Goal: Task Accomplishment & Management: Use online tool/utility

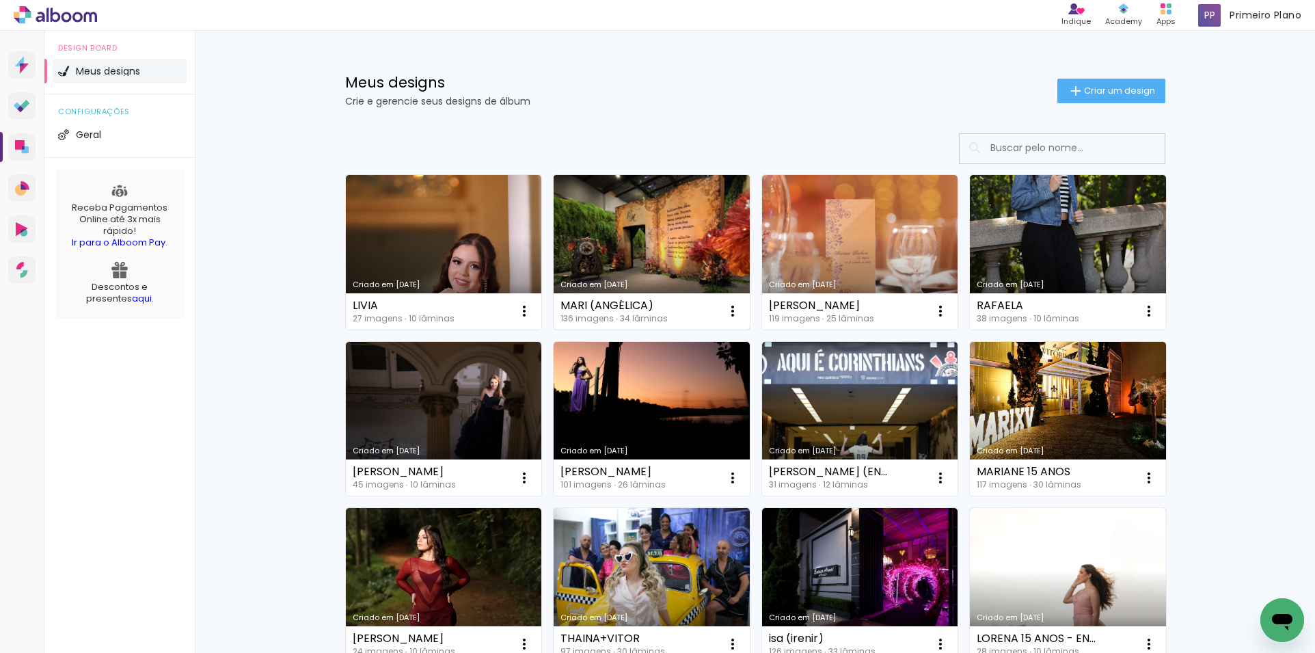
click at [698, 271] on link "Criado em [DATE]" at bounding box center [652, 252] width 196 height 154
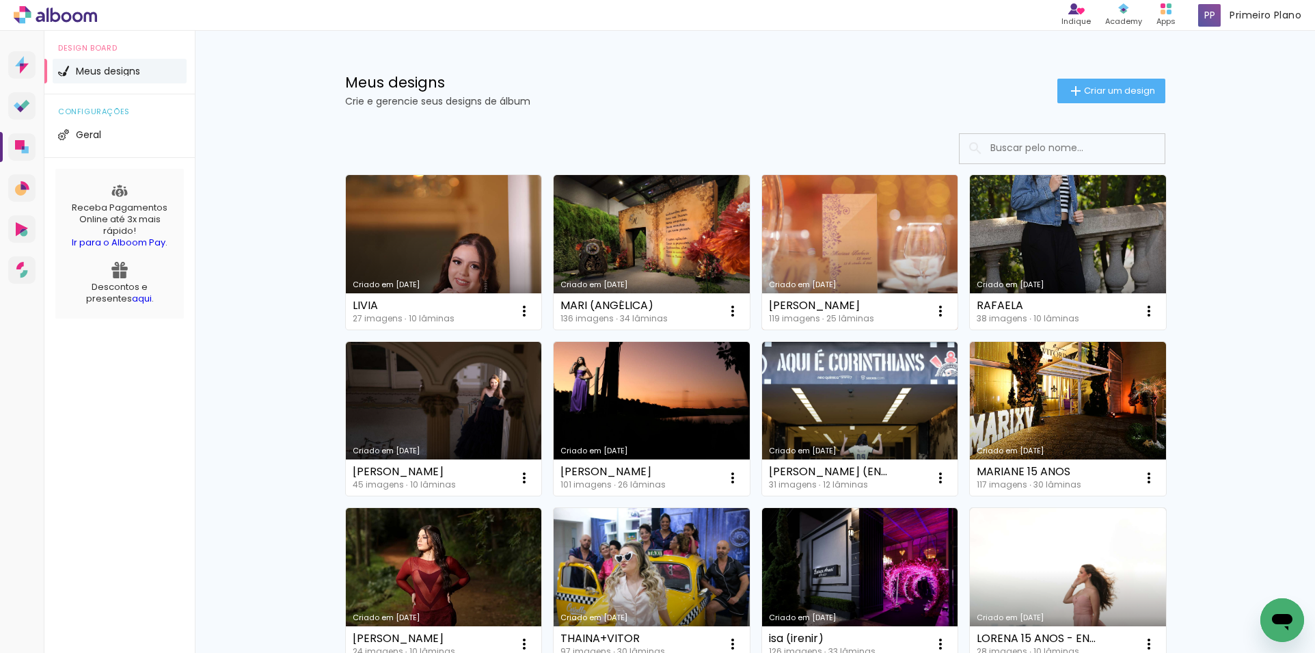
click at [884, 254] on link "Criado em [DATE]" at bounding box center [860, 252] width 196 height 154
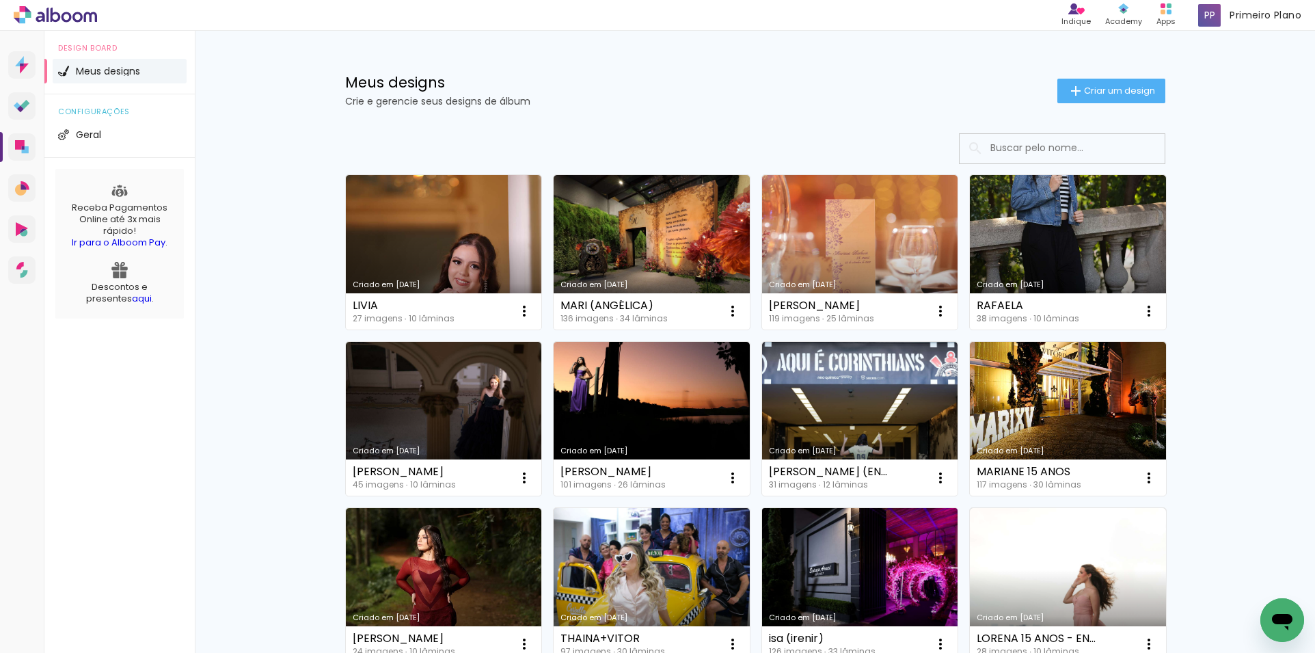
click at [804, 538] on link "Criado em [DATE]" at bounding box center [860, 585] width 196 height 154
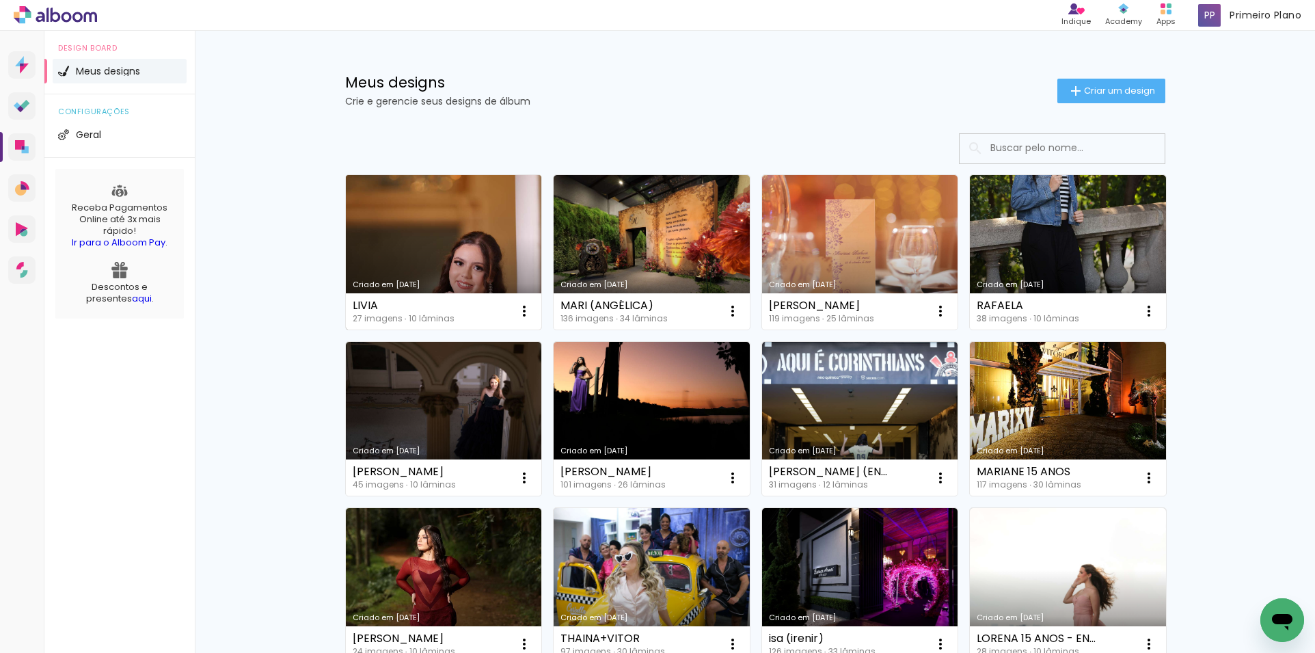
click at [495, 242] on link "Criado em [DATE]" at bounding box center [444, 252] width 196 height 154
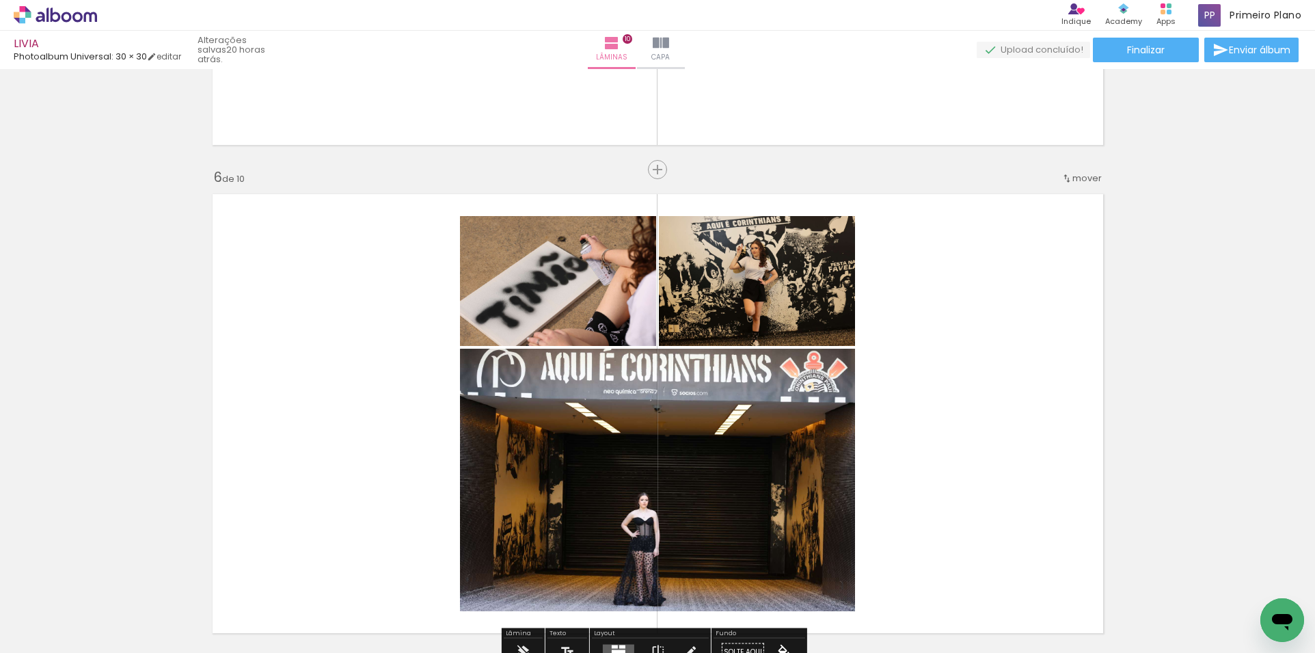
scroll to position [2597, 0]
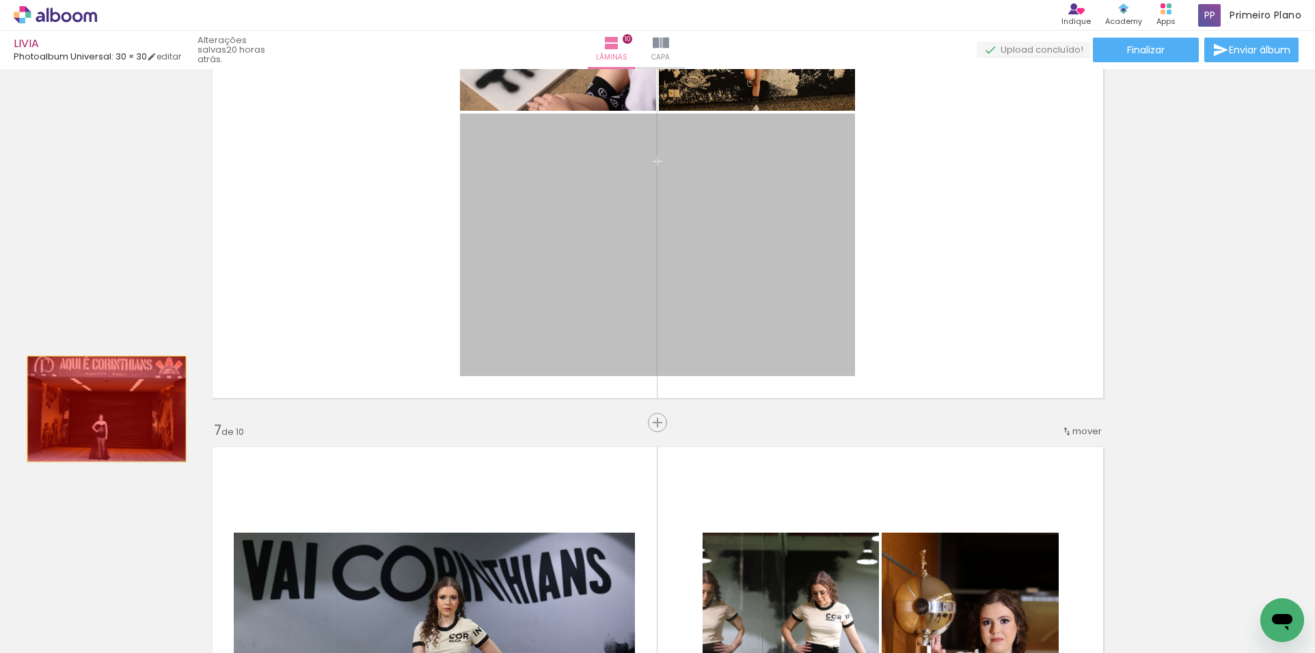
drag, startPoint x: 545, startPoint y: 314, endPoint x: 269, endPoint y: 293, distance: 276.9
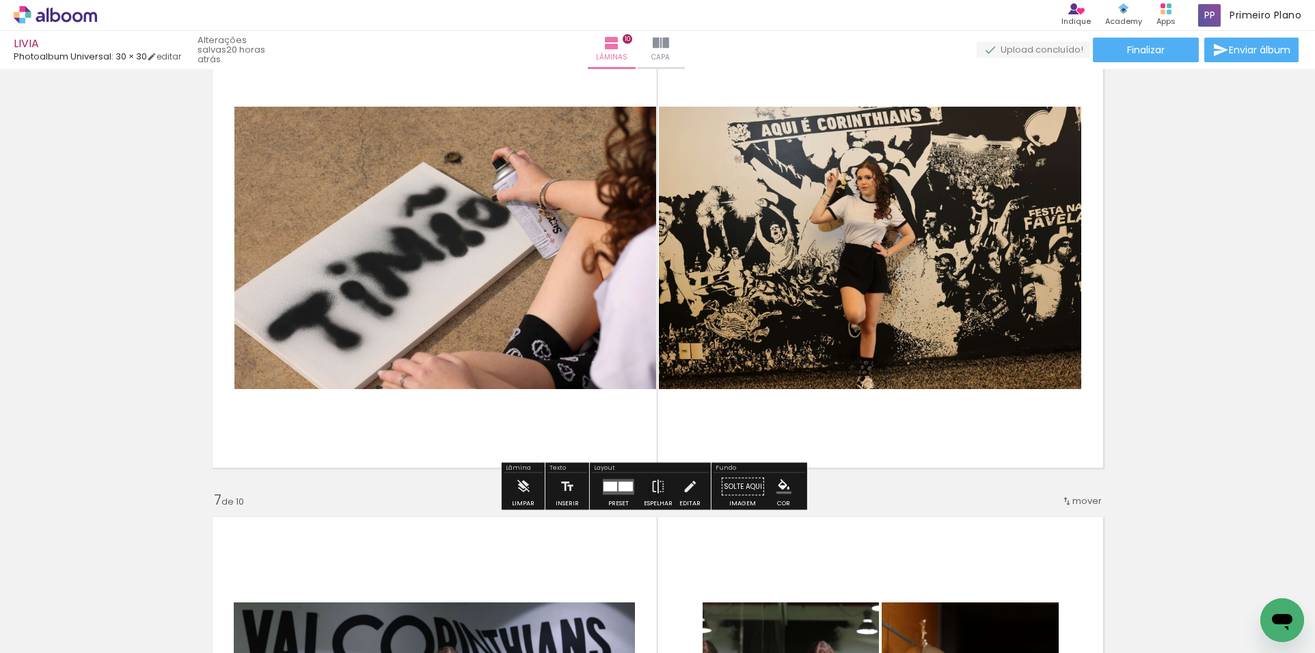
scroll to position [2460, 0]
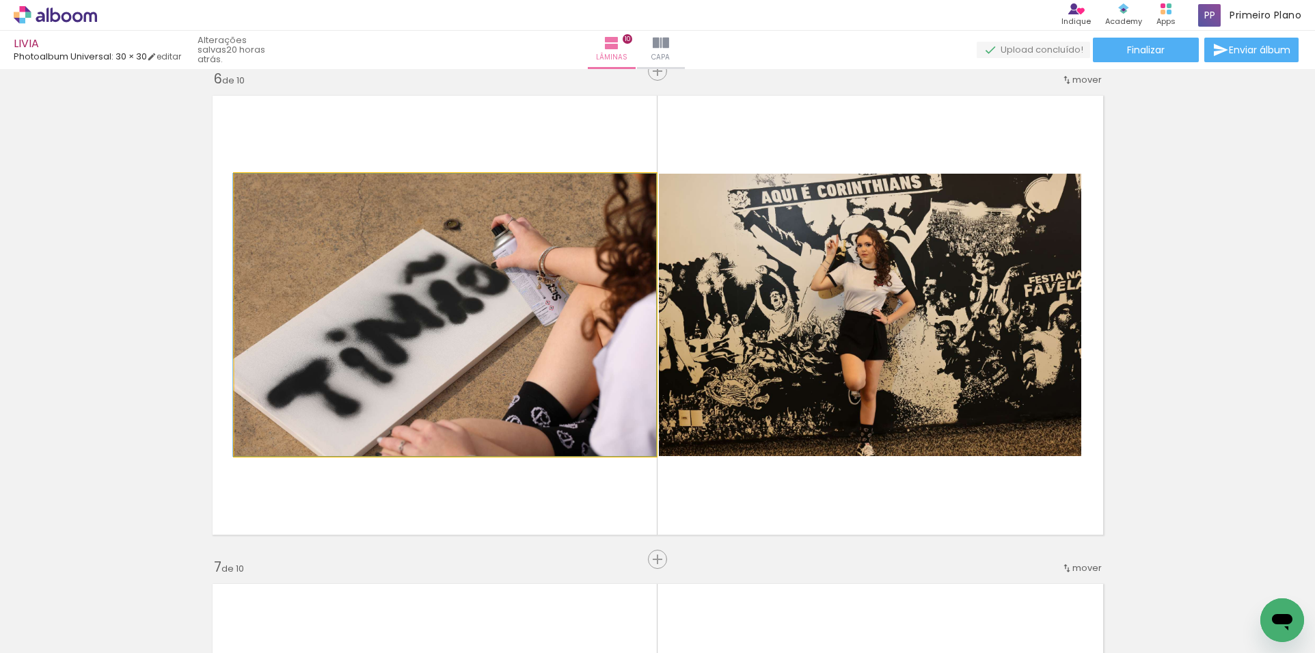
drag, startPoint x: 403, startPoint y: 267, endPoint x: 321, endPoint y: 321, distance: 98.8
click at [108, 346] on div "Inserir lâmina 1 de 10 Inserir lâmina 2 de 10 Inserir lâmina 3 de 10 Inserir lâ…" at bounding box center [657, 298] width 1315 height 5368
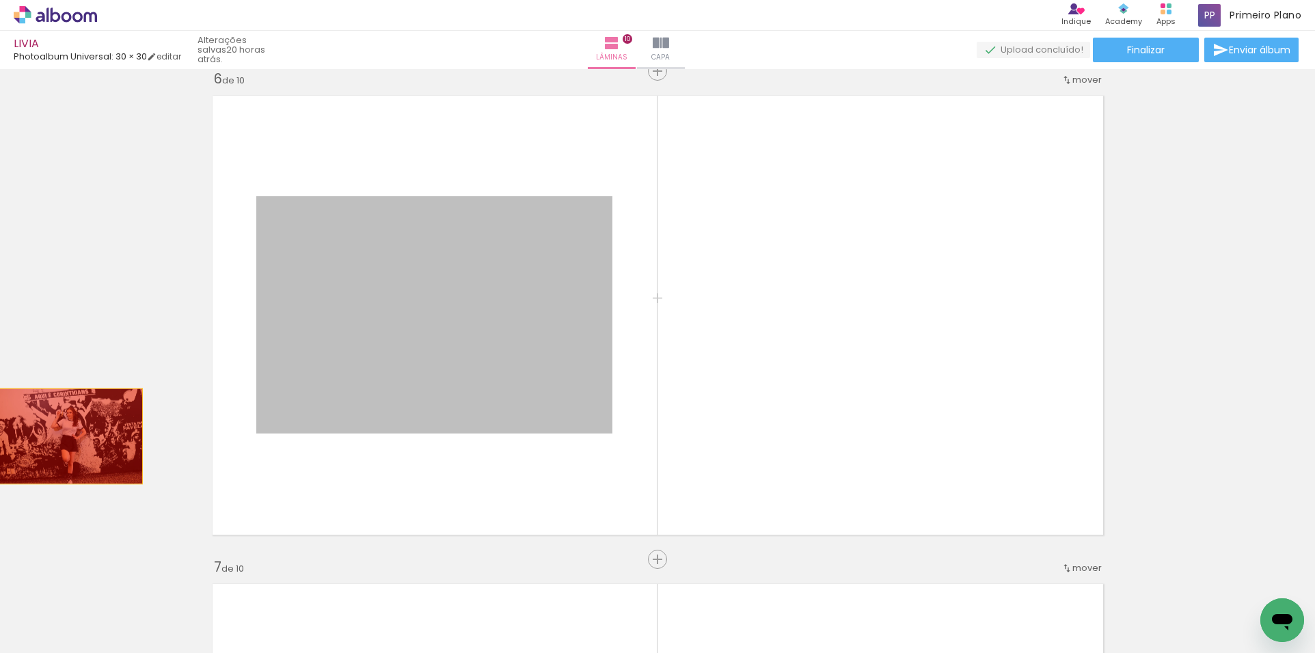
drag, startPoint x: 479, startPoint y: 331, endPoint x: 205, endPoint y: 430, distance: 291.4
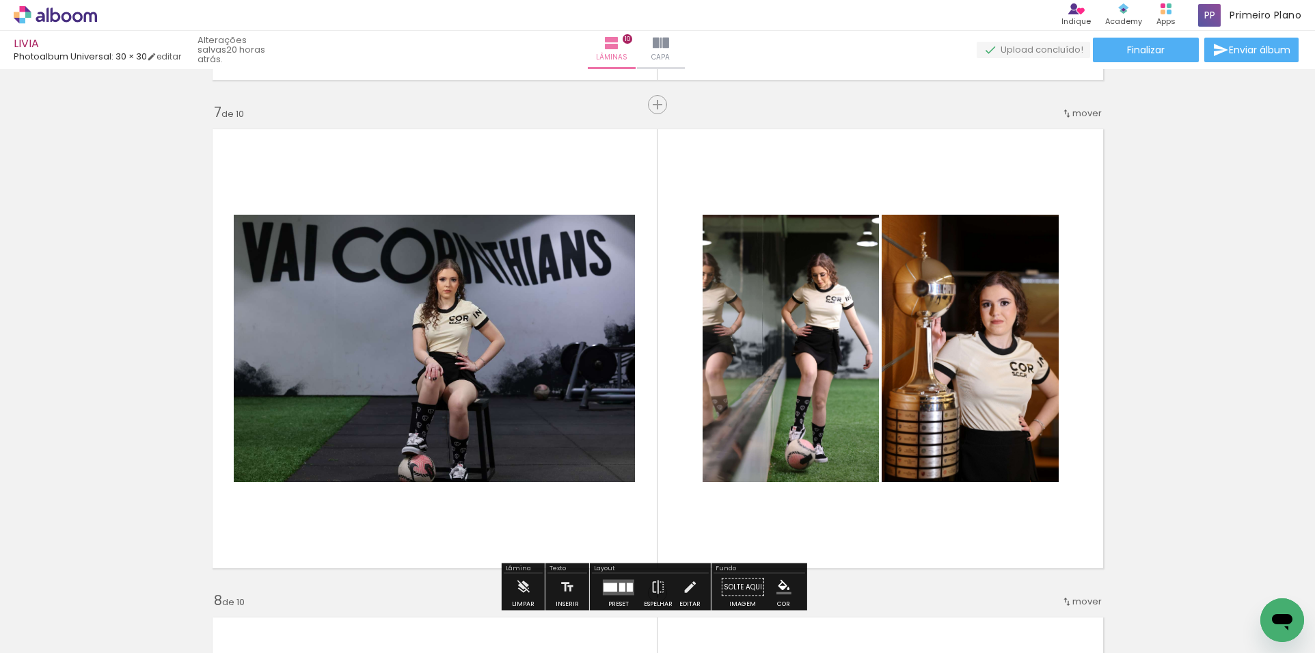
scroll to position [2939, 0]
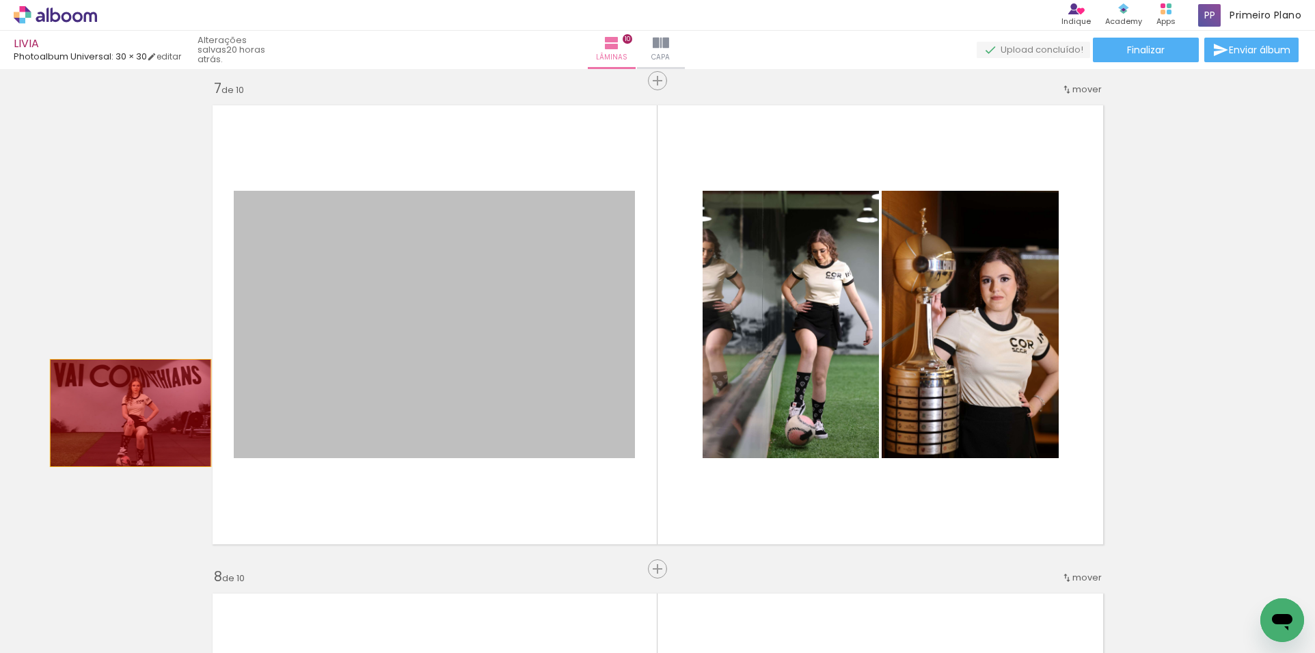
drag, startPoint x: 275, startPoint y: 377, endPoint x: 444, endPoint y: 394, distance: 169.0
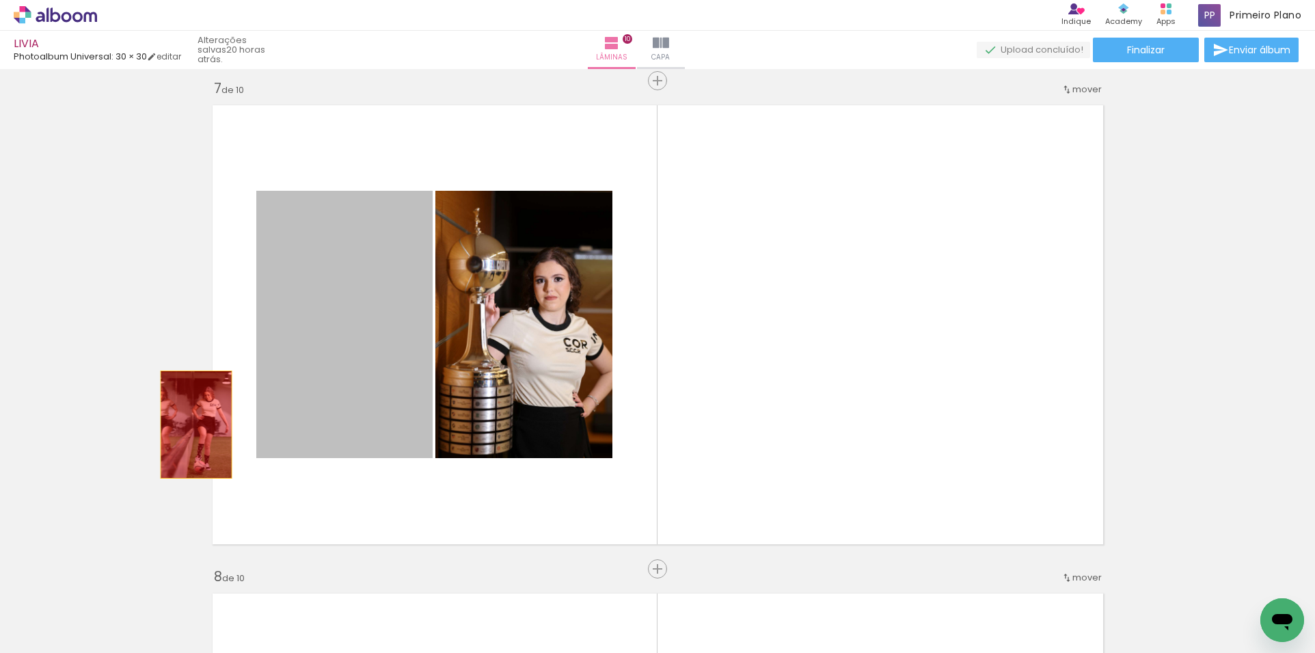
drag, startPoint x: 303, startPoint y: 392, endPoint x: 279, endPoint y: 405, distance: 27.2
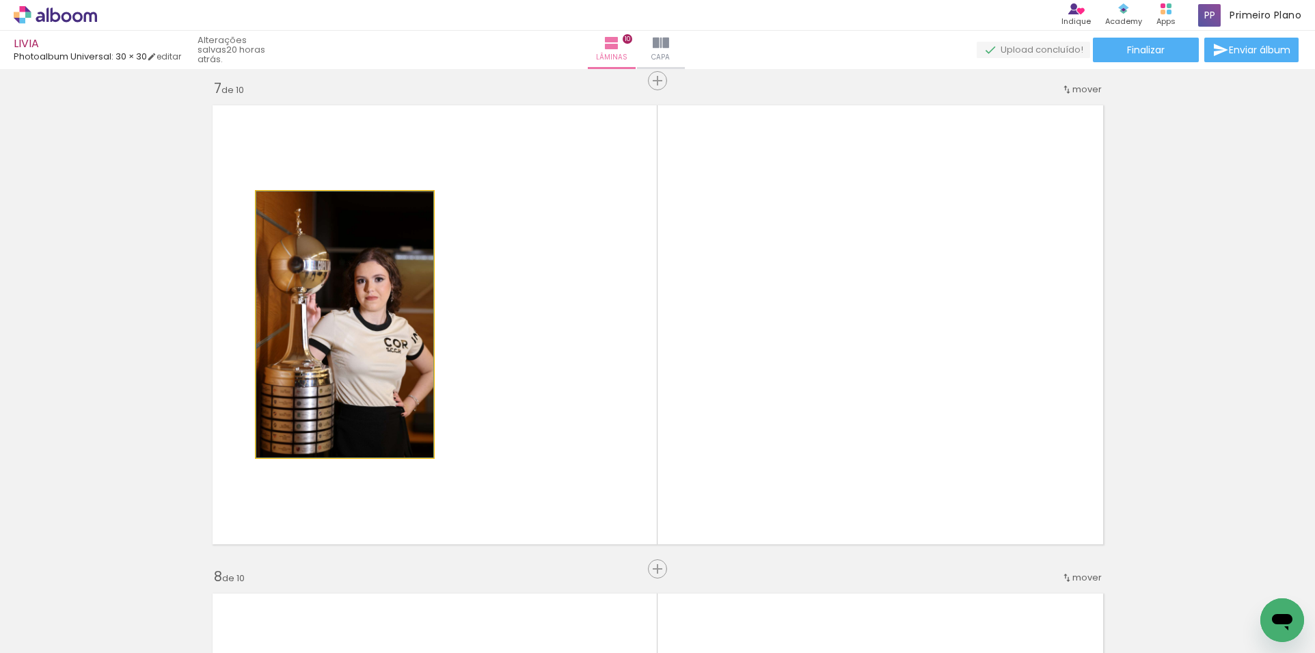
drag, startPoint x: 367, startPoint y: 400, endPoint x: 107, endPoint y: 445, distance: 263.5
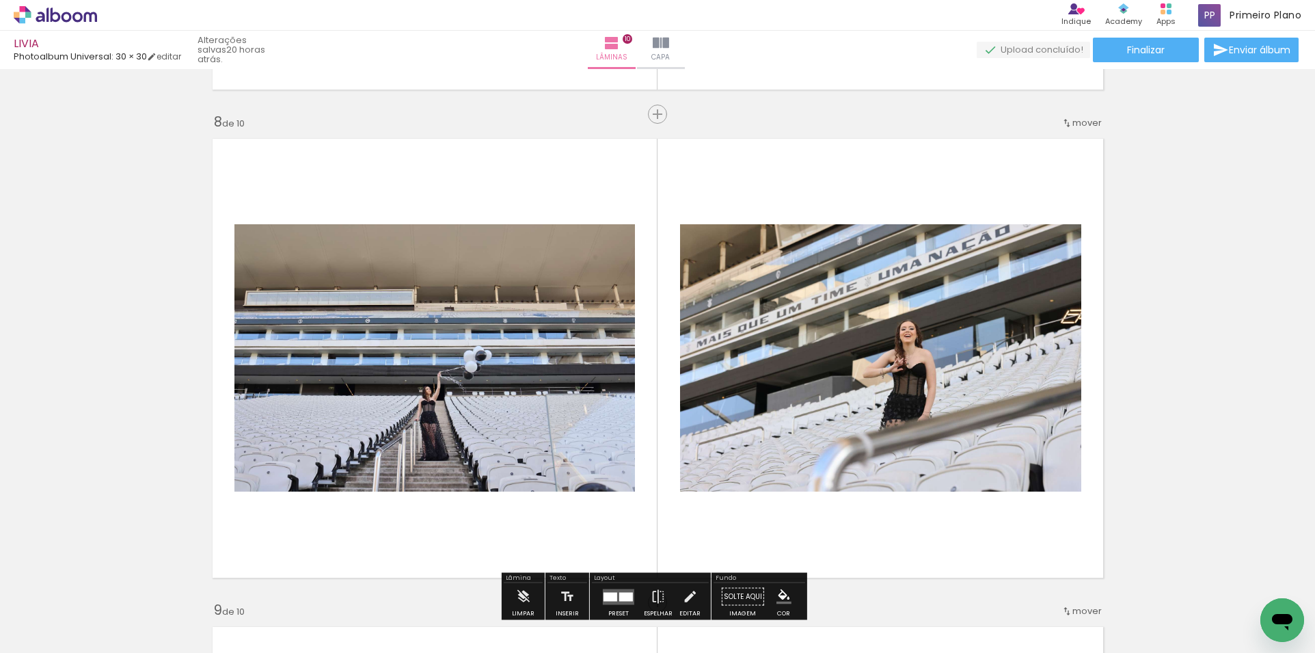
scroll to position [3417, 0]
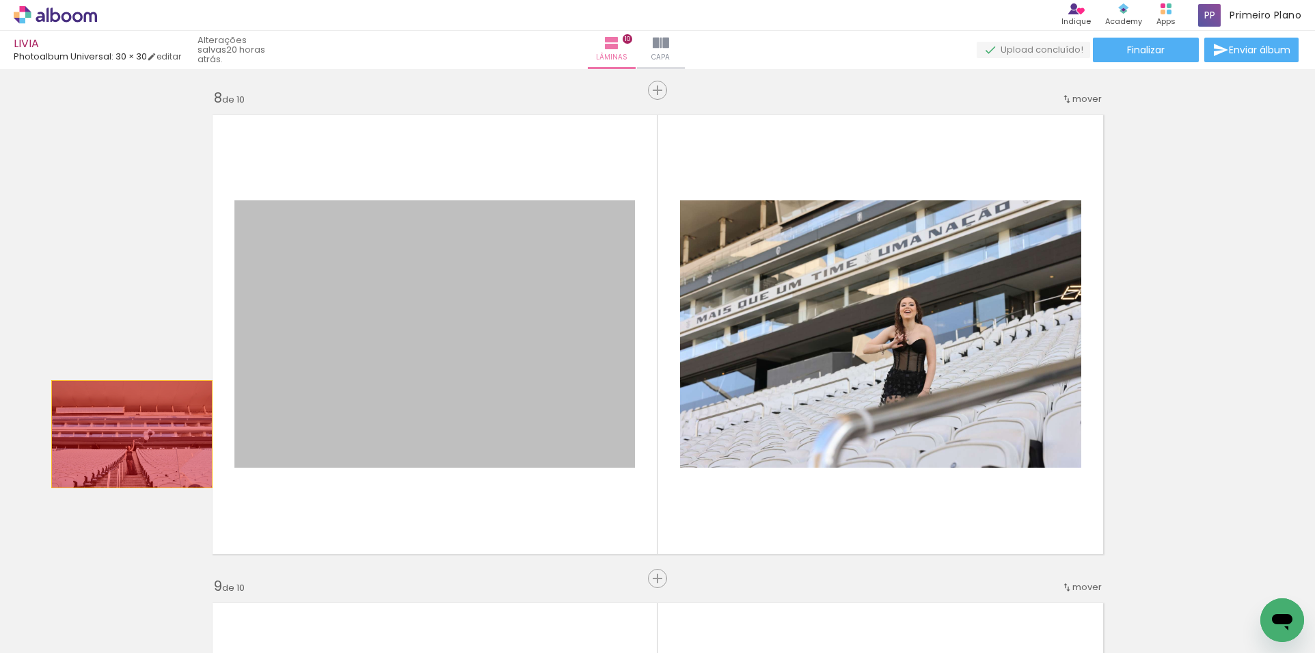
drag, startPoint x: 330, startPoint y: 398, endPoint x: 321, endPoint y: 424, distance: 27.0
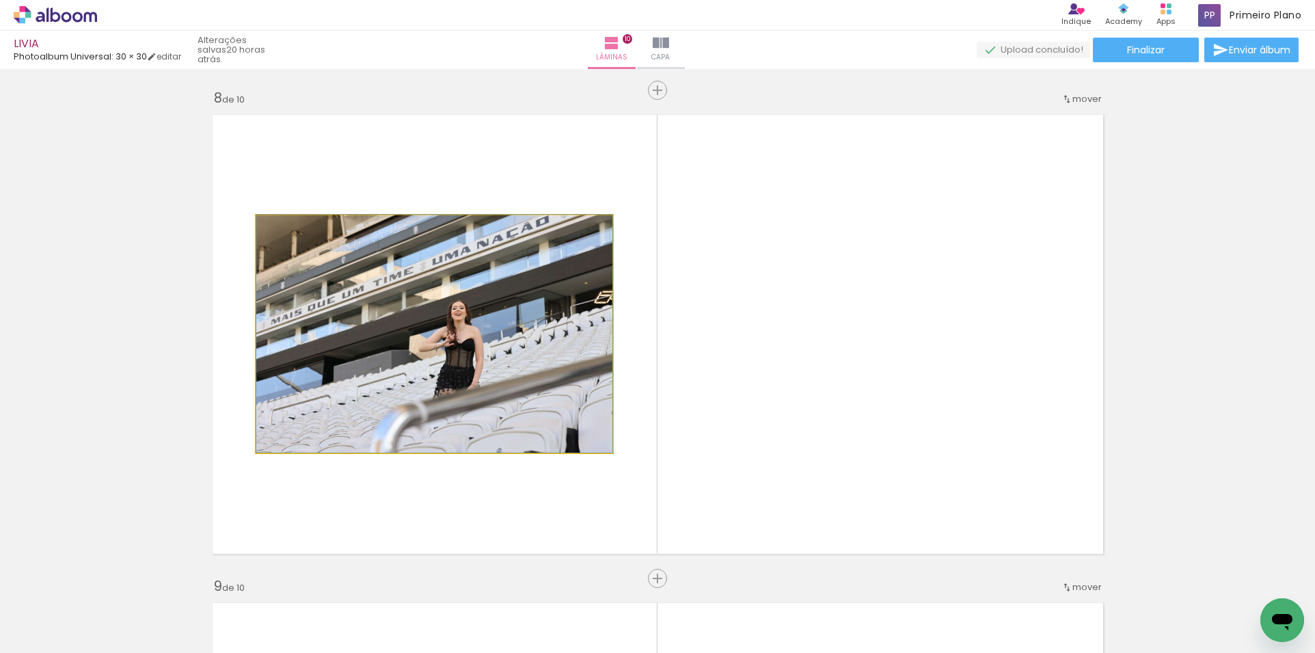
drag, startPoint x: 418, startPoint y: 372, endPoint x: 78, endPoint y: 421, distance: 343.1
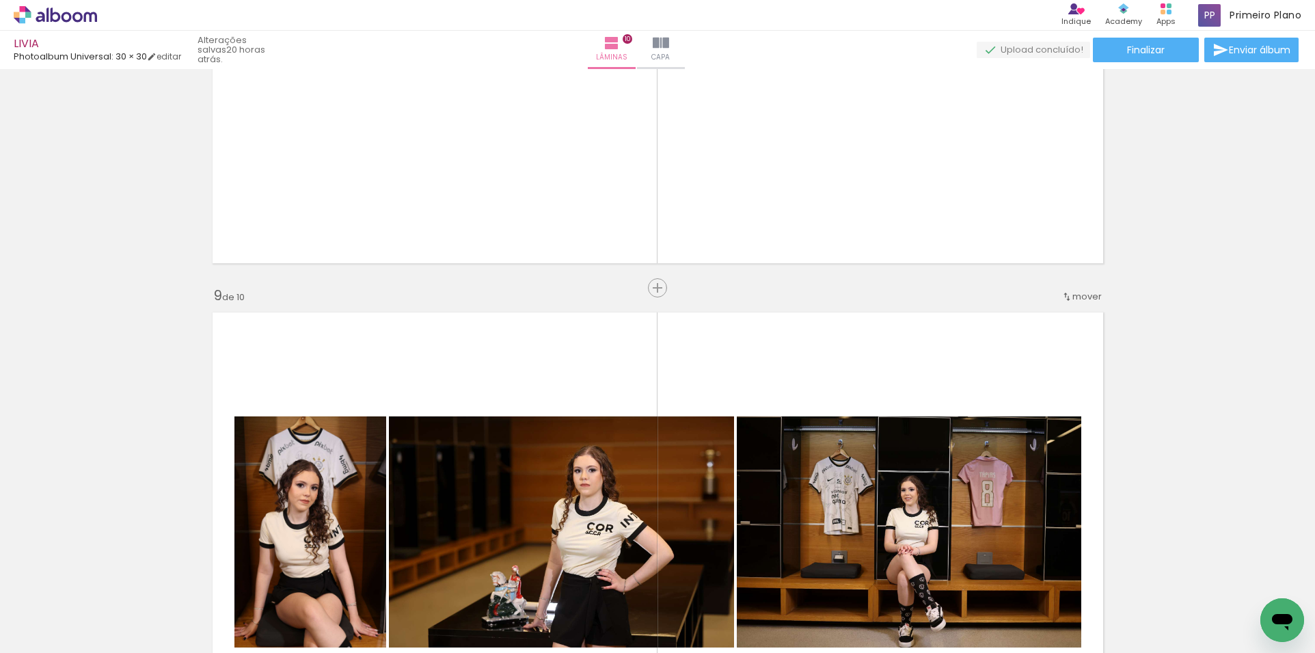
scroll to position [3964, 0]
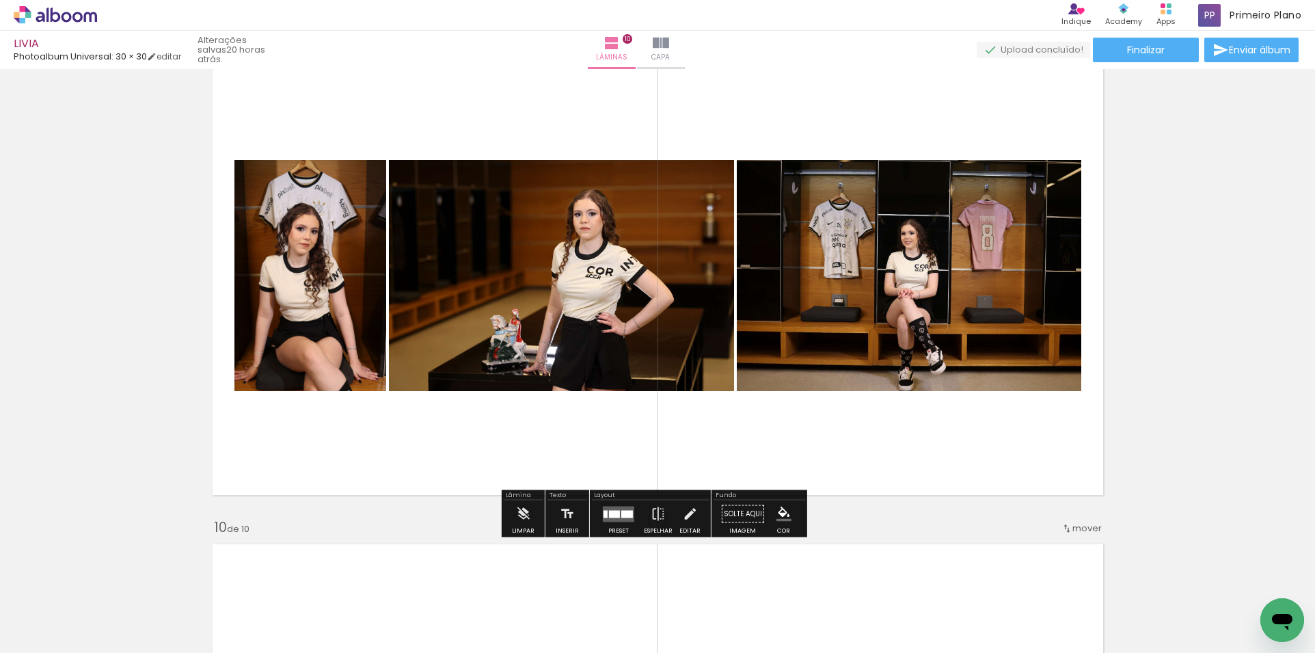
drag, startPoint x: 283, startPoint y: 376, endPoint x: 149, endPoint y: 373, distance: 134.0
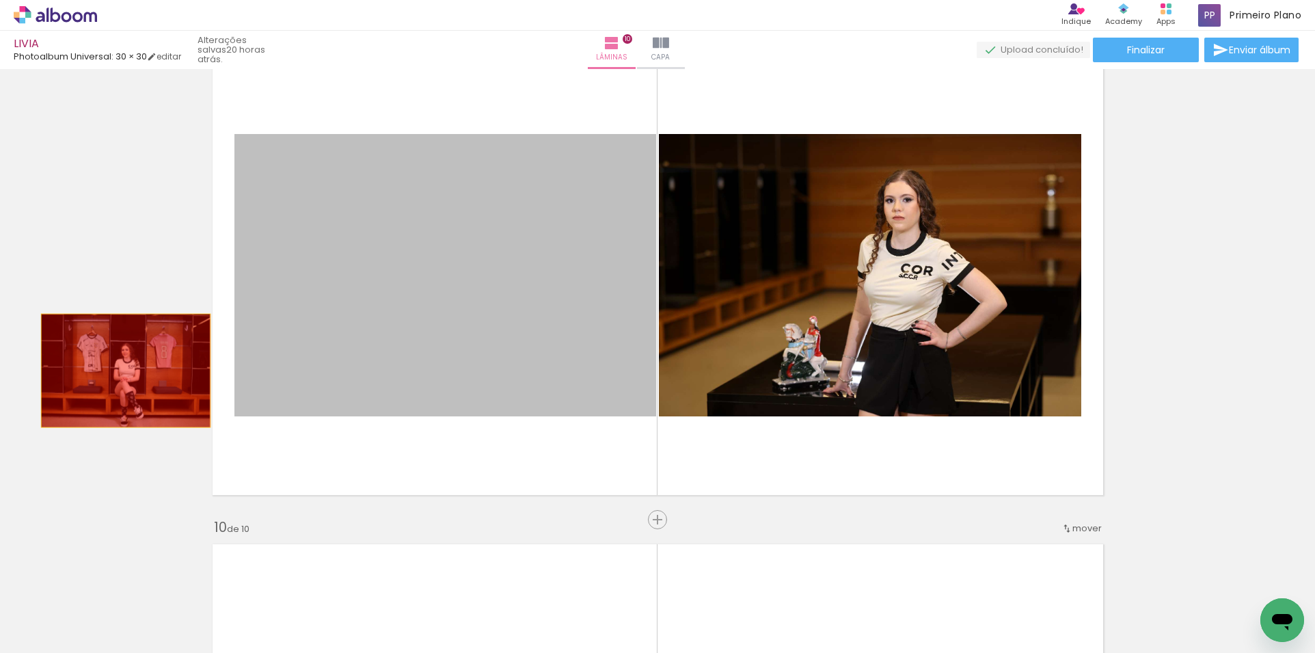
drag, startPoint x: 120, startPoint y: 370, endPoint x: 129, endPoint y: 365, distance: 10.4
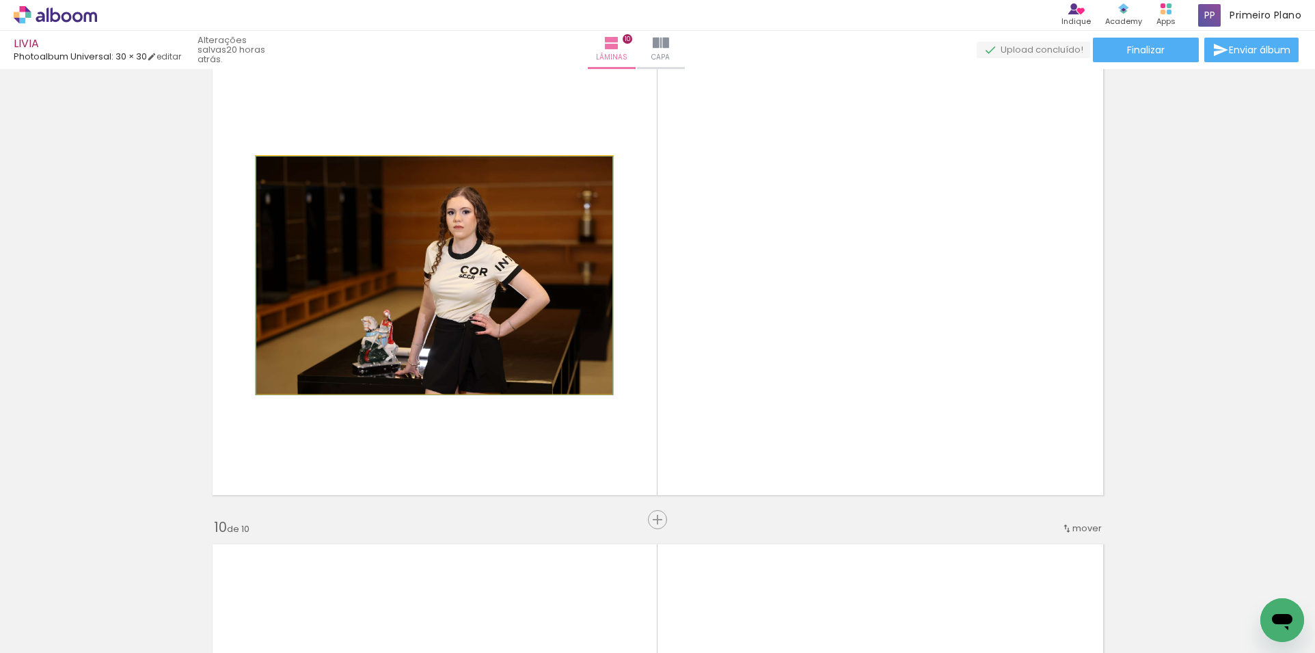
drag, startPoint x: 444, startPoint y: 340, endPoint x: 1, endPoint y: 395, distance: 446.3
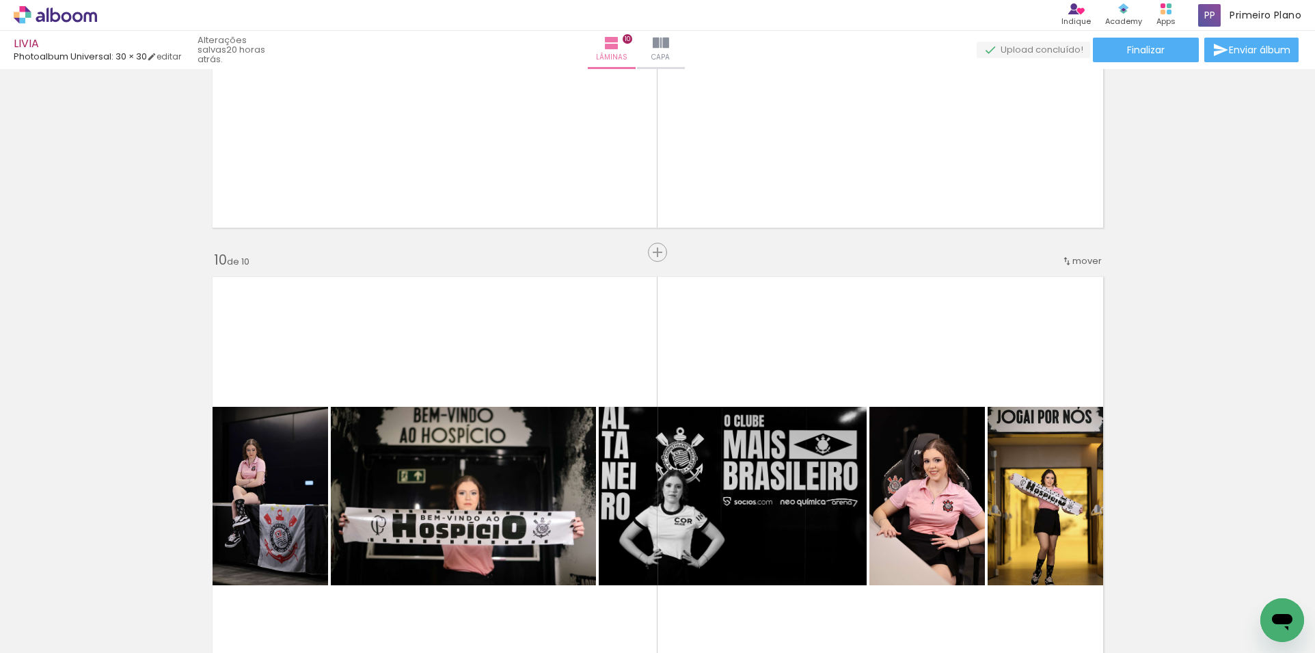
scroll to position [4237, 0]
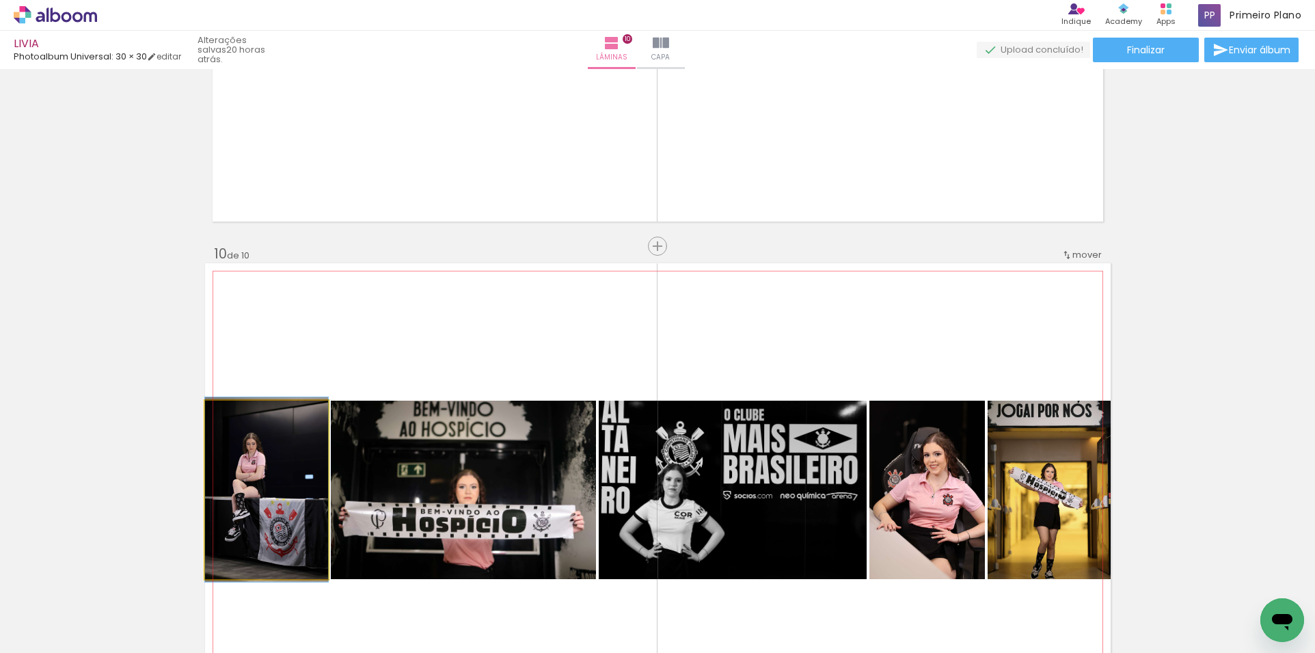
drag, startPoint x: 245, startPoint y: 472, endPoint x: 280, endPoint y: 471, distance: 34.2
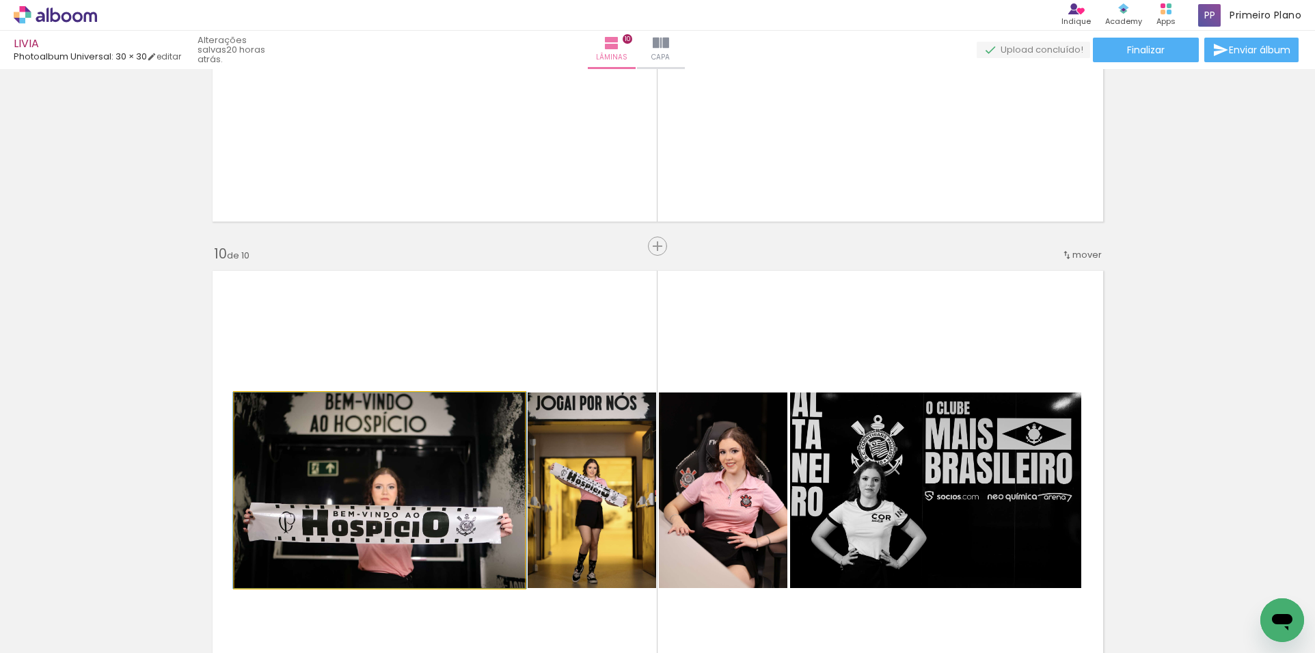
drag, startPoint x: 338, startPoint y: 474, endPoint x: 146, endPoint y: 485, distance: 192.3
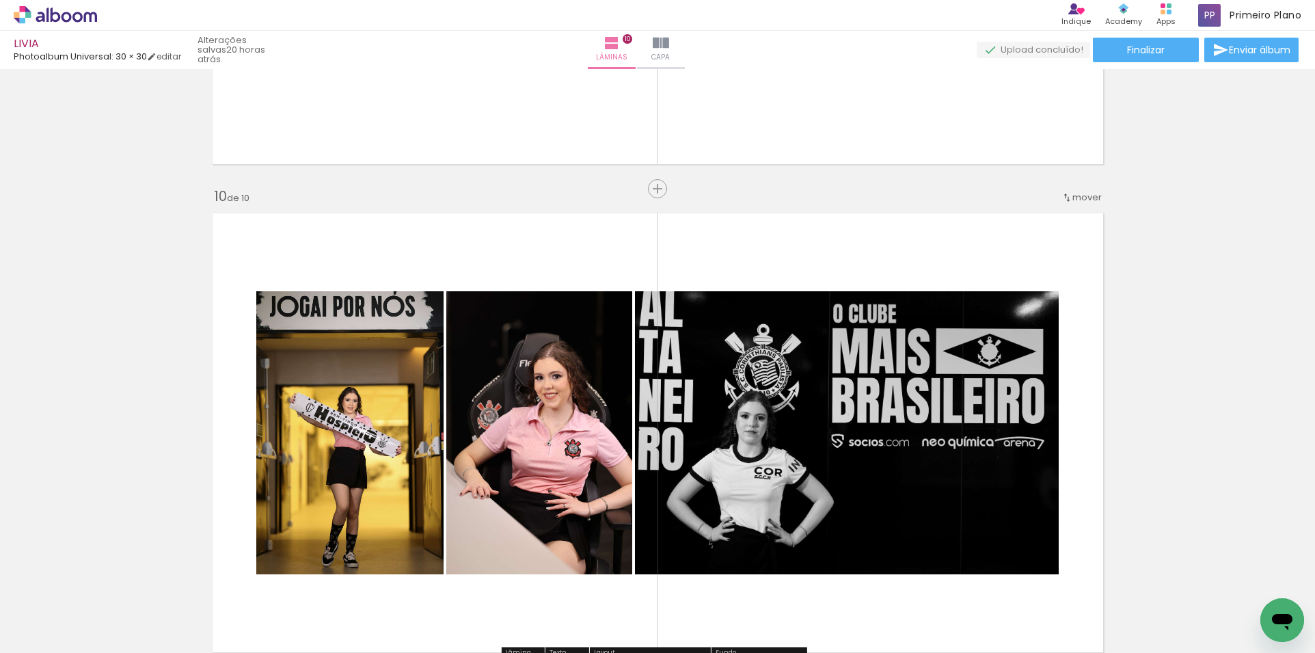
scroll to position [4374, 0]
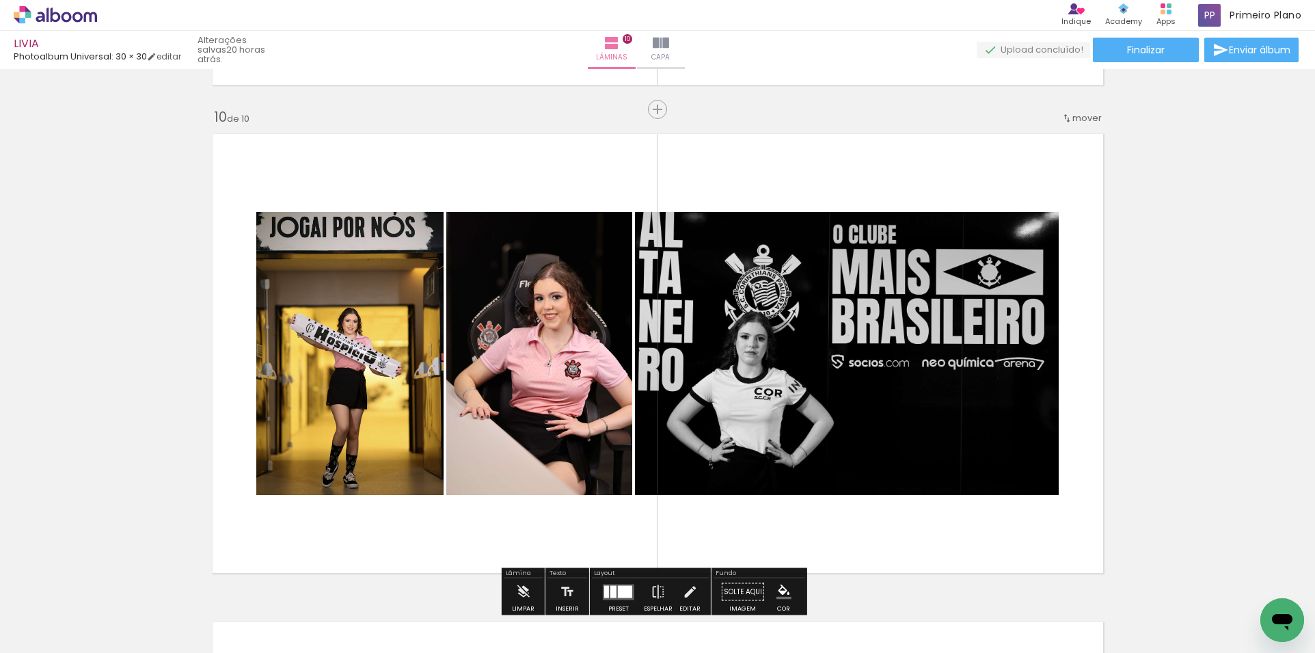
drag, startPoint x: 322, startPoint y: 449, endPoint x: 172, endPoint y: 457, distance: 149.9
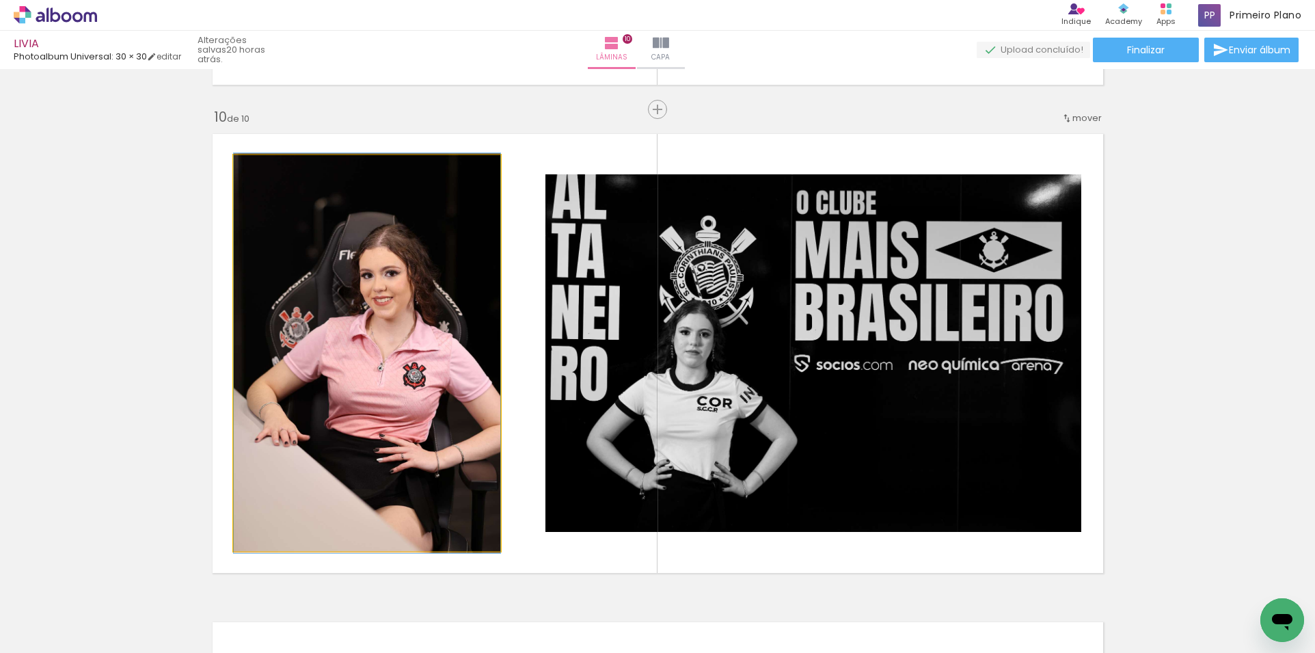
drag, startPoint x: 305, startPoint y: 447, endPoint x: 106, endPoint y: 469, distance: 200.1
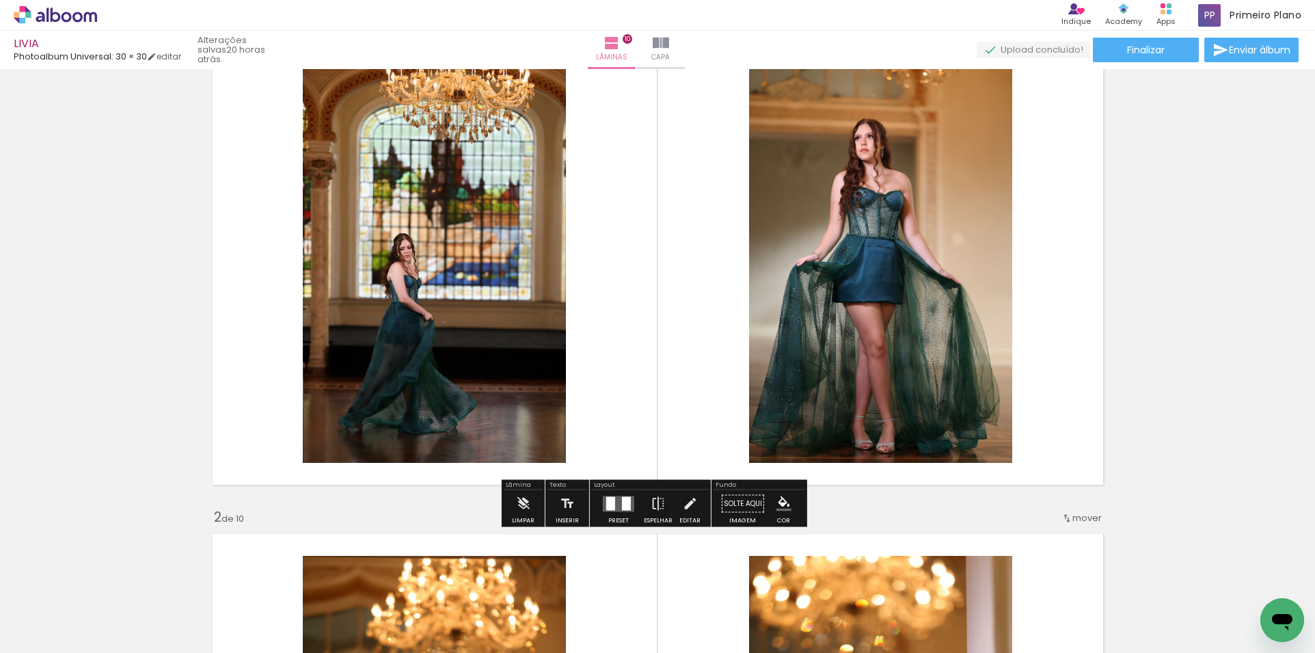
scroll to position [137, 0]
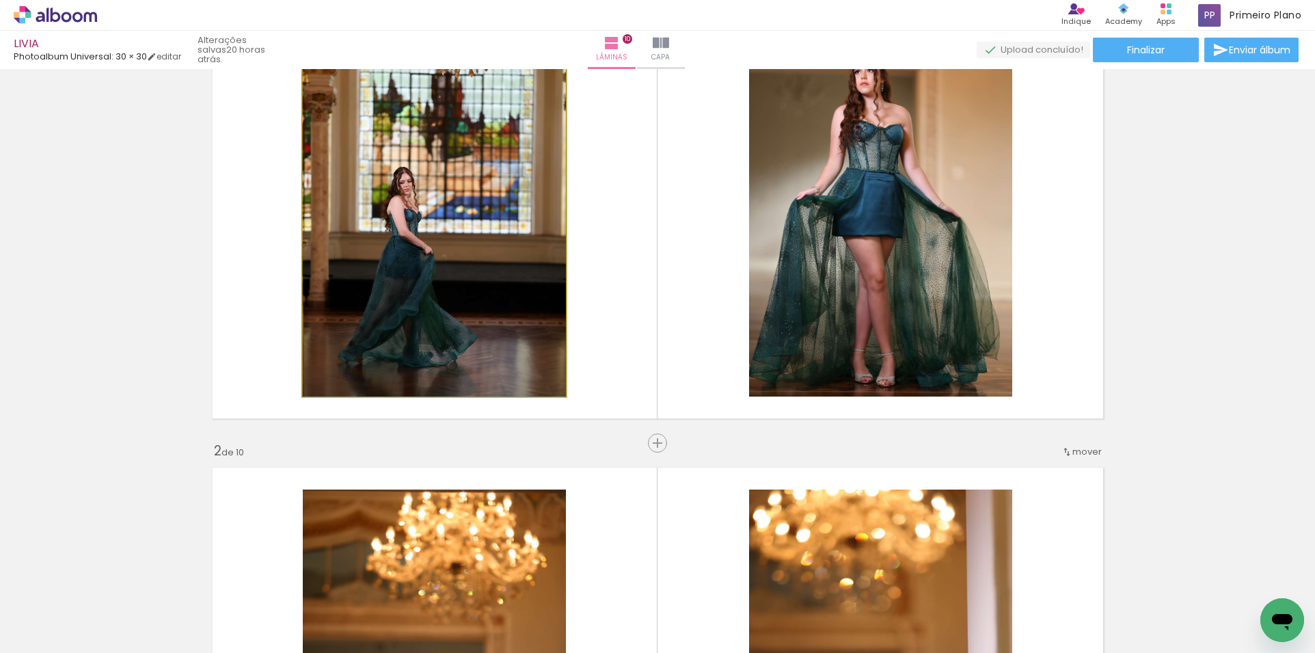
drag, startPoint x: 395, startPoint y: 332, endPoint x: 209, endPoint y: 409, distance: 201.3
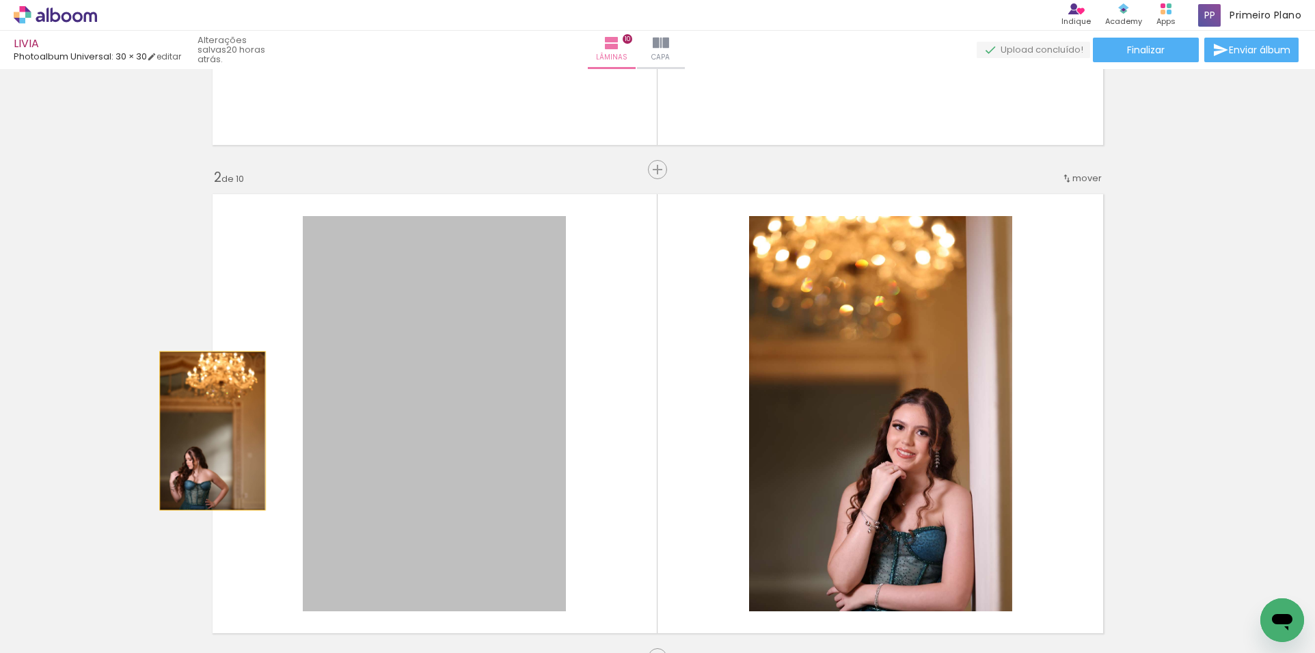
drag, startPoint x: 334, startPoint y: 405, endPoint x: 149, endPoint y: 448, distance: 189.3
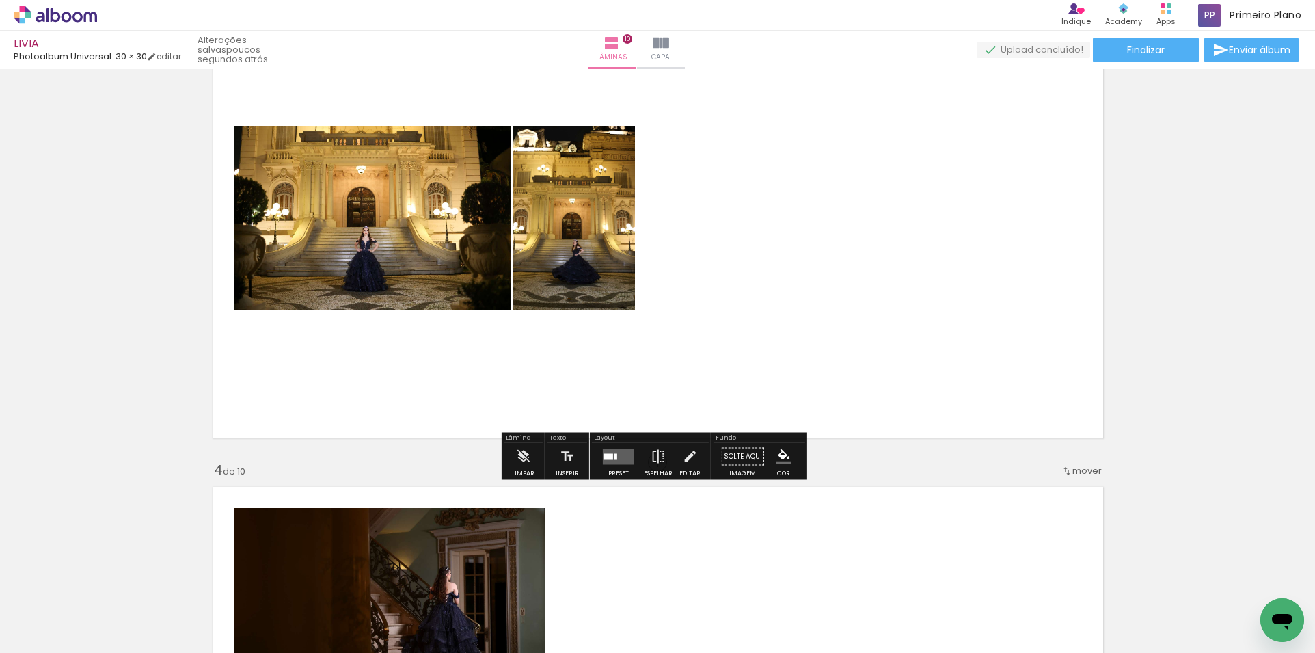
scroll to position [1162, 0]
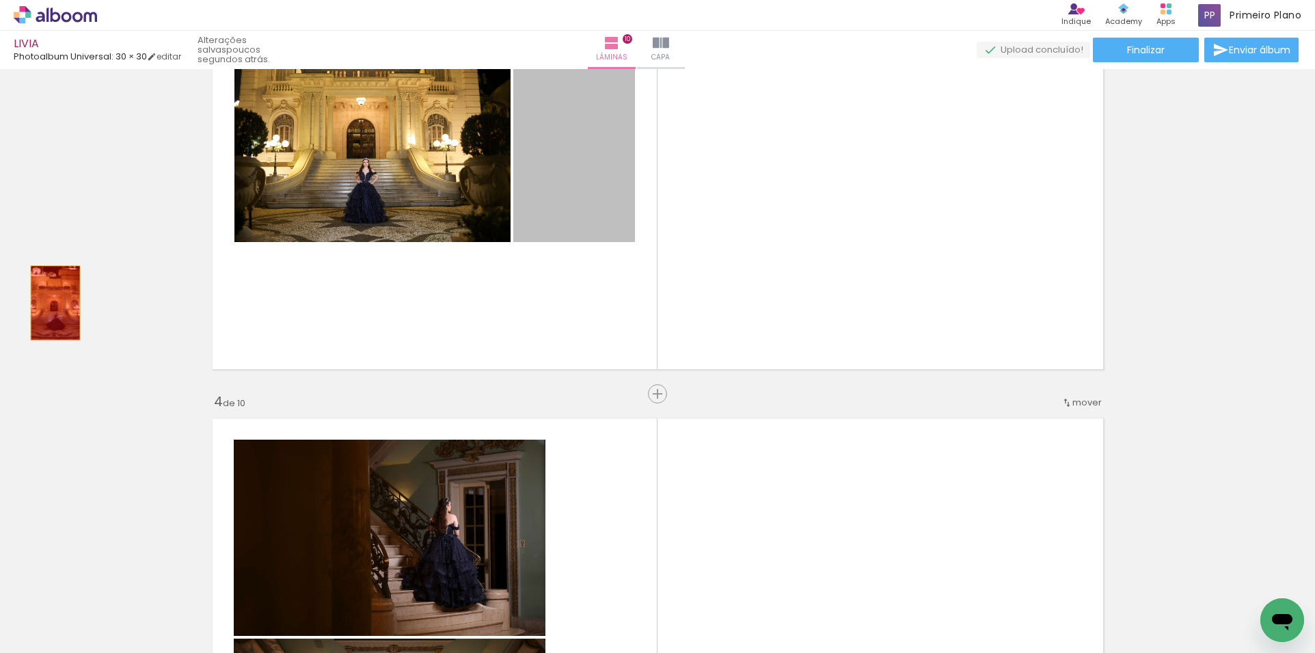
drag, startPoint x: 551, startPoint y: 184, endPoint x: 50, endPoint y: 303, distance: 514.9
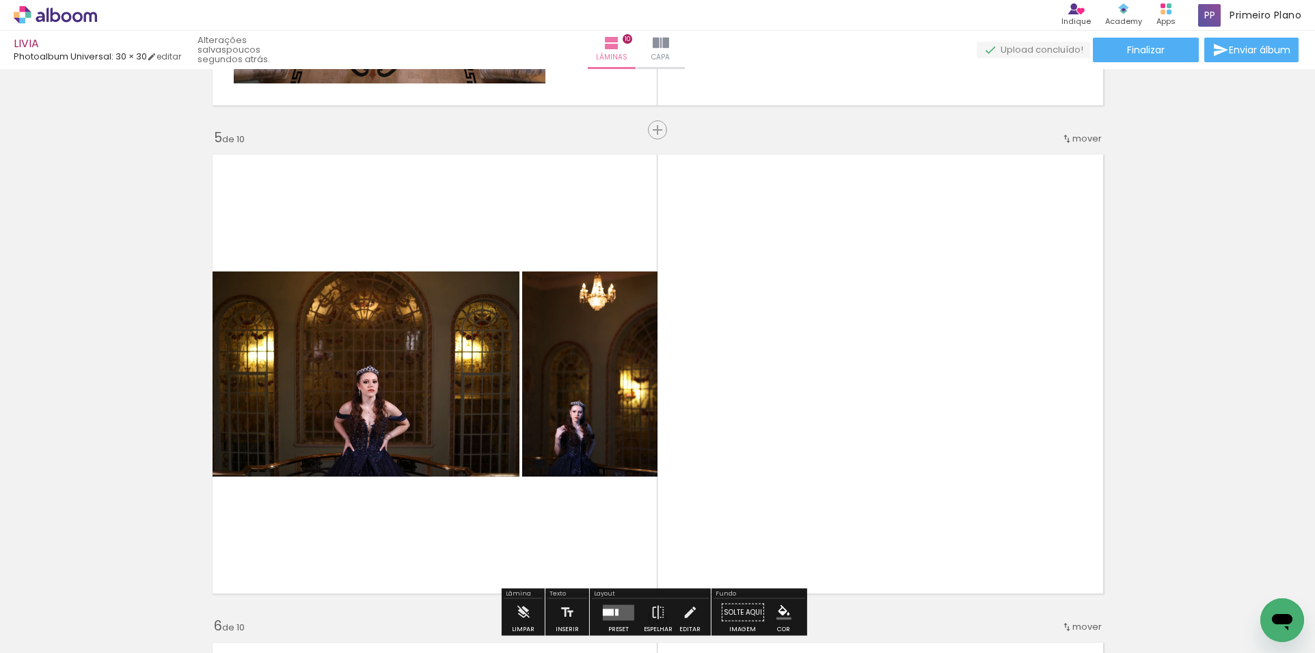
scroll to position [1504, 0]
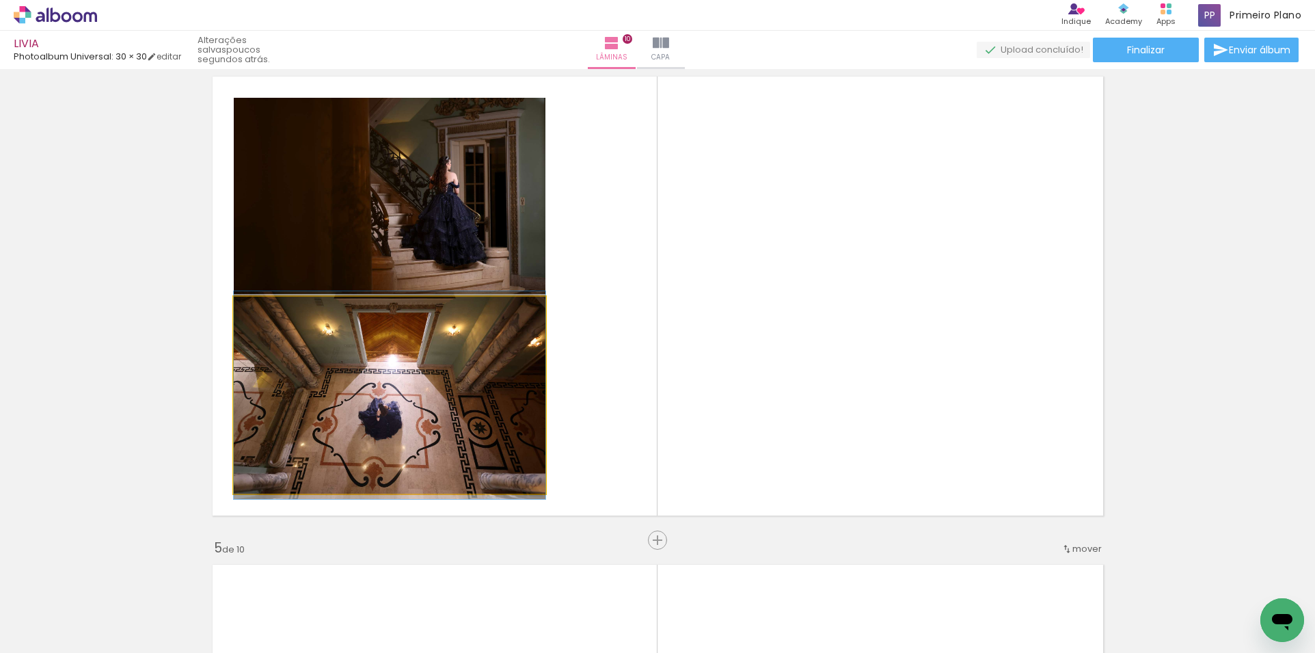
drag, startPoint x: 309, startPoint y: 397, endPoint x: 177, endPoint y: 414, distance: 133.0
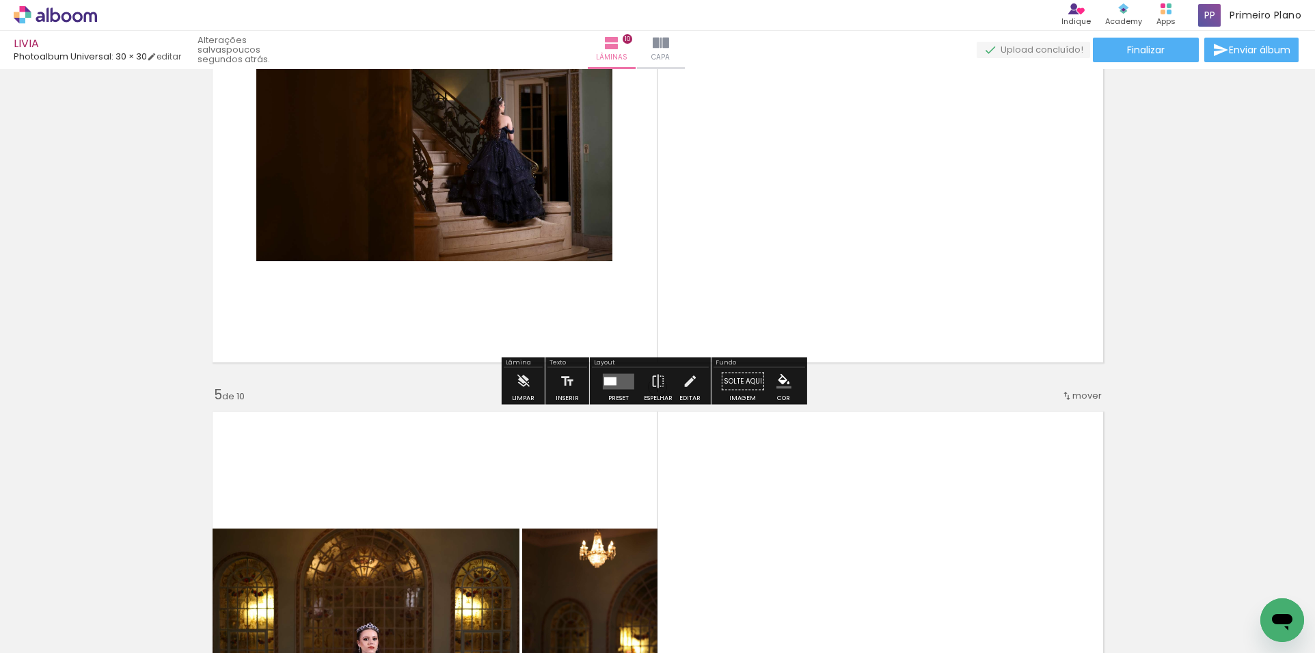
scroll to position [1845, 0]
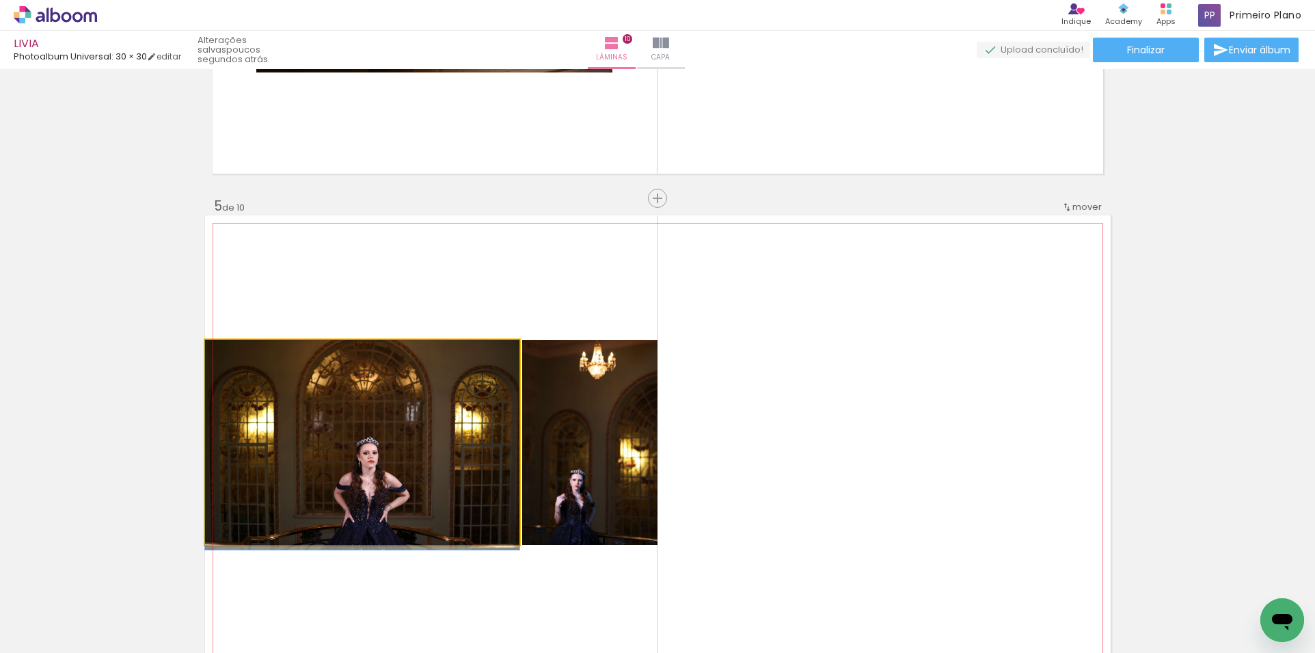
drag, startPoint x: 286, startPoint y: 433, endPoint x: 177, endPoint y: 441, distance: 108.9
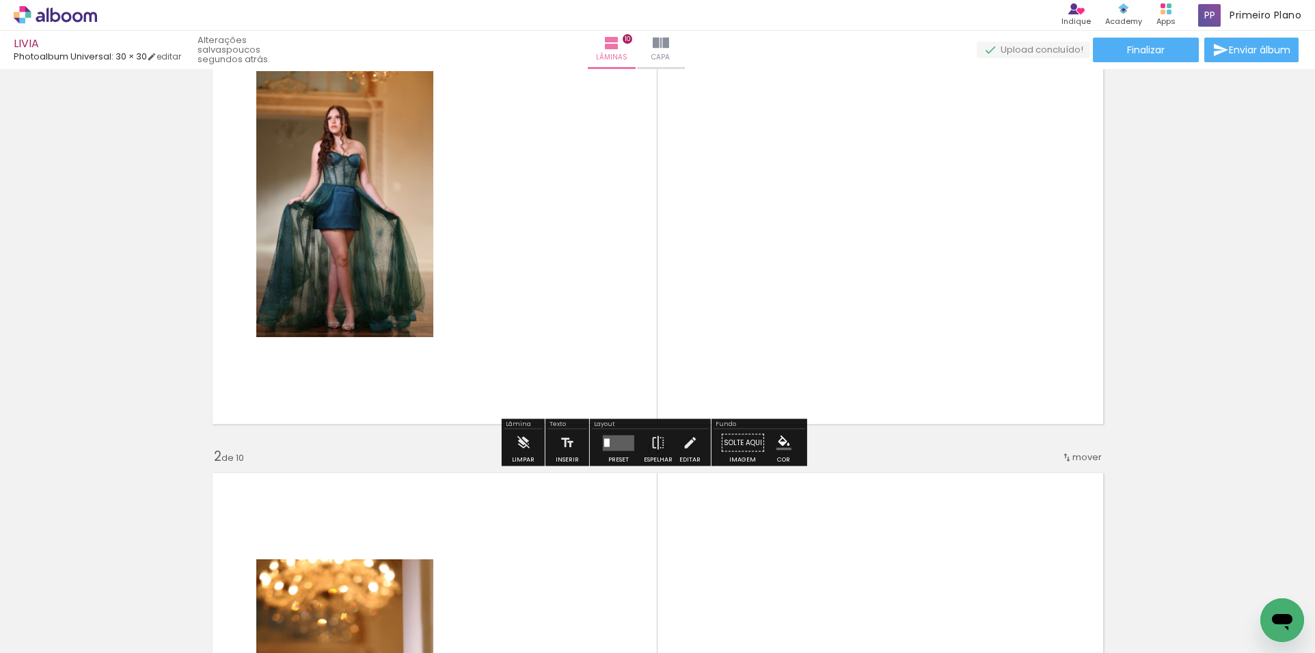
scroll to position [137, 0]
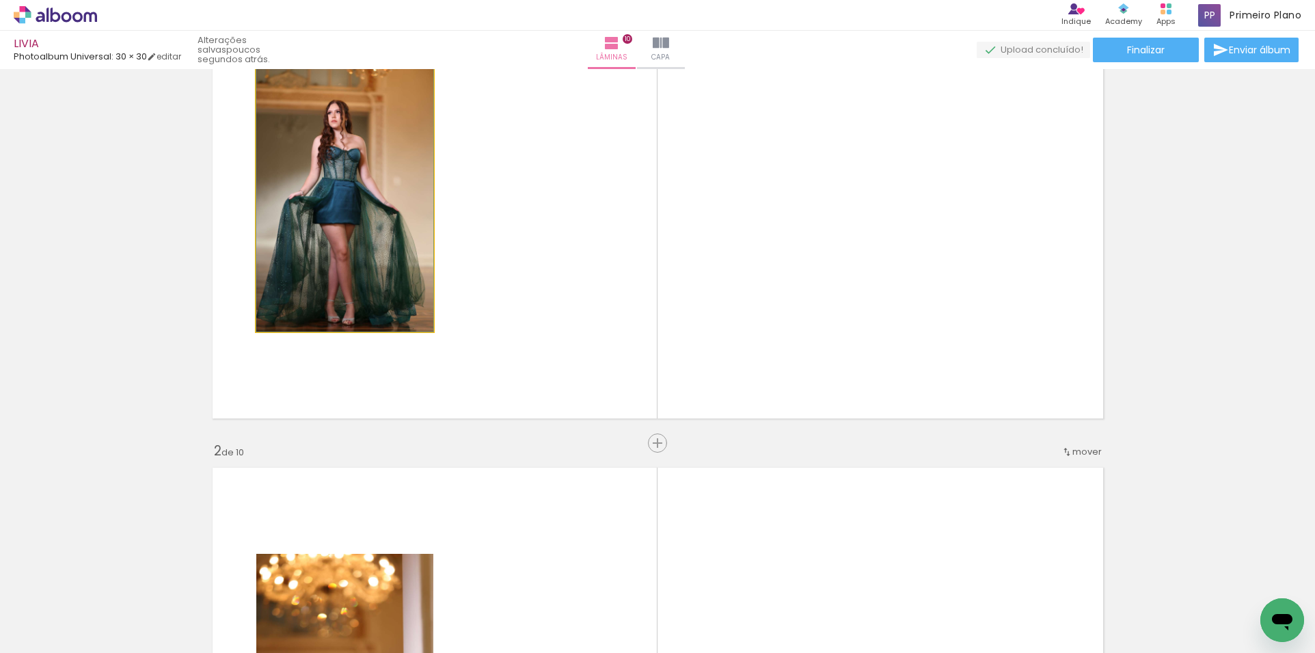
drag, startPoint x: 318, startPoint y: 275, endPoint x: 981, endPoint y: 216, distance: 665.5
click at [980, 216] on quentale-layouter at bounding box center [658, 199] width 906 height 454
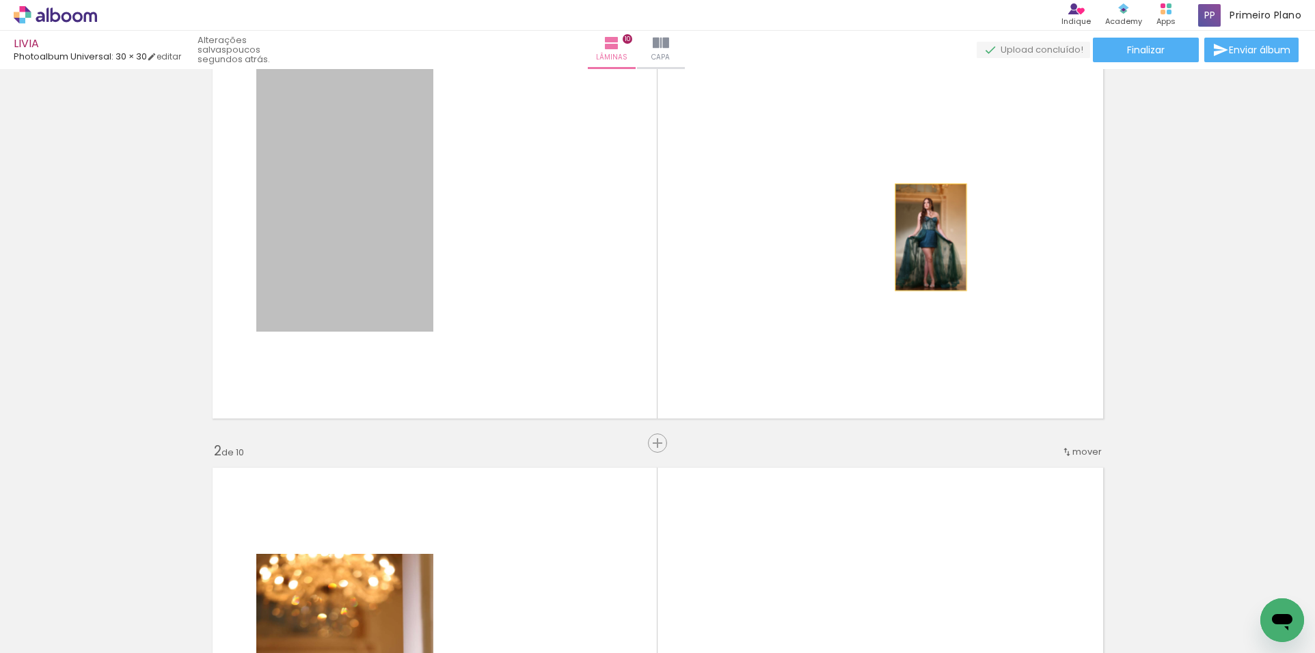
drag, startPoint x: 411, startPoint y: 289, endPoint x: 925, endPoint y: 237, distance: 516.5
click at [925, 237] on quentale-layouter at bounding box center [658, 199] width 906 height 454
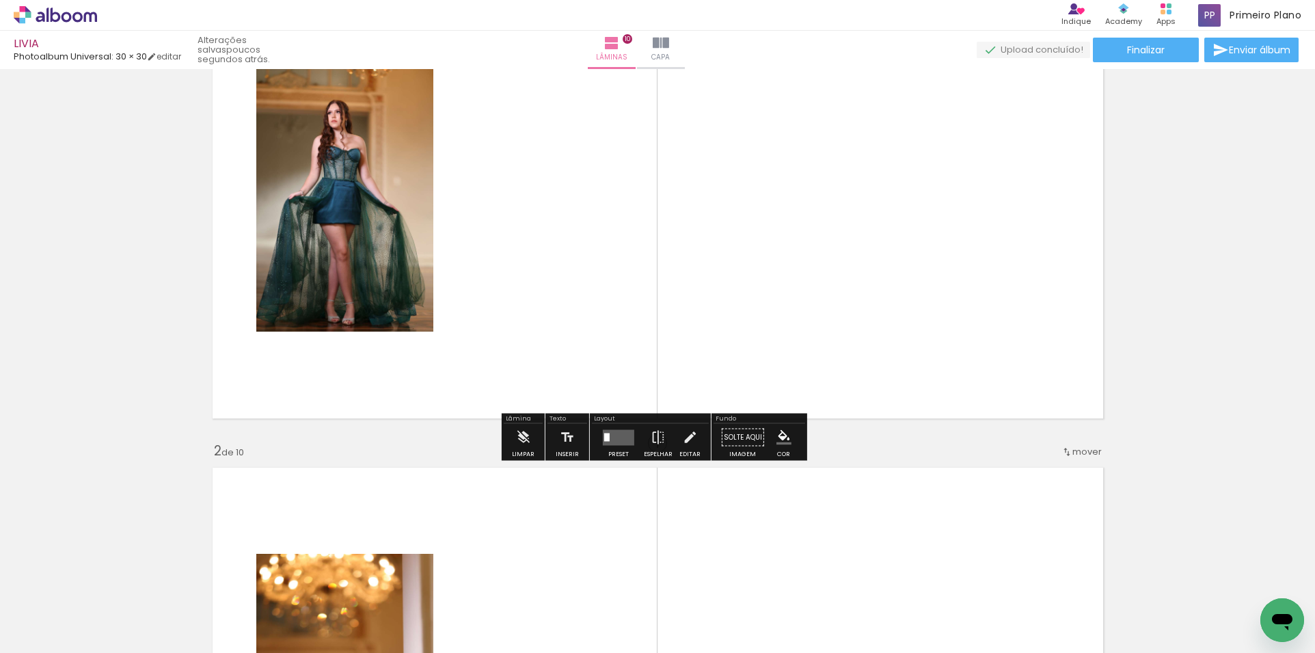
scroll to position [0, 0]
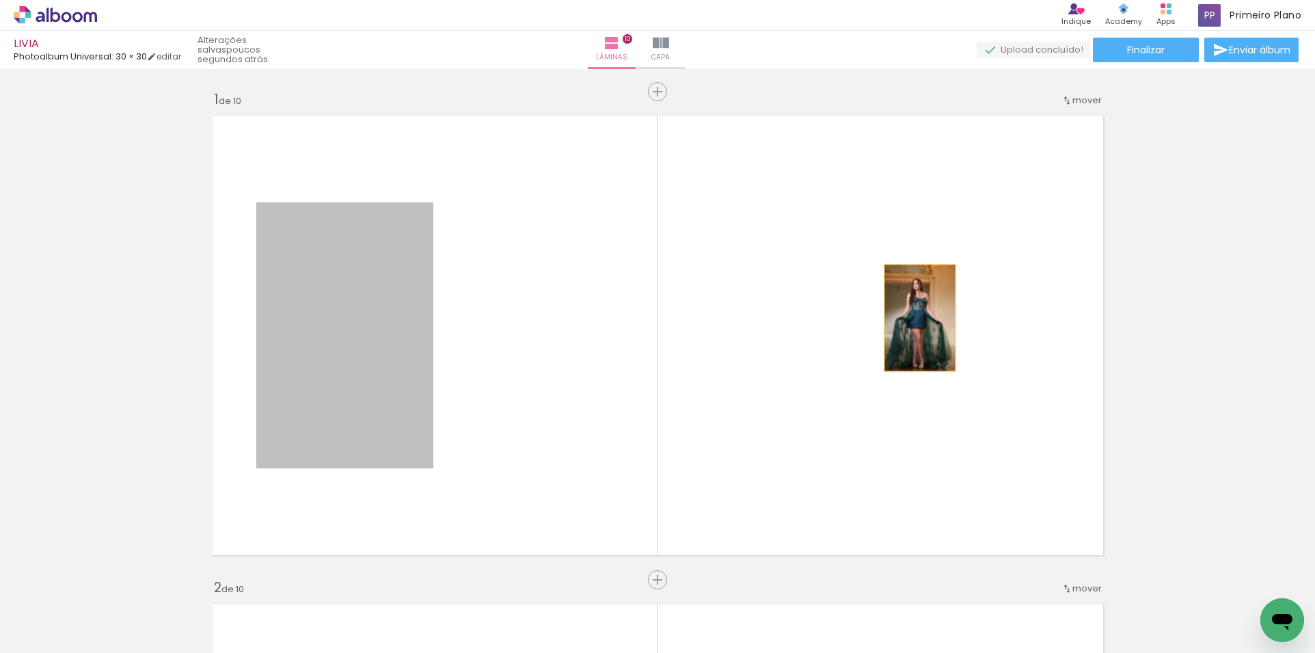
drag, startPoint x: 325, startPoint y: 351, endPoint x: 917, endPoint y: 316, distance: 592.9
click at [917, 316] on quentale-layouter at bounding box center [658, 336] width 906 height 454
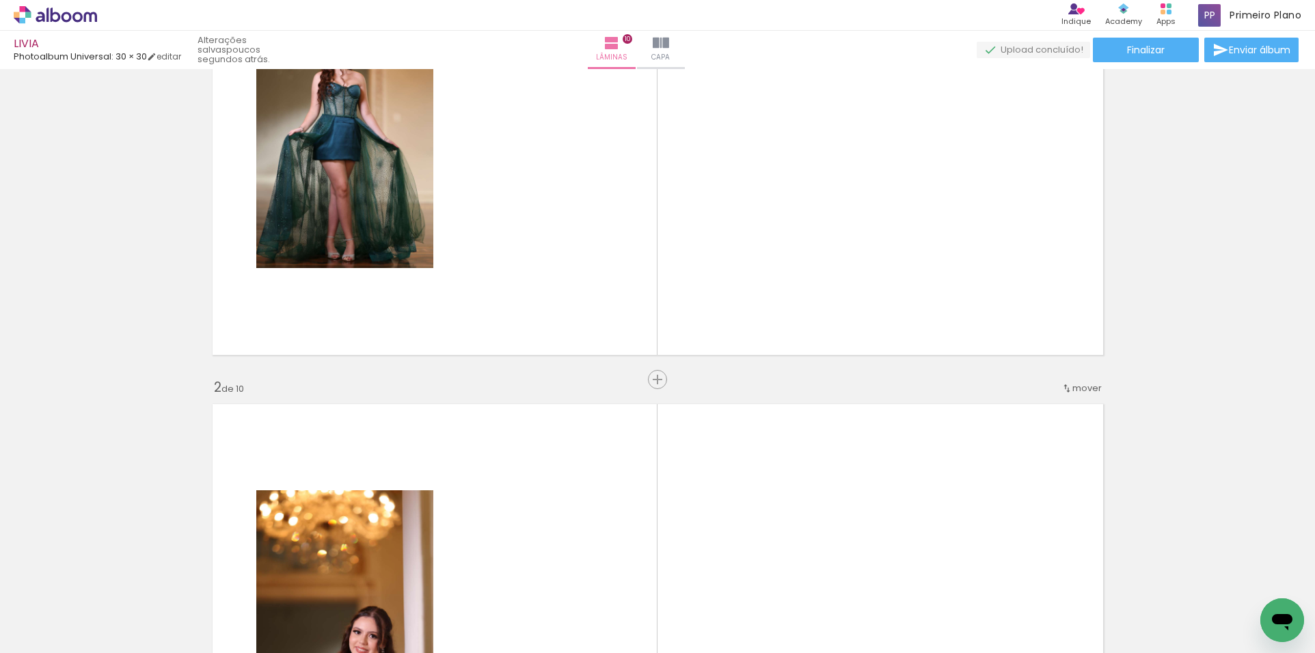
scroll to position [205, 0]
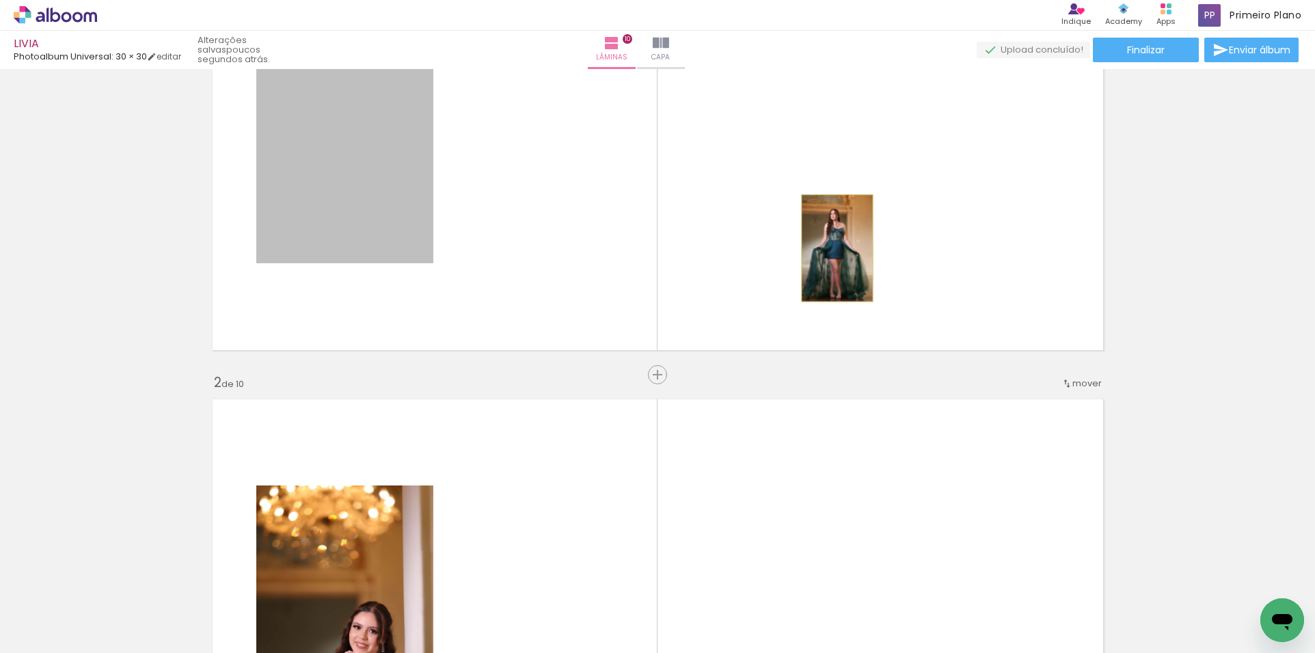
drag, startPoint x: 360, startPoint y: 225, endPoint x: 832, endPoint y: 236, distance: 472.4
click at [832, 236] on quentale-layouter at bounding box center [658, 131] width 906 height 454
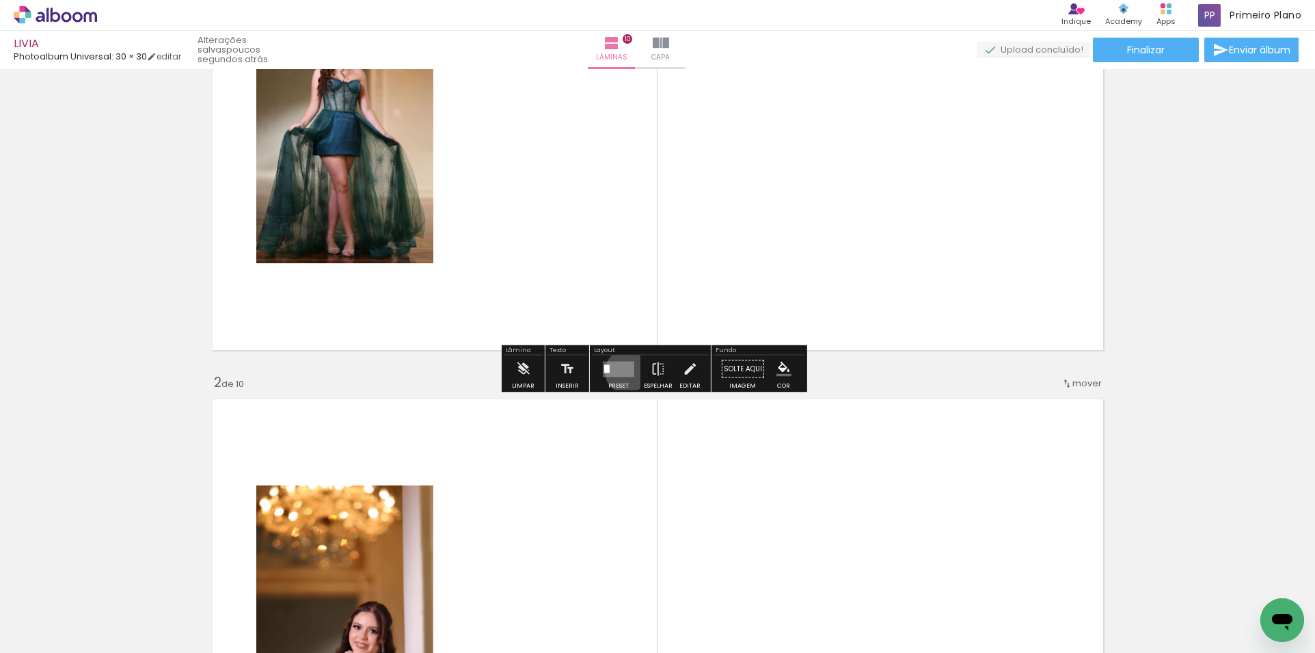
click at [623, 371] on quentale-layouter at bounding box center [618, 369] width 31 height 16
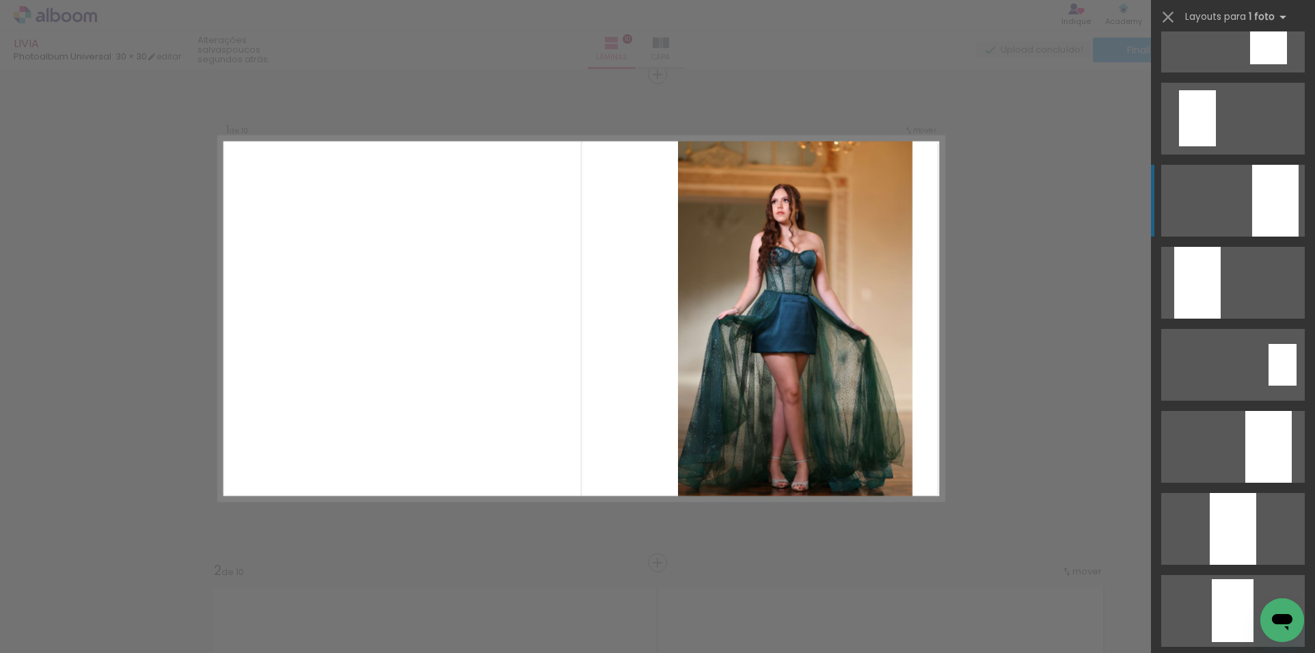
click at [1257, 215] on div at bounding box center [1275, 201] width 46 height 72
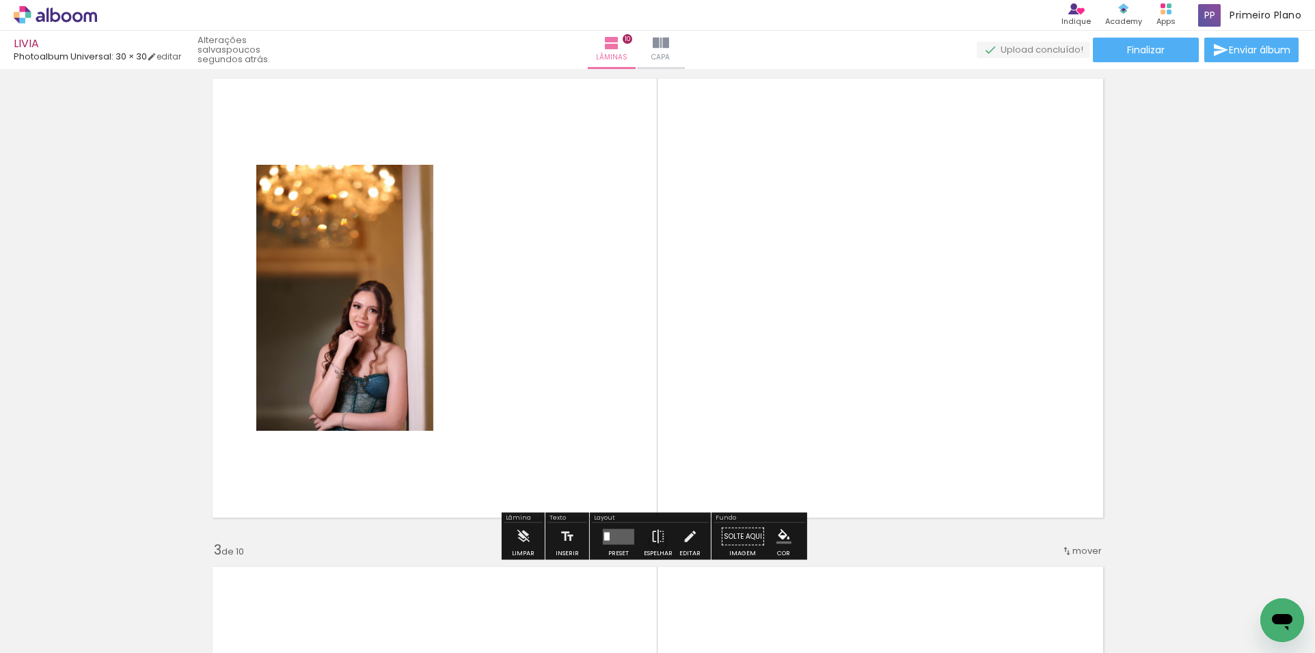
scroll to position [564, 0]
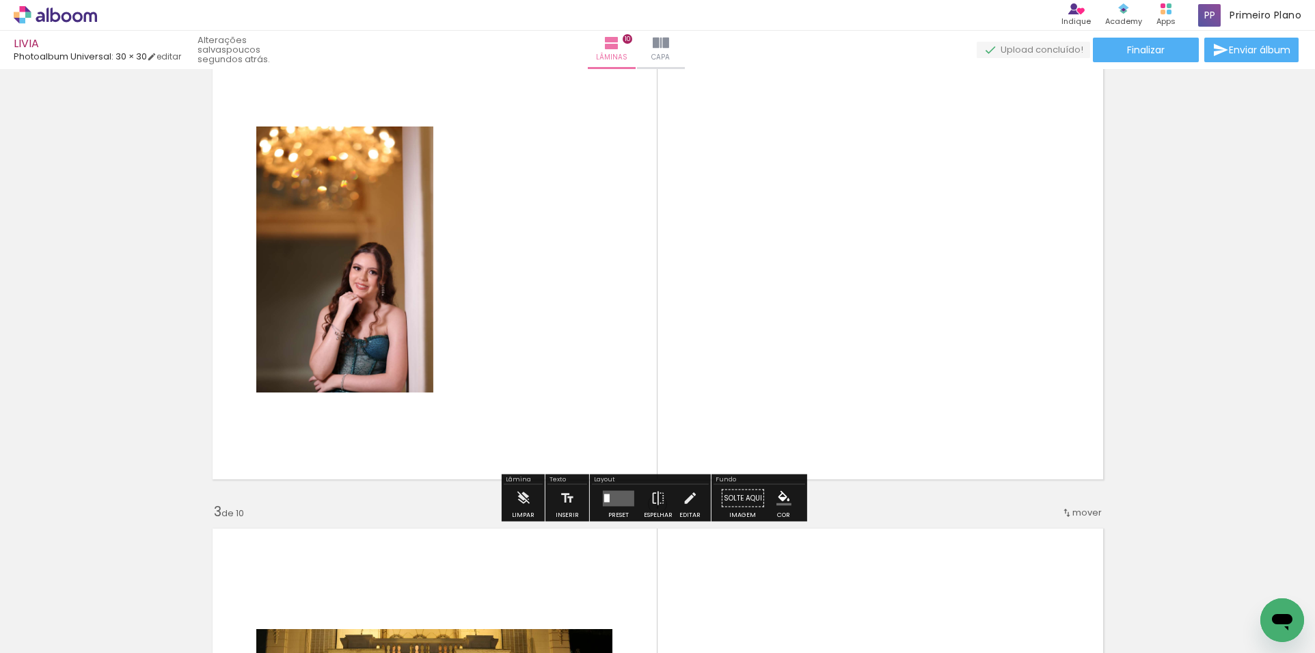
click at [624, 493] on quentale-layouter at bounding box center [618, 498] width 31 height 16
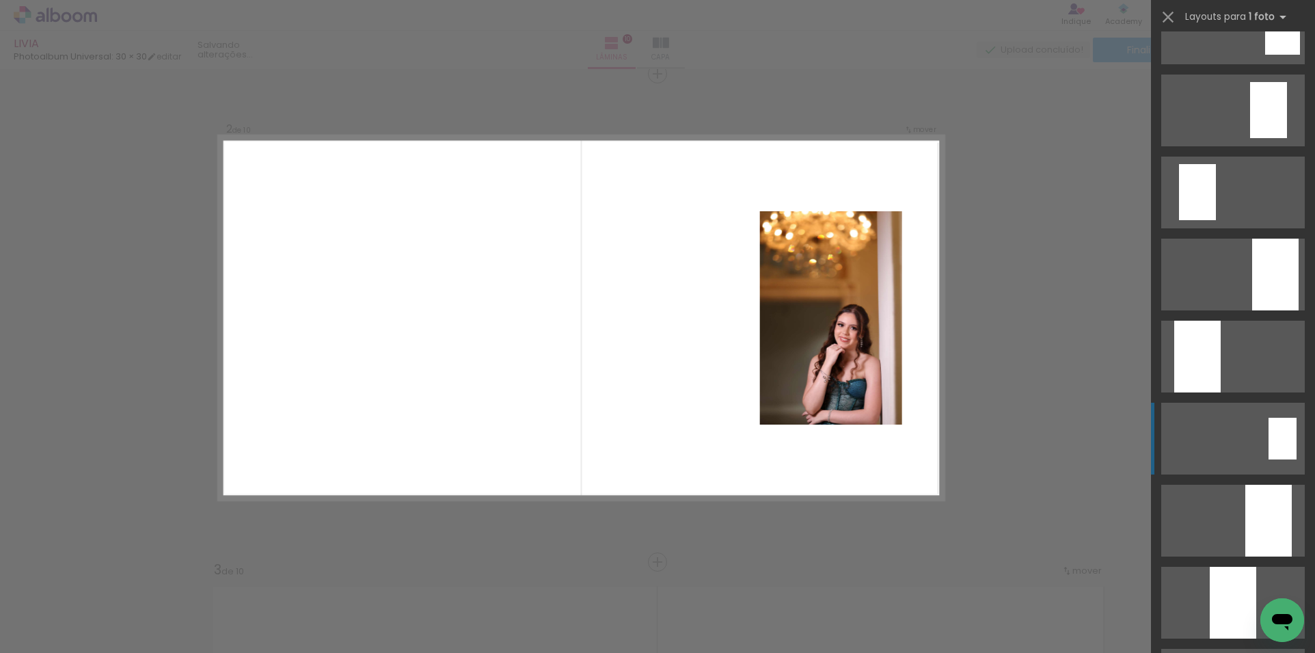
scroll to position [137, 0]
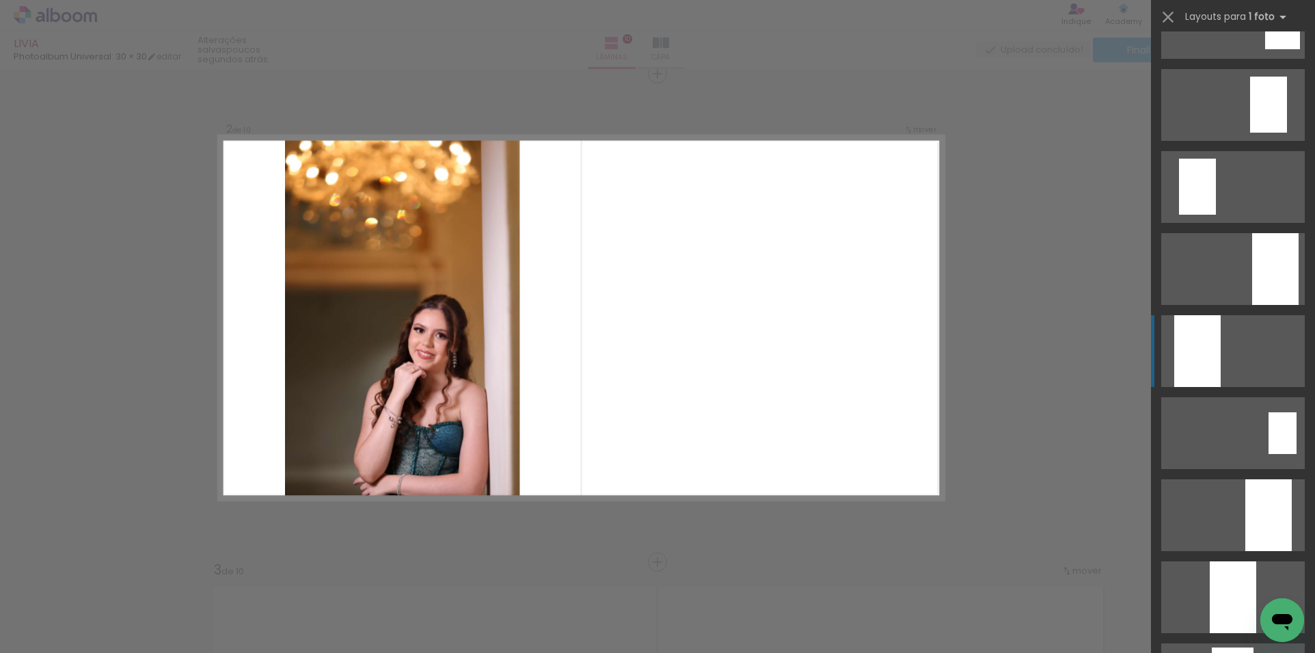
click at [1252, 305] on div at bounding box center [1275, 269] width 46 height 72
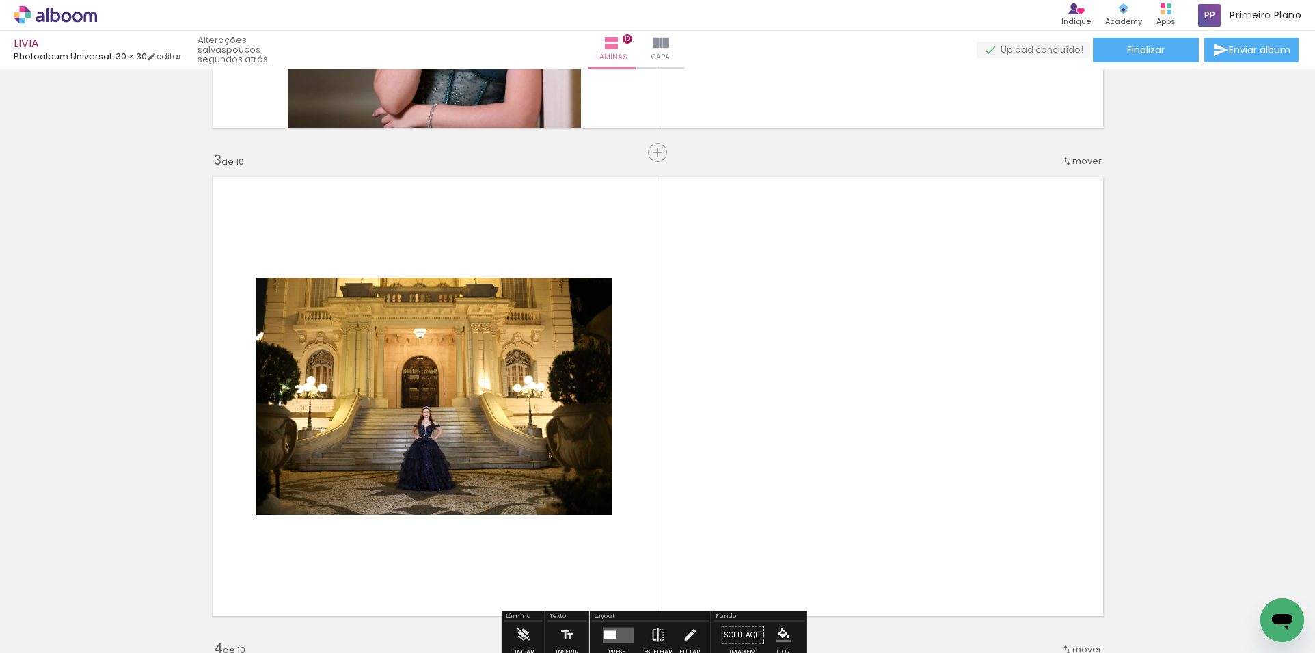
scroll to position [916, 0]
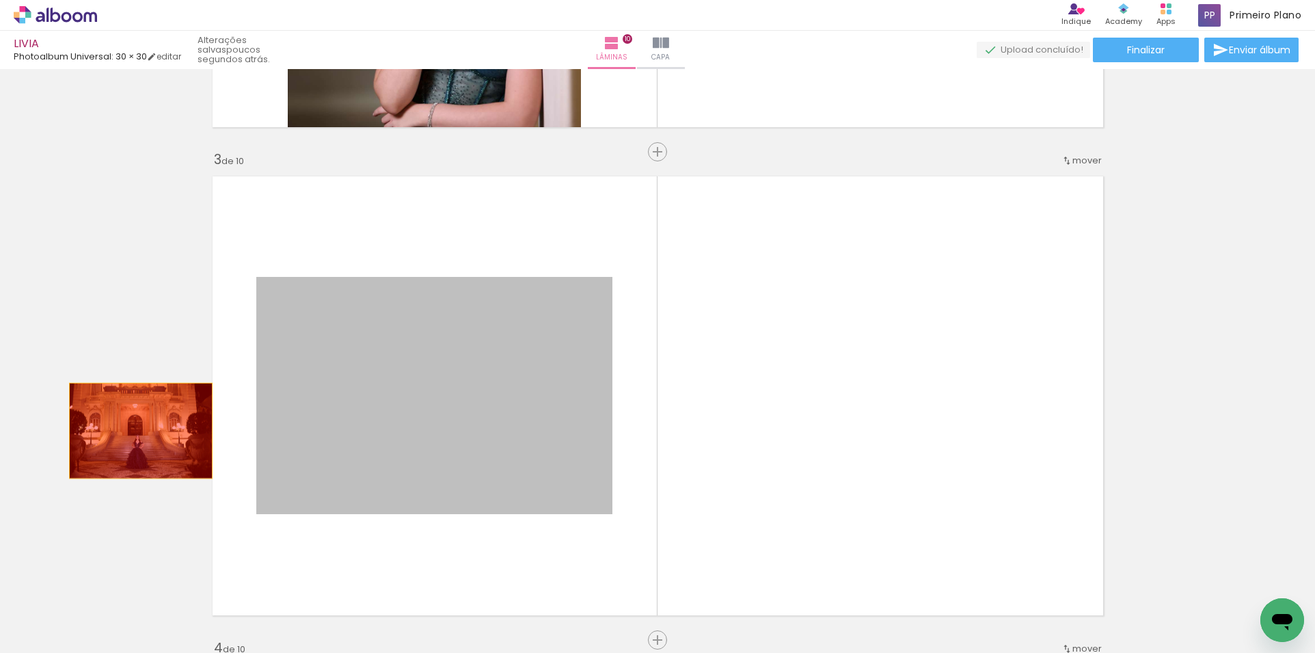
drag, startPoint x: 423, startPoint y: 420, endPoint x: 135, endPoint y: 431, distance: 287.9
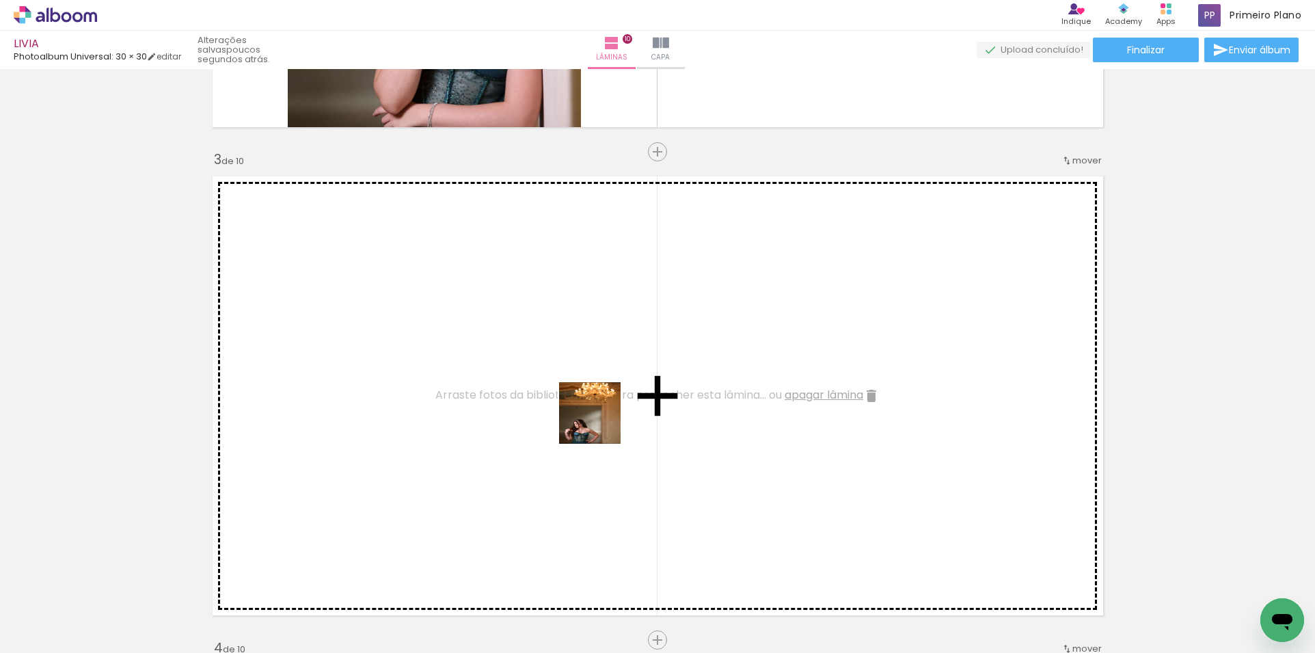
drag, startPoint x: 297, startPoint y: 599, endPoint x: 749, endPoint y: 379, distance: 503.1
click at [749, 379] on quentale-workspace at bounding box center [657, 326] width 1315 height 653
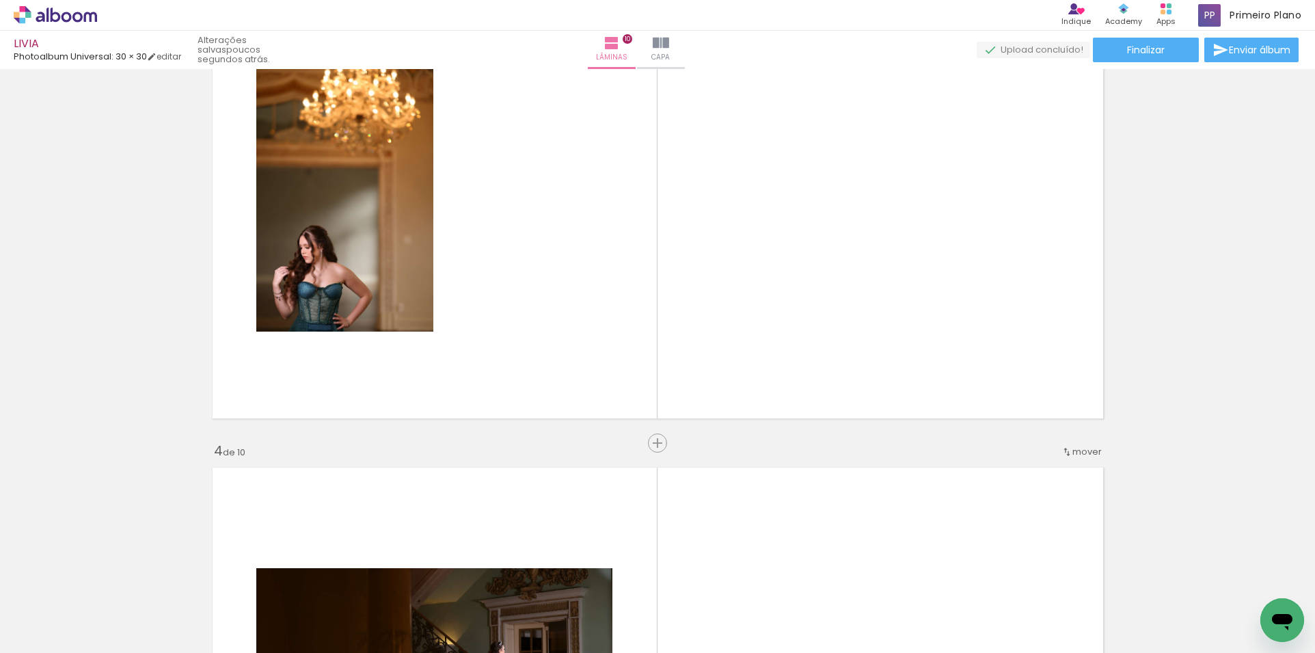
scroll to position [1121, 0]
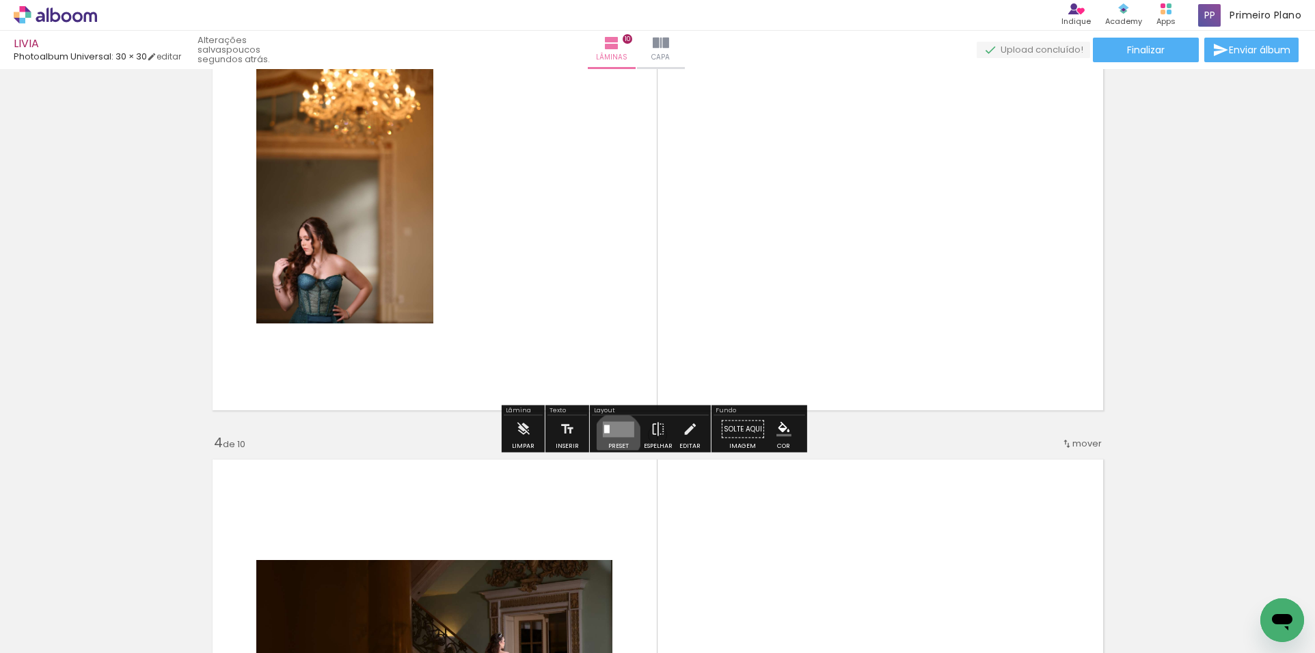
drag, startPoint x: 614, startPoint y: 436, endPoint x: 761, endPoint y: 384, distance: 155.8
click at [618, 433] on quentale-layouter at bounding box center [618, 429] width 31 height 16
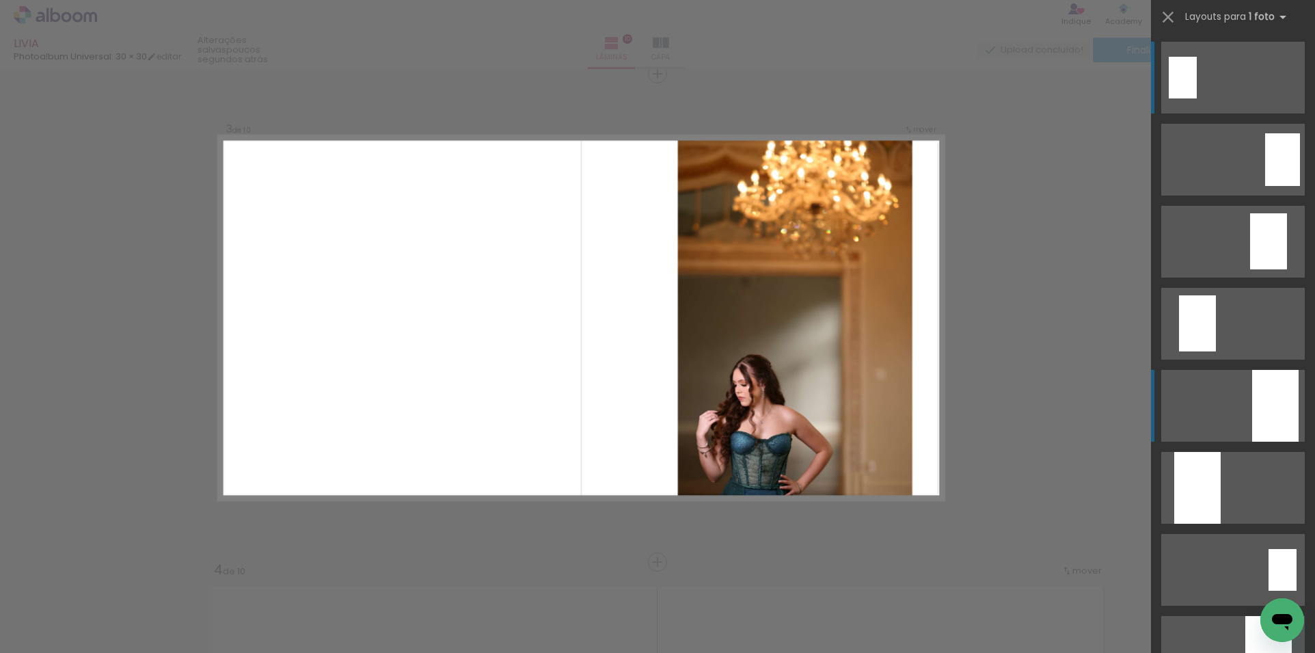
click at [1268, 380] on div at bounding box center [1275, 406] width 46 height 72
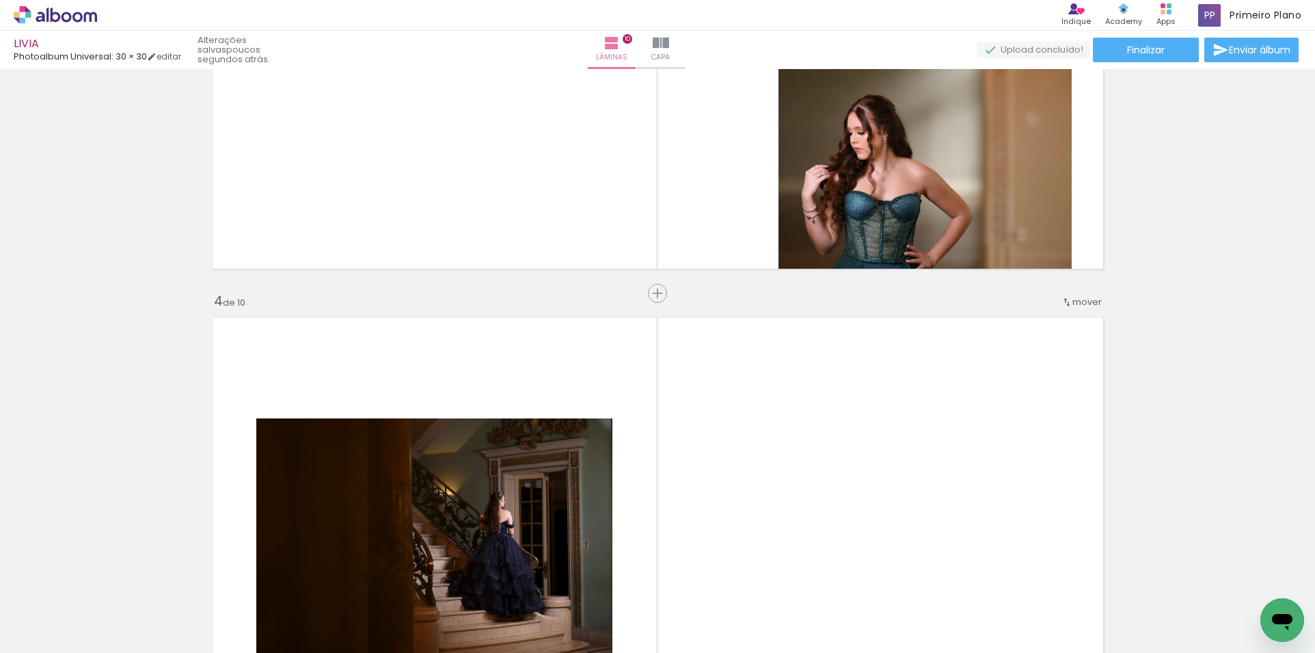
scroll to position [1335, 0]
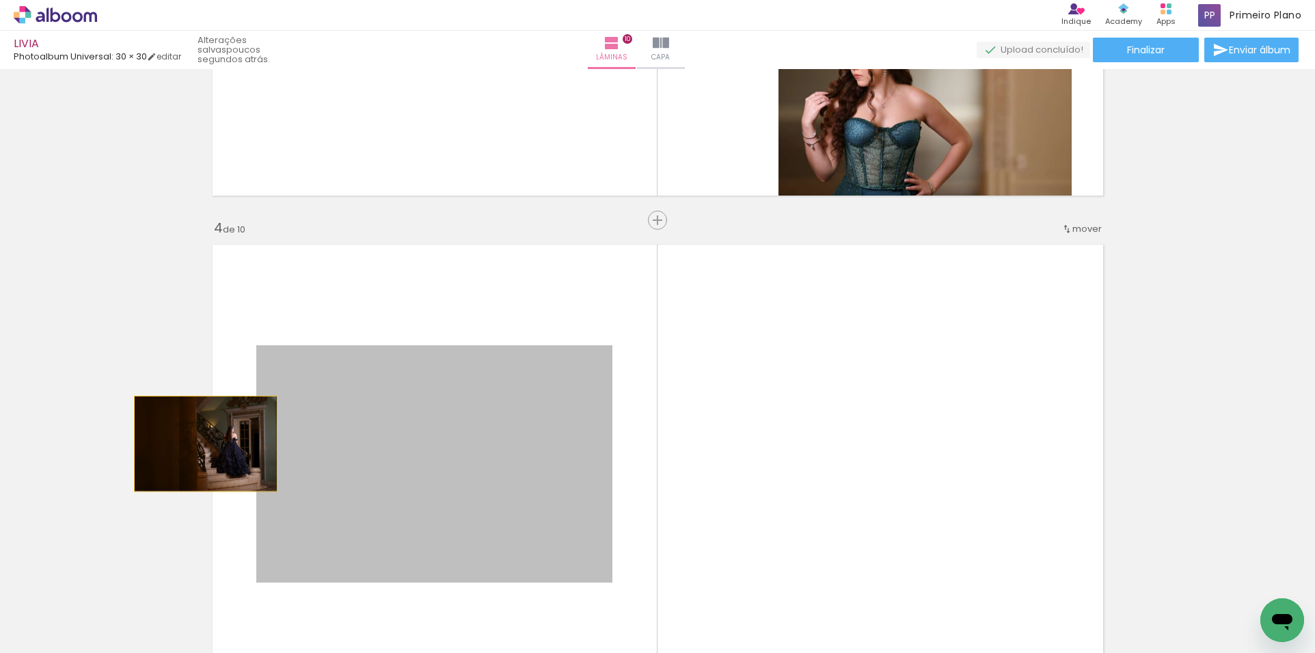
drag, startPoint x: 457, startPoint y: 399, endPoint x: 200, endPoint y: 444, distance: 260.1
click at [205, 444] on quentale-layouter at bounding box center [658, 464] width 906 height 454
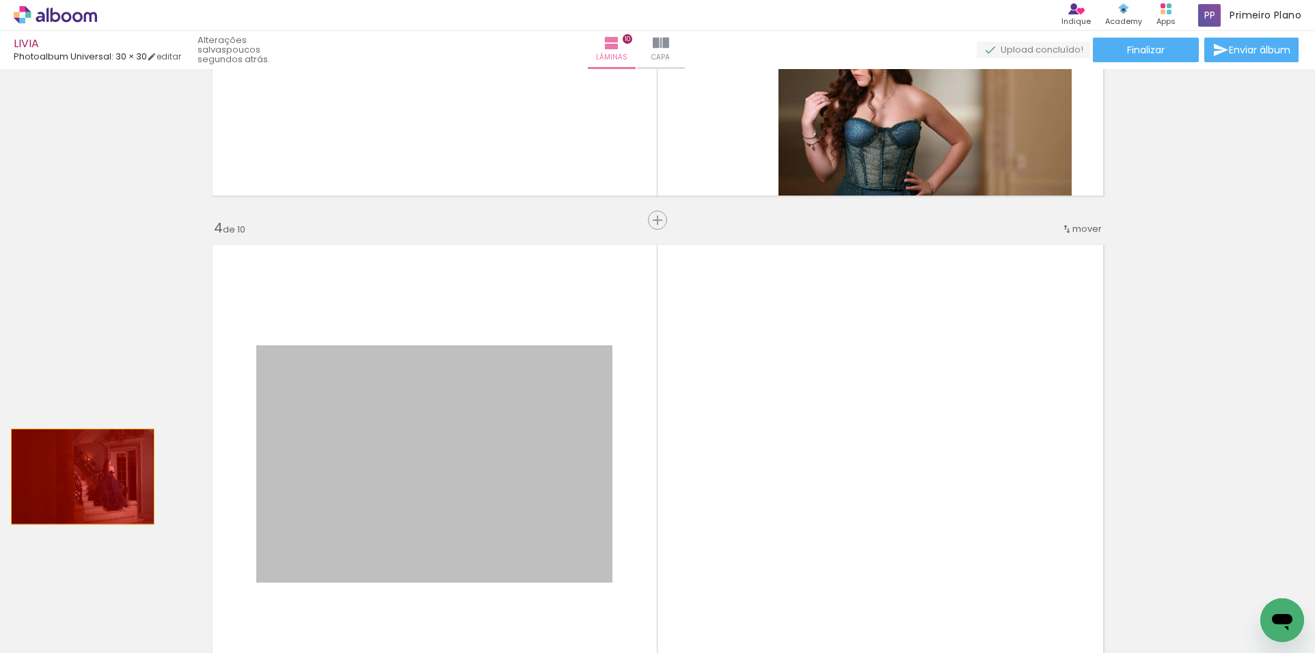
drag, startPoint x: 324, startPoint y: 461, endPoint x: 77, endPoint y: 476, distance: 247.2
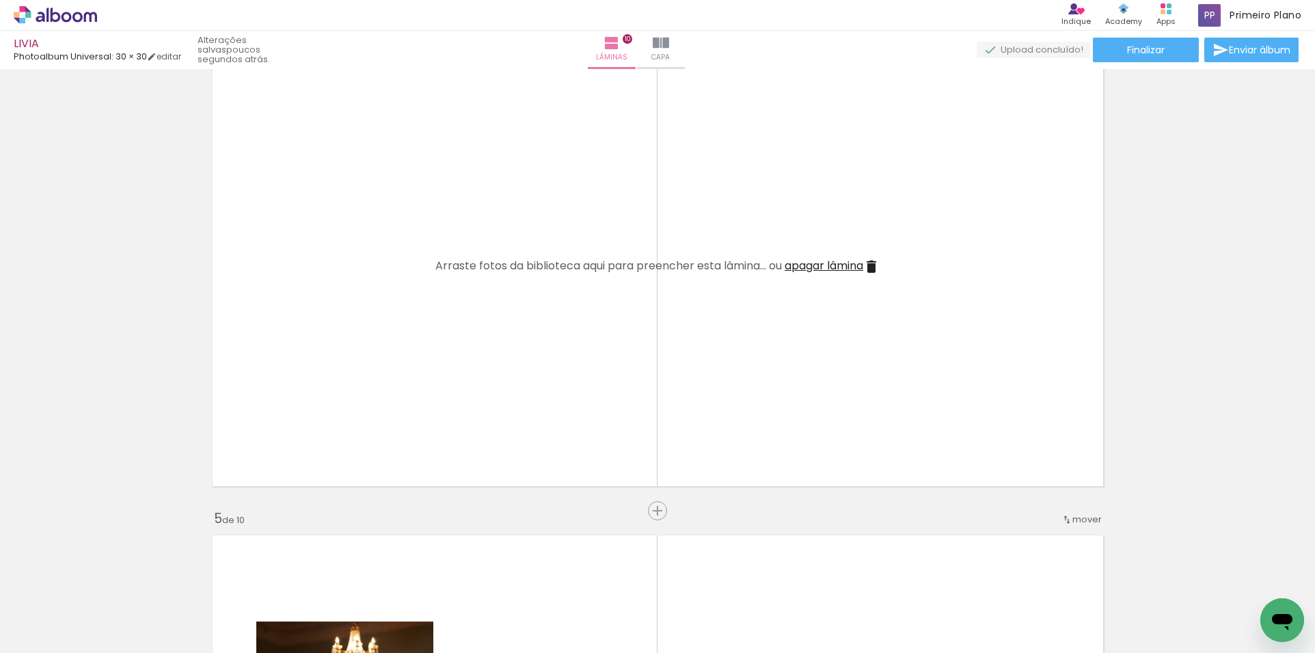
scroll to position [1540, 0]
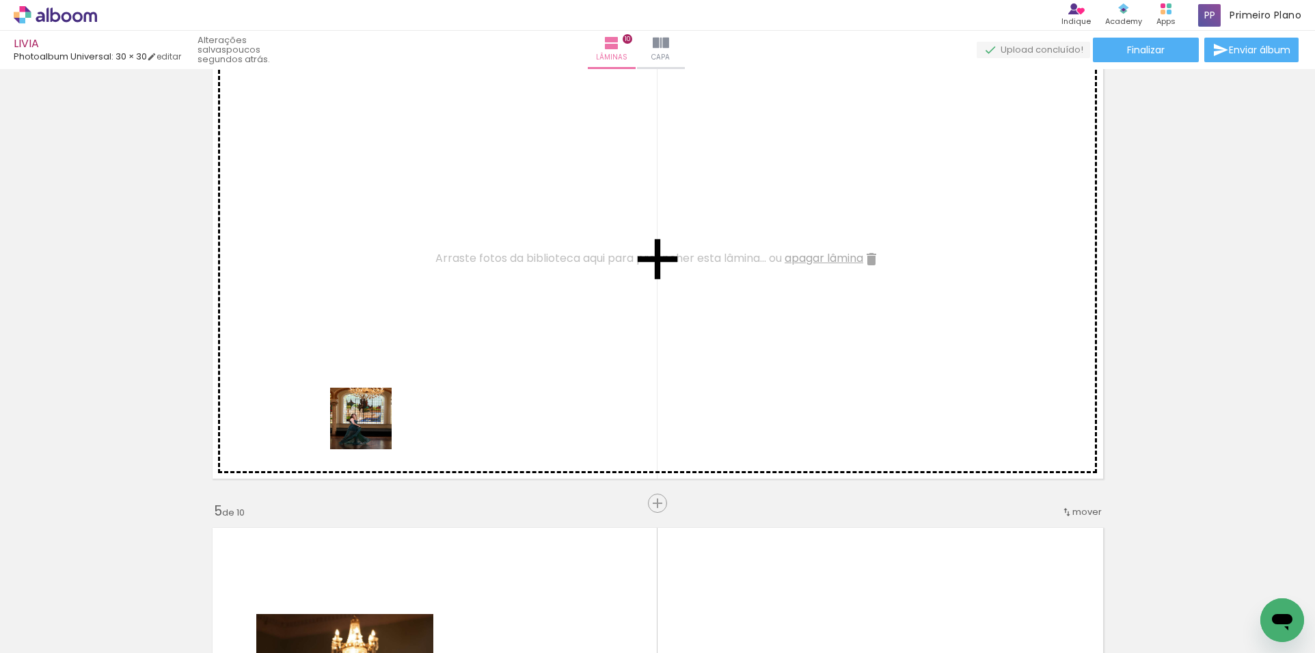
drag, startPoint x: 362, startPoint y: 600, endPoint x: 394, endPoint y: 412, distance: 190.5
click at [375, 409] on quentale-workspace at bounding box center [657, 326] width 1315 height 653
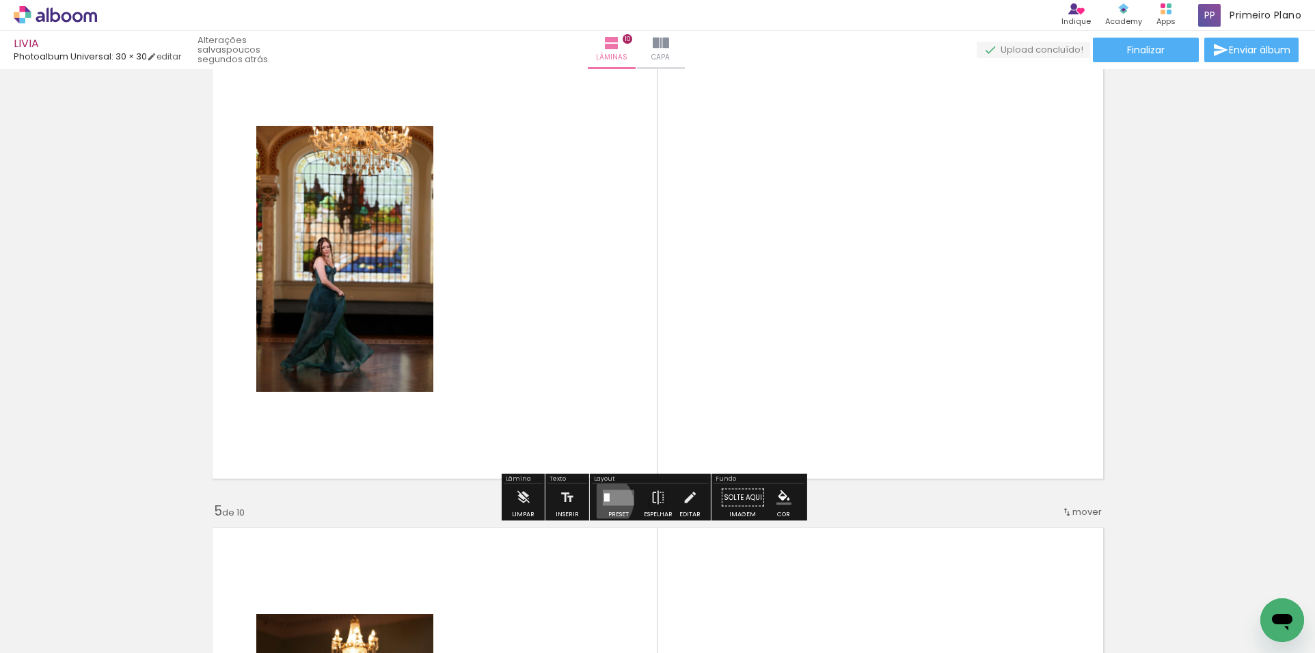
click at [603, 502] on quentale-layouter at bounding box center [618, 497] width 31 height 16
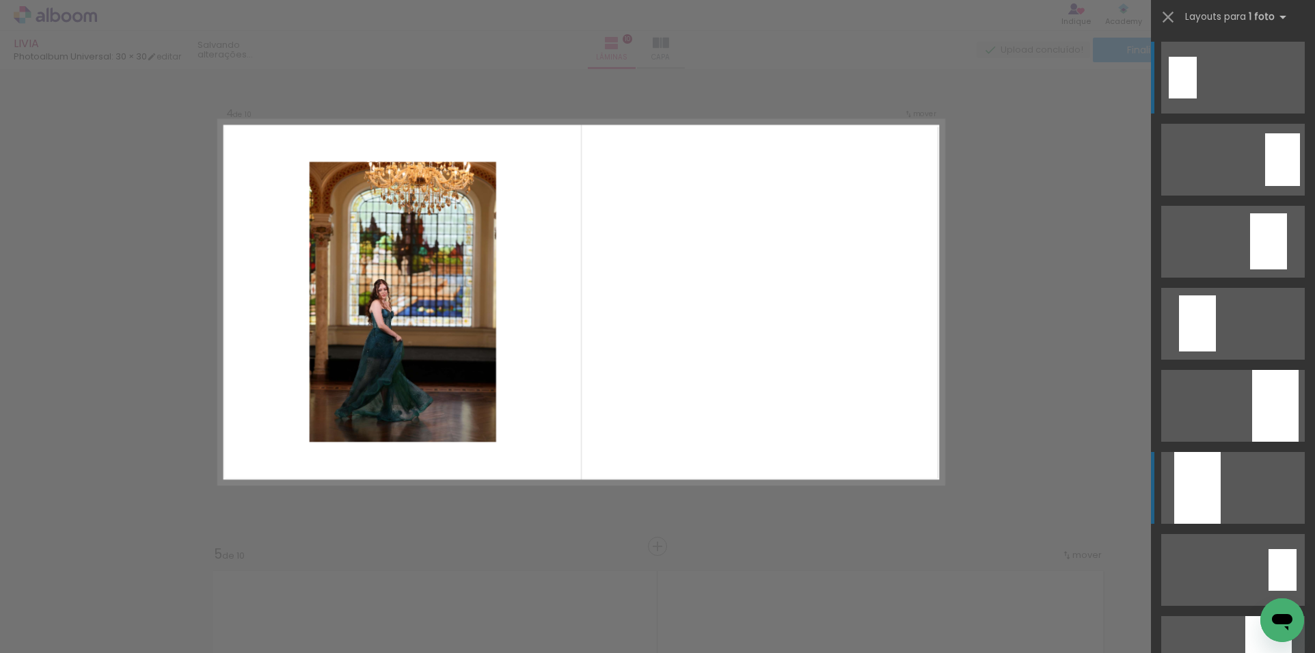
scroll to position [1482, 0]
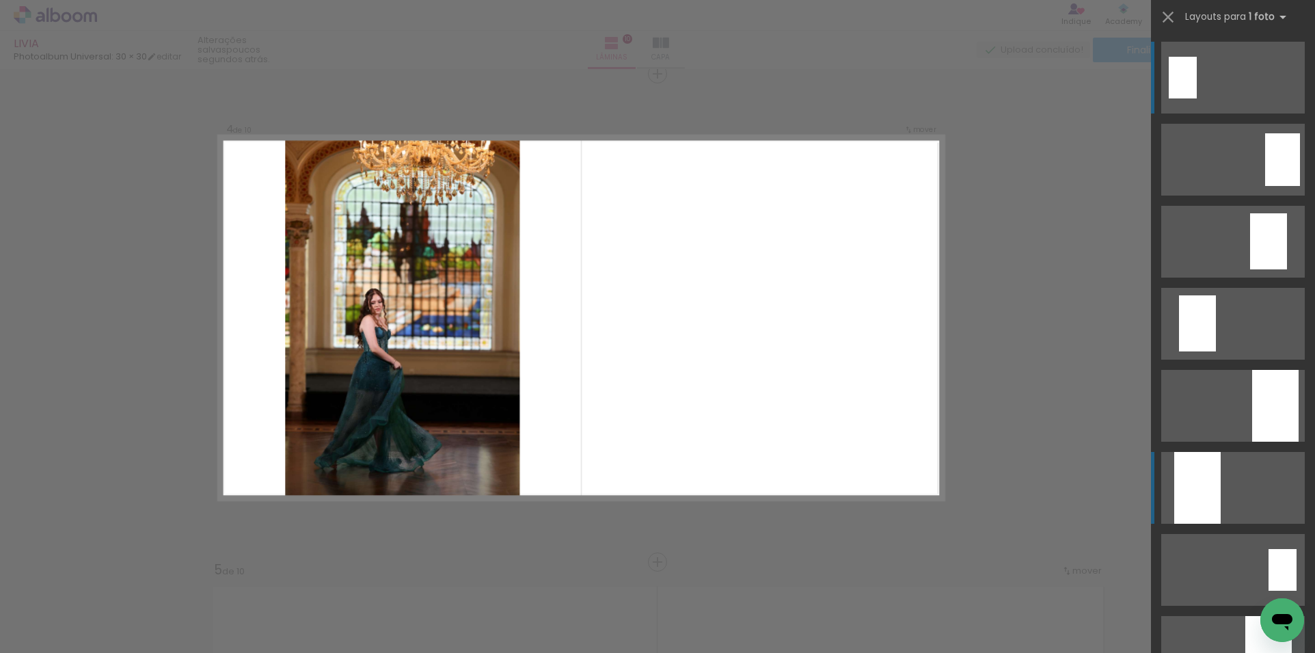
click at [1252, 441] on div at bounding box center [1275, 406] width 46 height 72
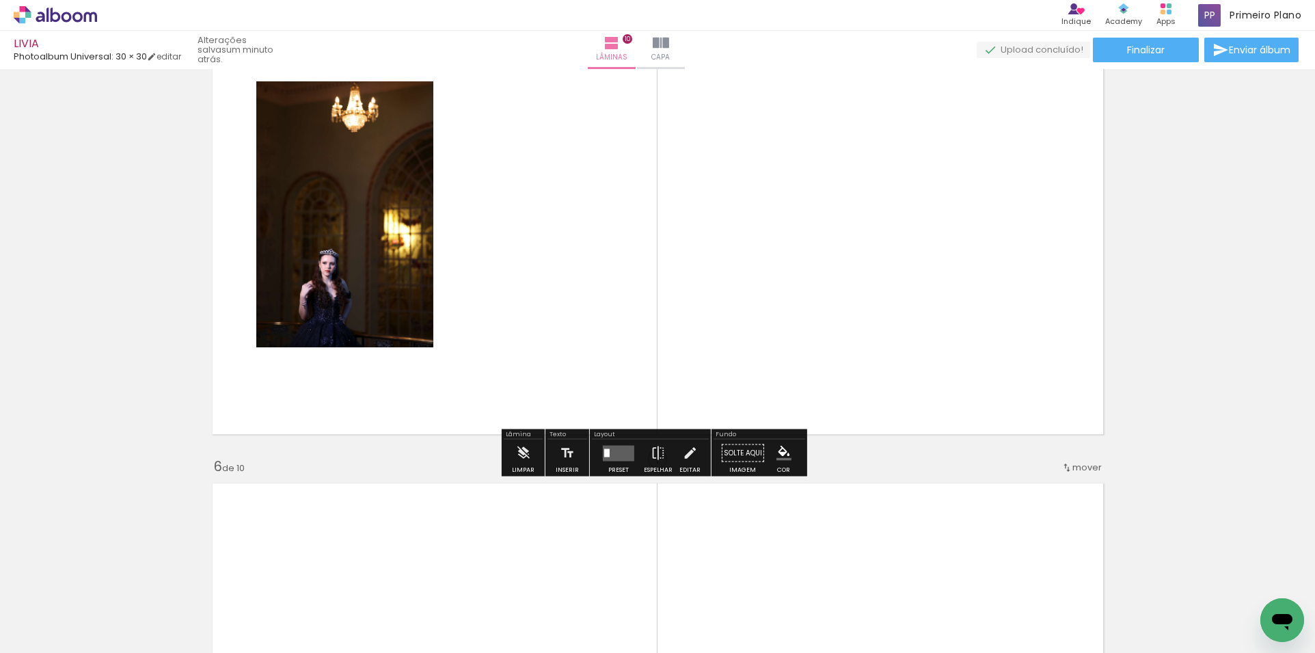
scroll to position [2097, 0]
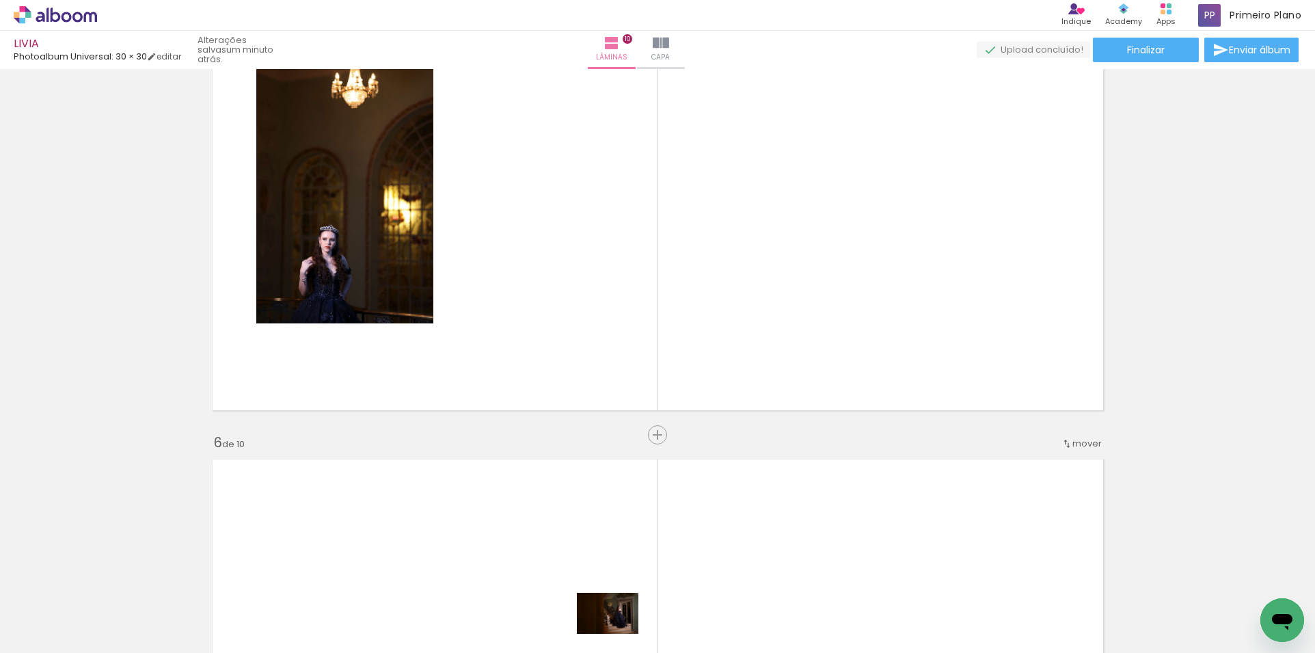
drag, startPoint x: 601, startPoint y: 614, endPoint x: 604, endPoint y: 637, distance: 23.4
click at [616, 629] on div at bounding box center [596, 606] width 68 height 45
click at [49, 613] on input "Todas as fotos" at bounding box center [38, 612] width 52 height 12
click at [0, 0] on slot "Não utilizadas" at bounding box center [0, 0] width 0 height 0
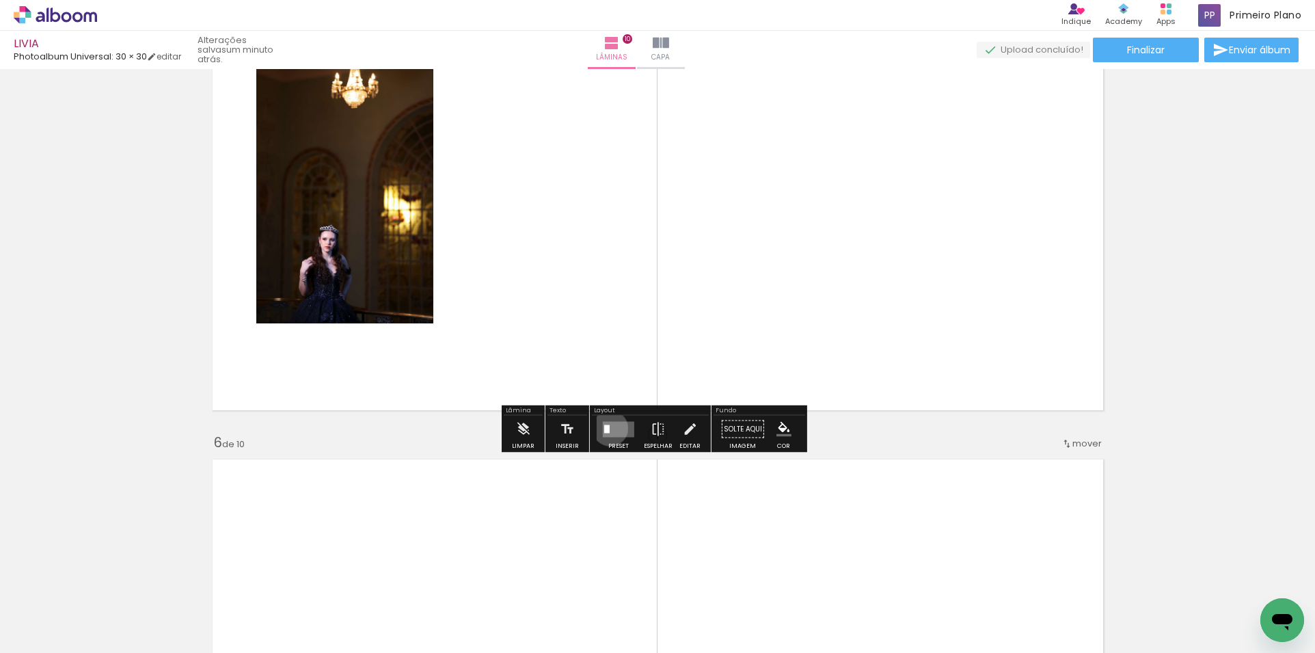
click at [607, 428] on quentale-layouter at bounding box center [618, 429] width 31 height 16
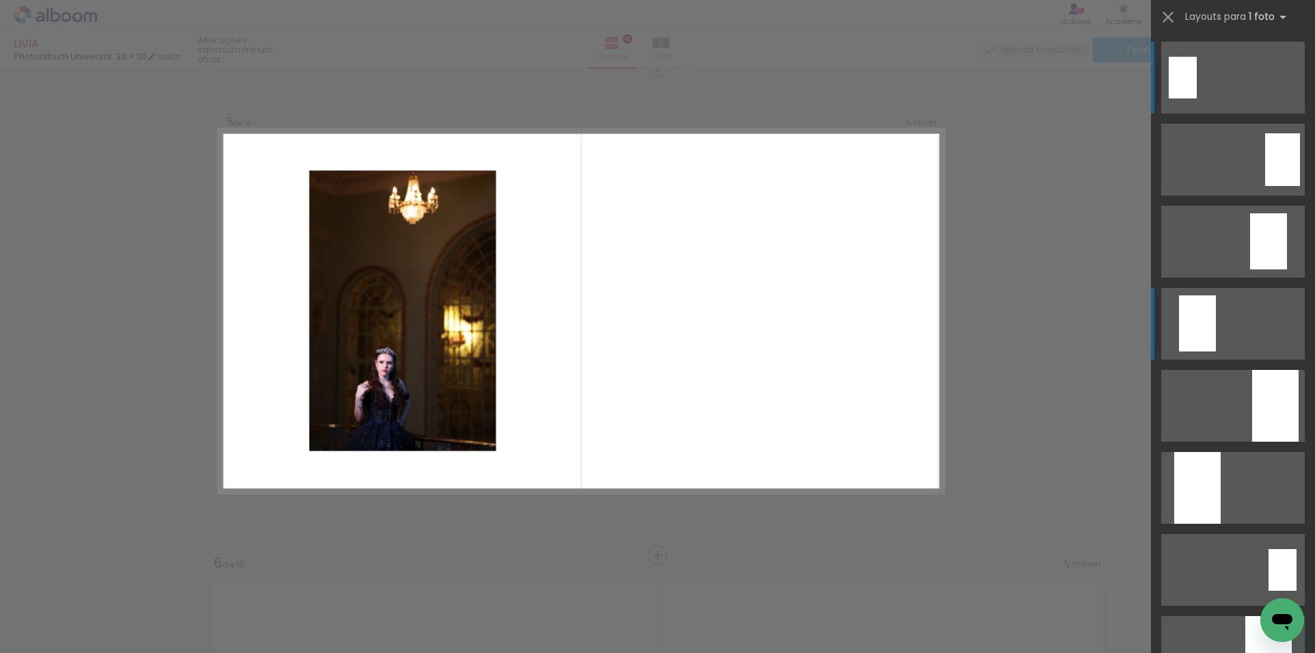
scroll to position [1970, 0]
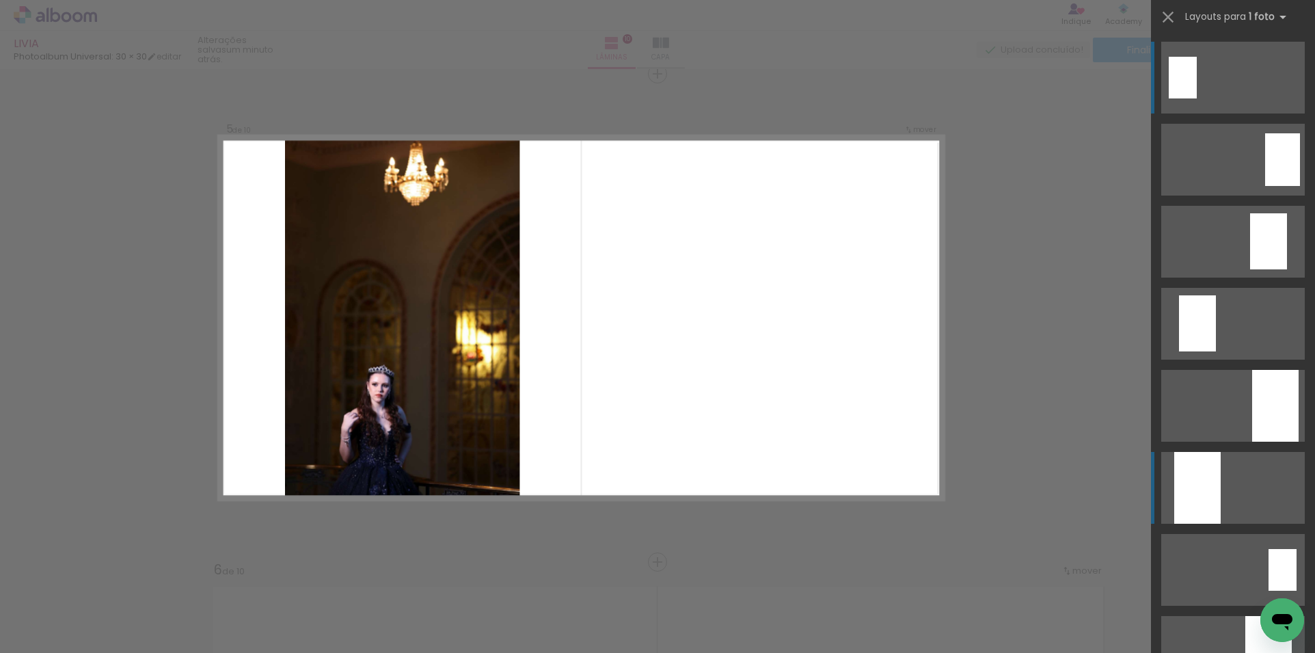
click at [1252, 441] on div at bounding box center [1275, 406] width 46 height 72
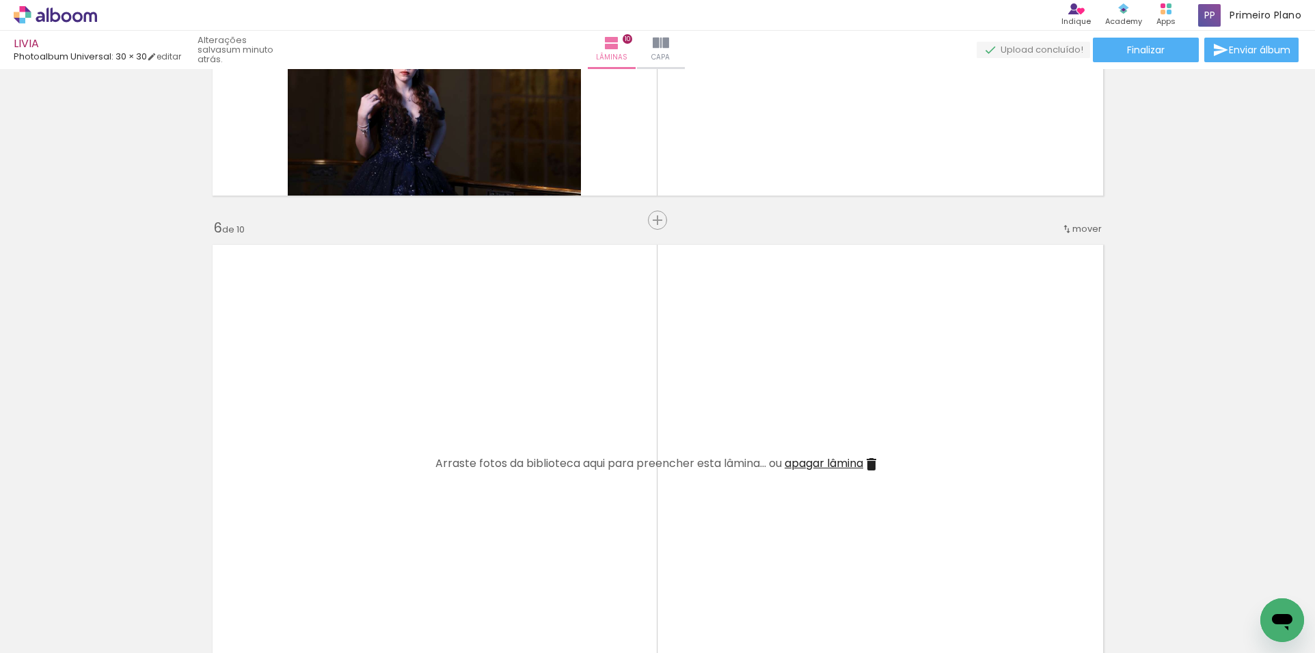
scroll to position [2380, 0]
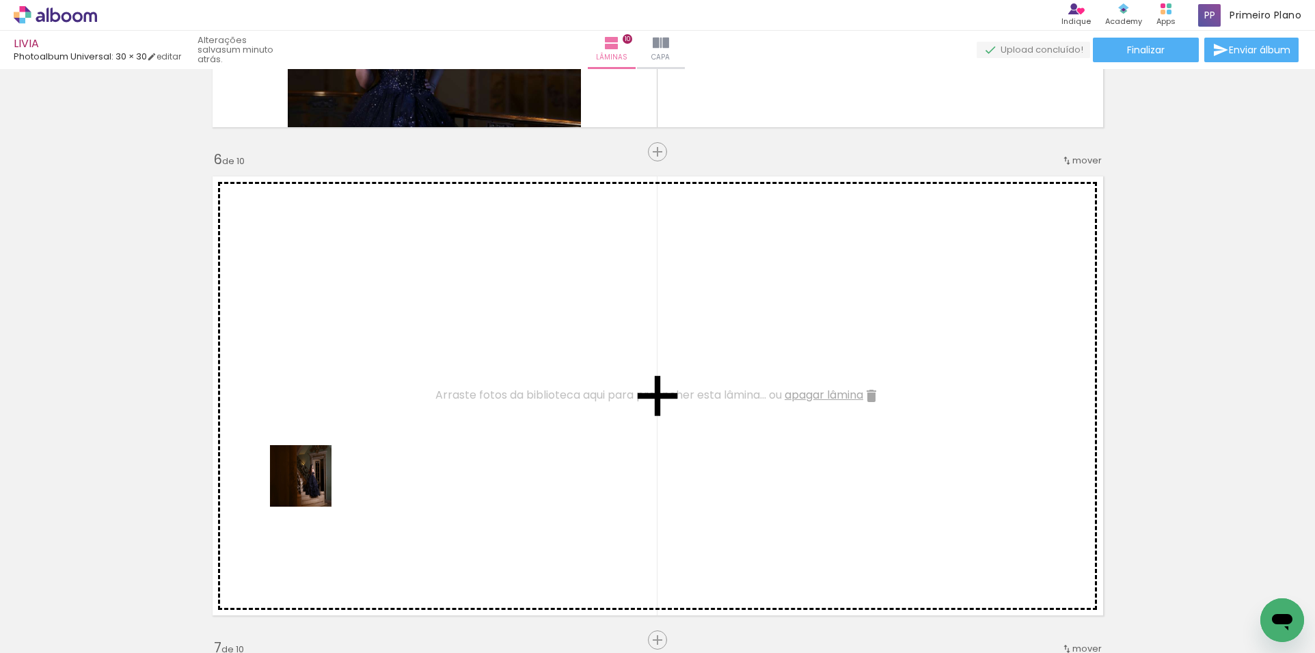
drag, startPoint x: 280, startPoint y: 597, endPoint x: 340, endPoint y: 390, distance: 215.6
click at [340, 390] on quentale-workspace at bounding box center [657, 326] width 1315 height 653
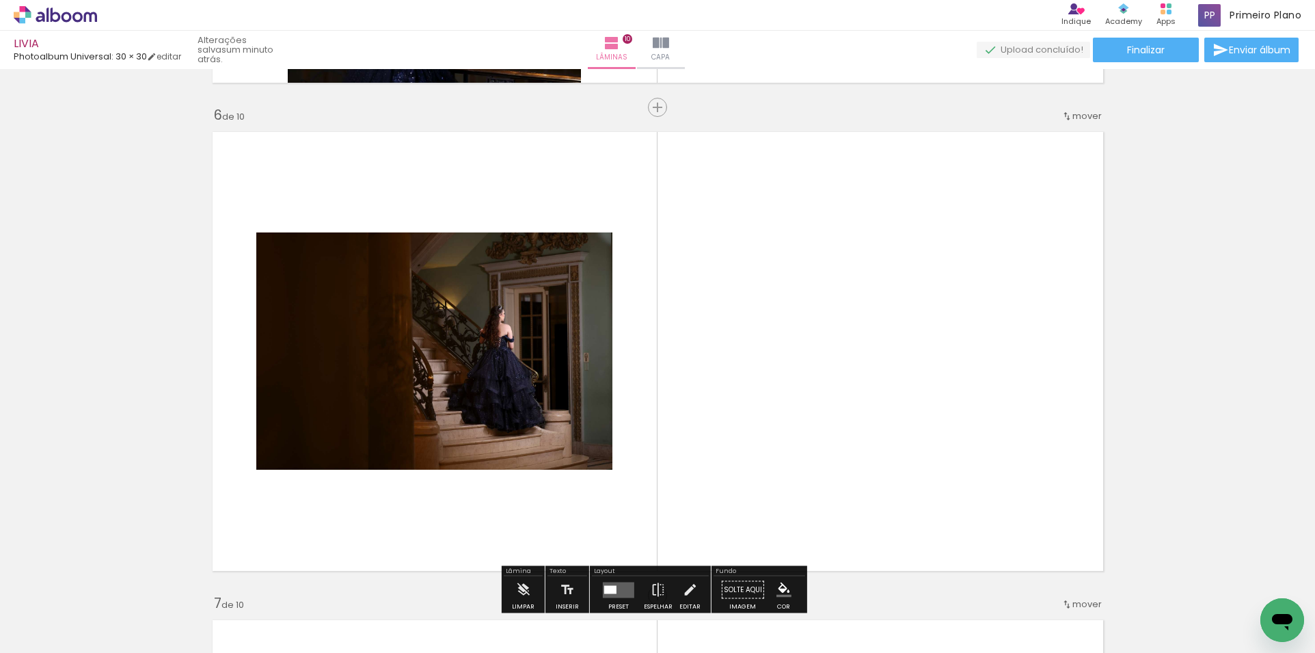
scroll to position [2448, 0]
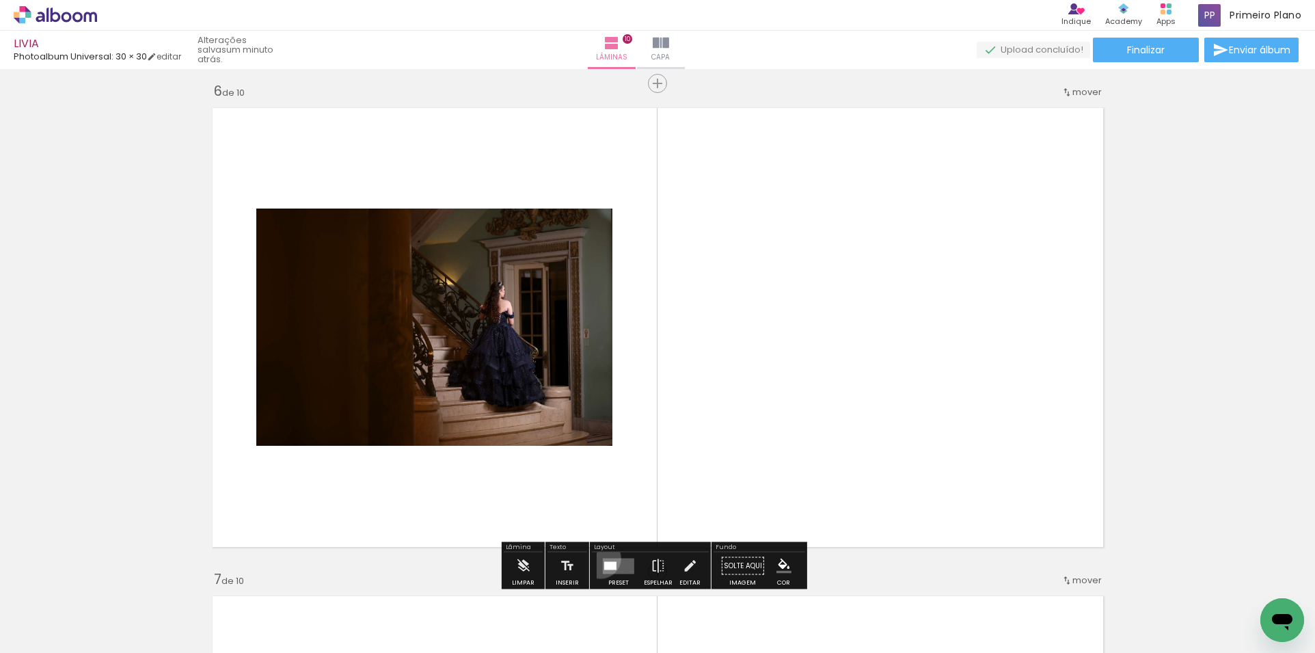
click at [600, 558] on div at bounding box center [618, 565] width 37 height 27
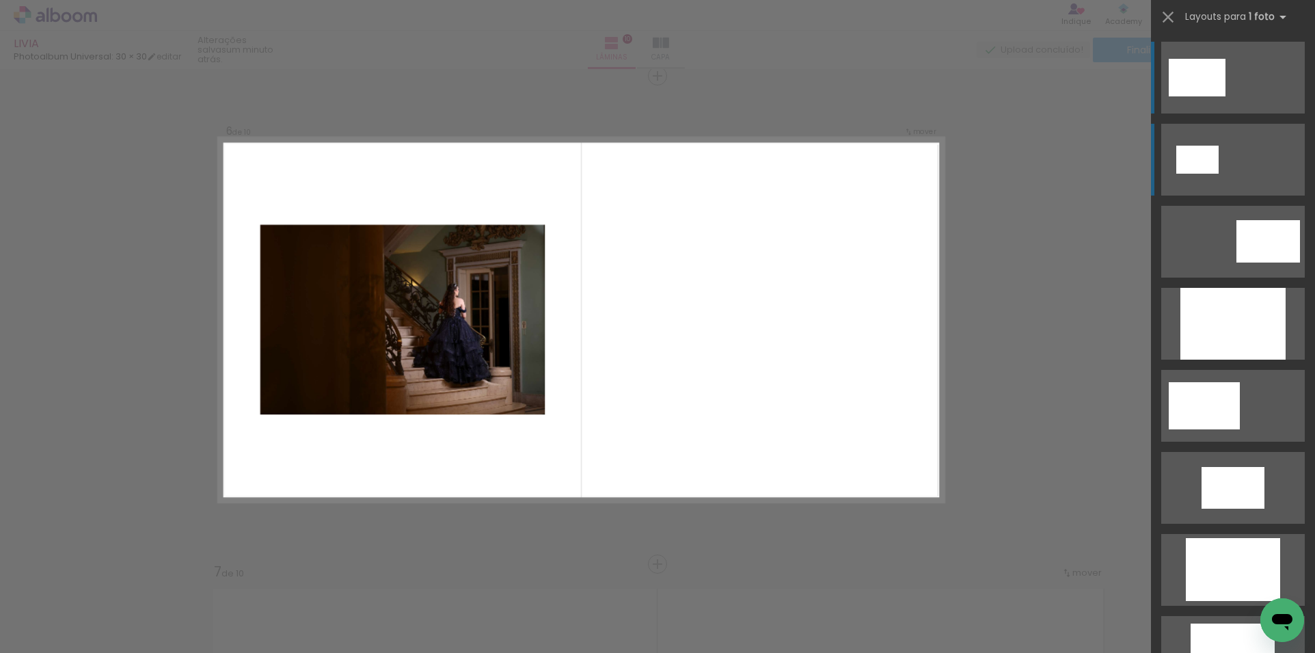
scroll to position [2458, 0]
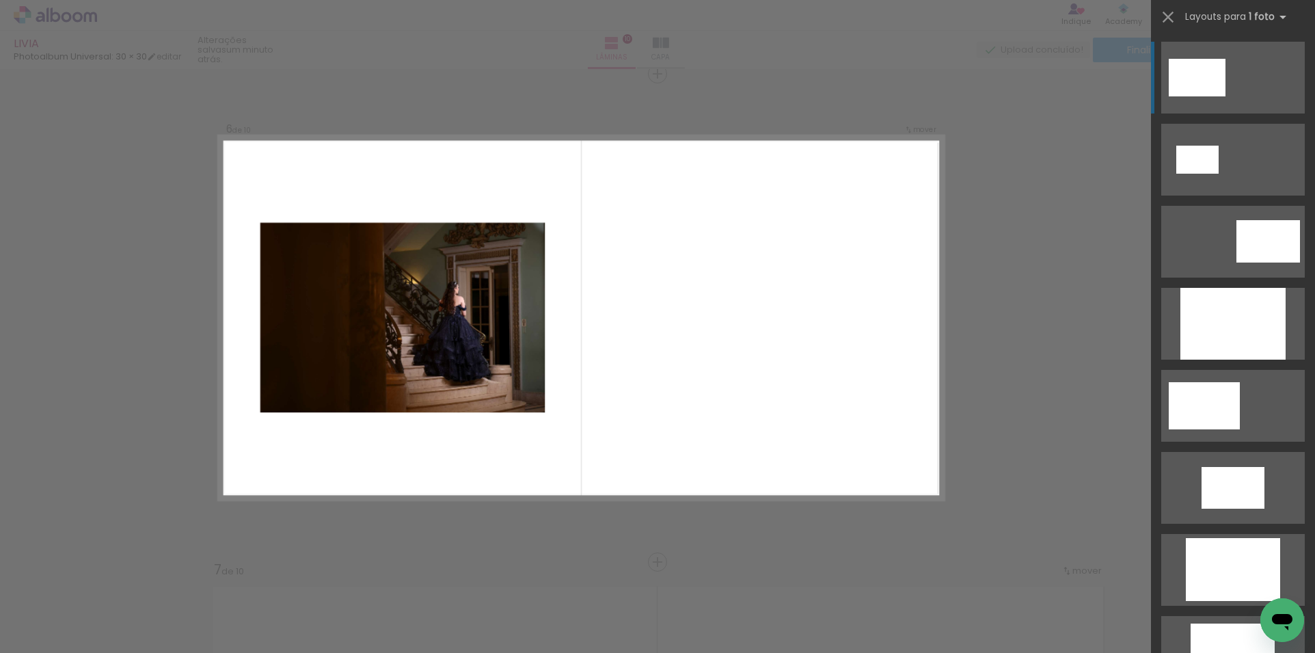
click at [1199, 96] on quentale-layouter at bounding box center [1233, 78] width 144 height 72
click at [1199, 70] on div at bounding box center [1197, 78] width 57 height 38
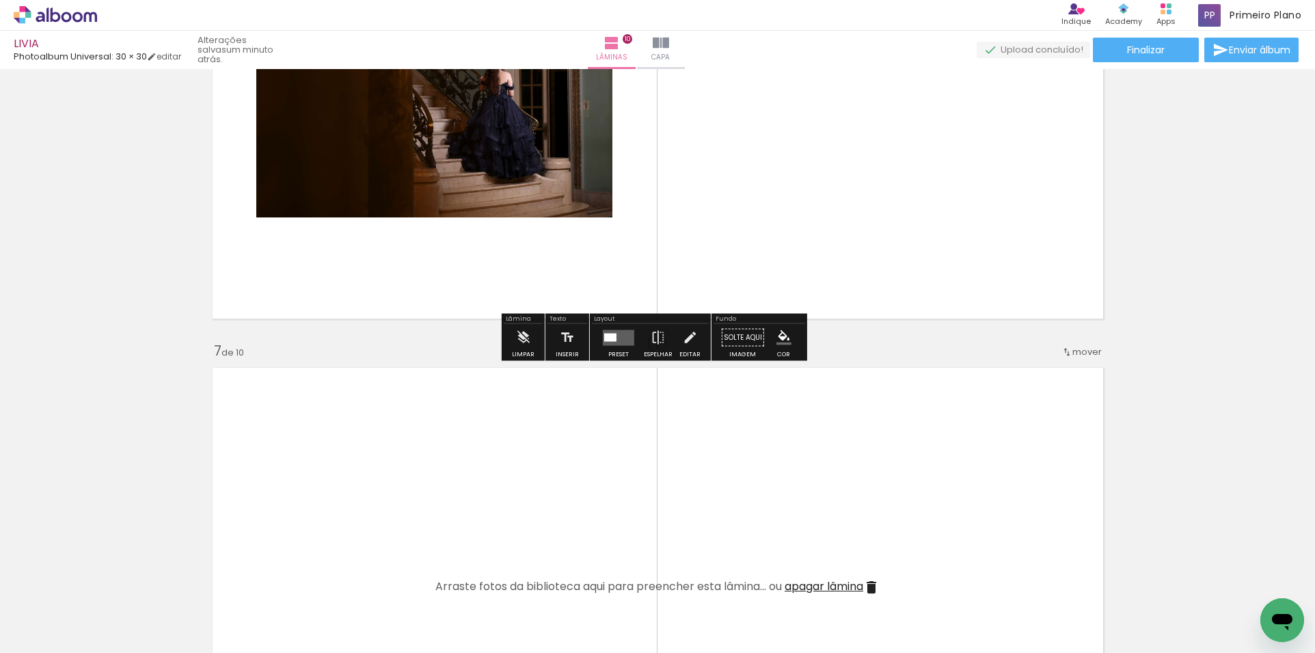
scroll to position [2731, 0]
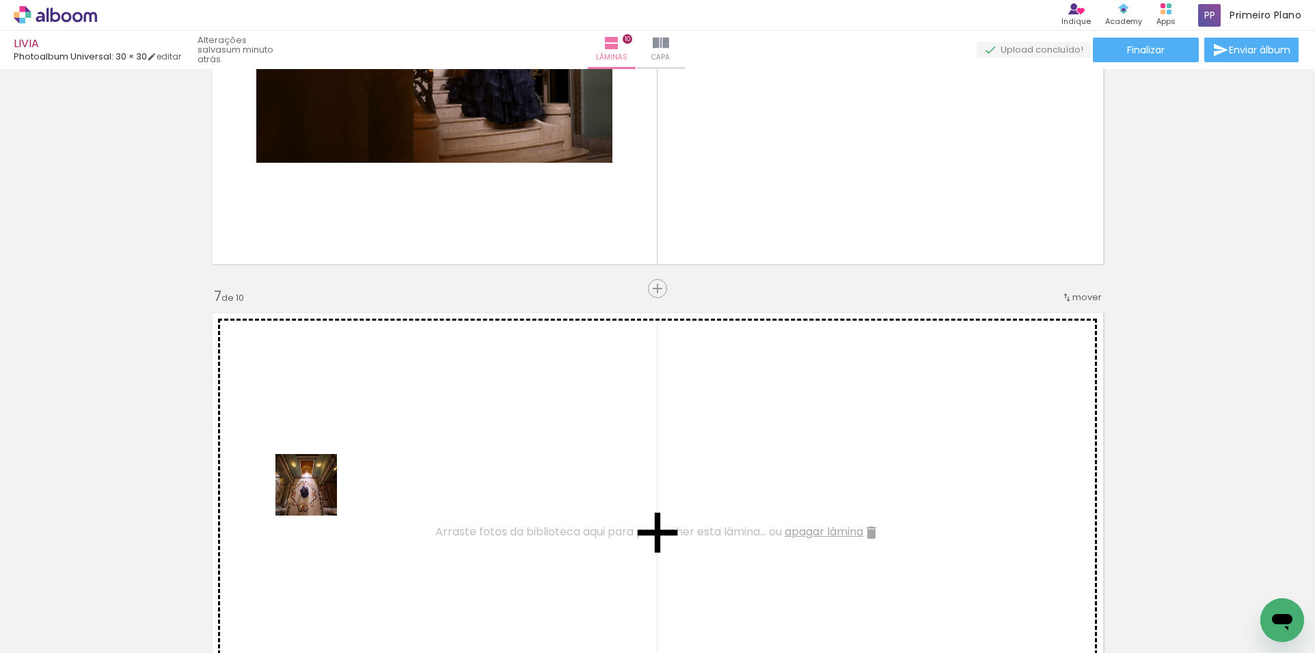
drag, startPoint x: 299, startPoint y: 606, endPoint x: 327, endPoint y: 455, distance: 153.5
click at [327, 455] on quentale-workspace at bounding box center [657, 326] width 1315 height 653
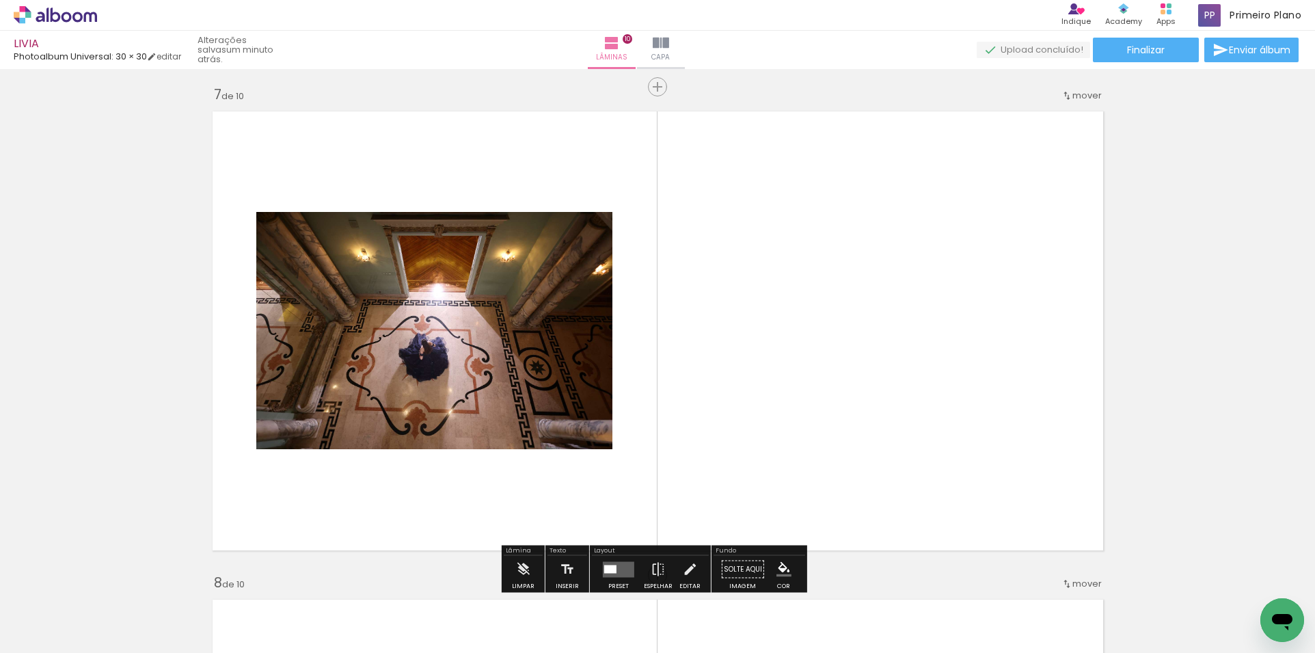
scroll to position [2936, 0]
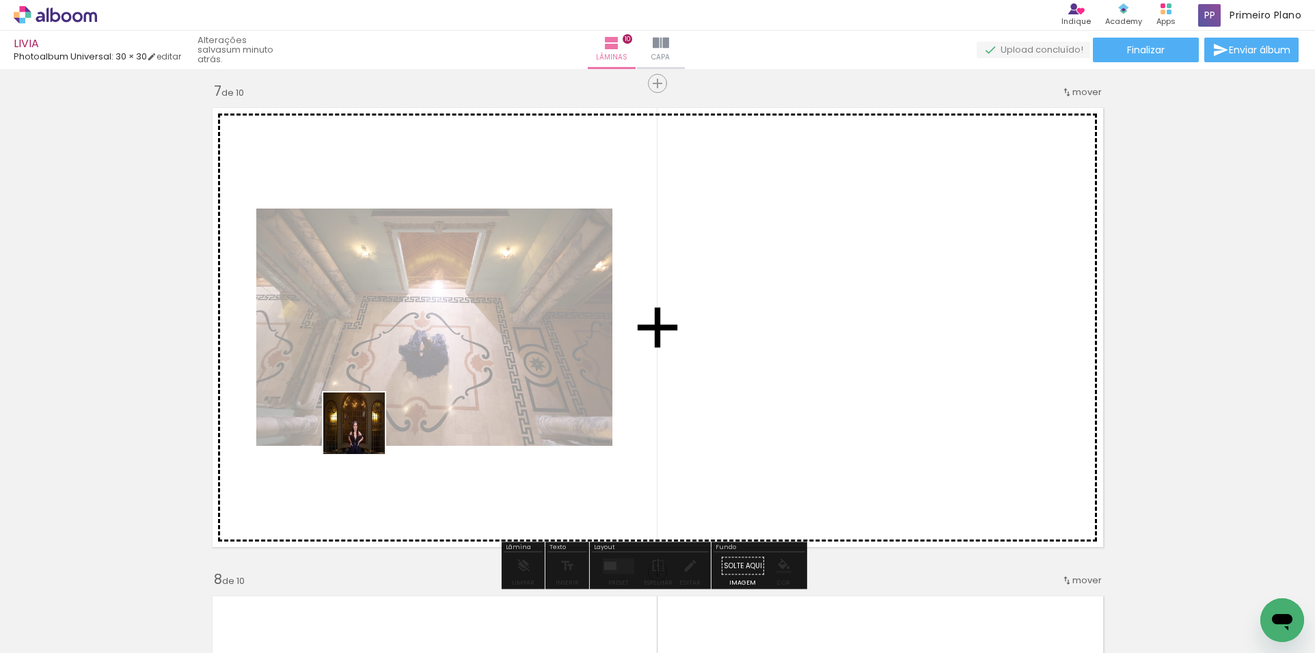
drag, startPoint x: 299, startPoint y: 609, endPoint x: 364, endPoint y: 433, distance: 187.5
click at [364, 433] on quentale-workspace at bounding box center [657, 326] width 1315 height 653
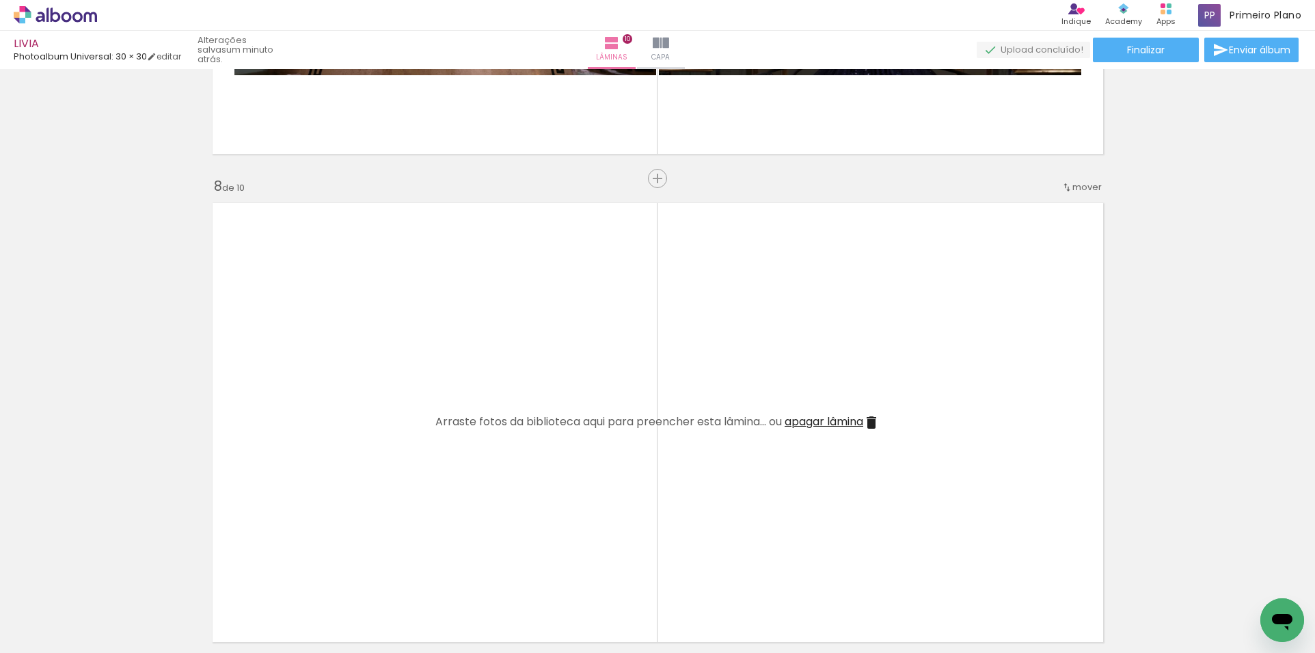
scroll to position [3346, 0]
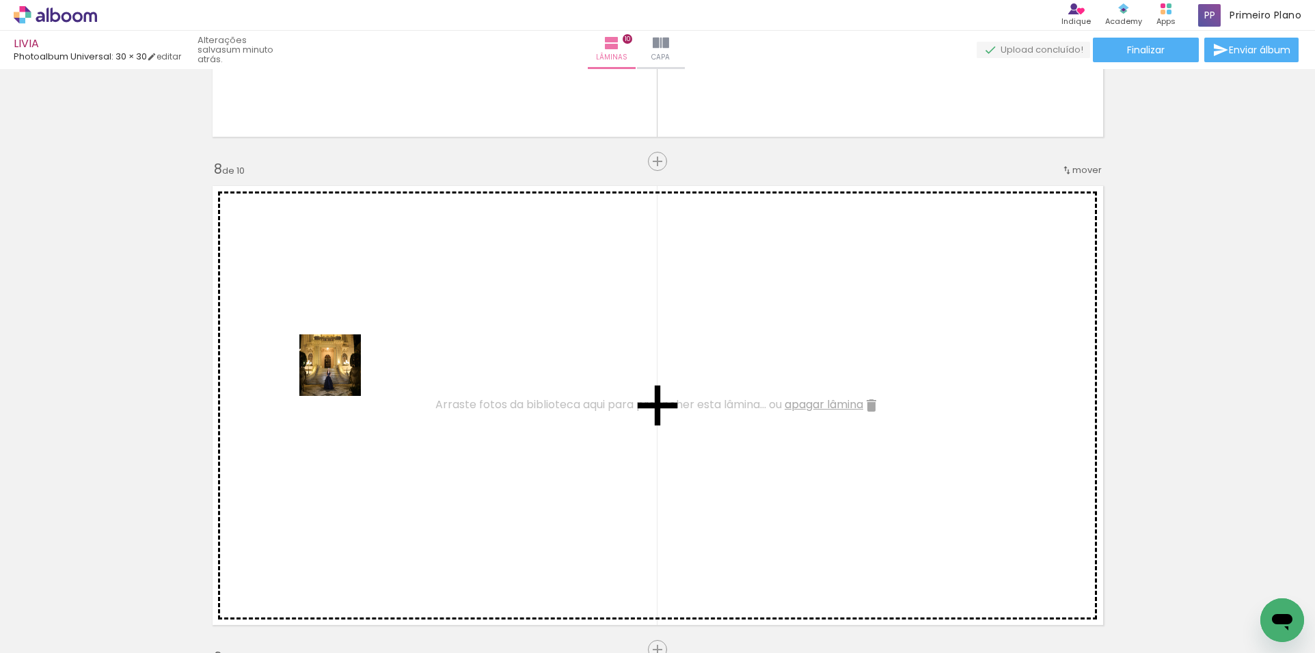
drag, startPoint x: 143, startPoint y: 606, endPoint x: 340, endPoint y: 375, distance: 303.4
click at [340, 375] on quentale-workspace at bounding box center [657, 326] width 1315 height 653
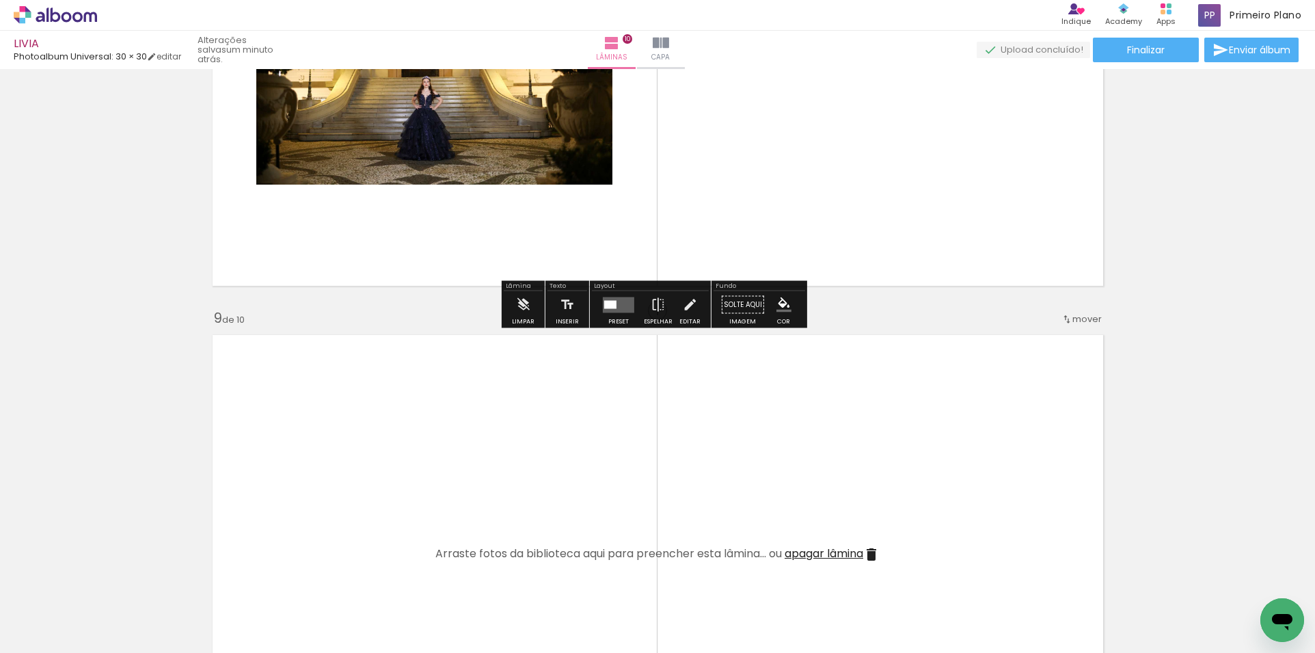
scroll to position [3688, 0]
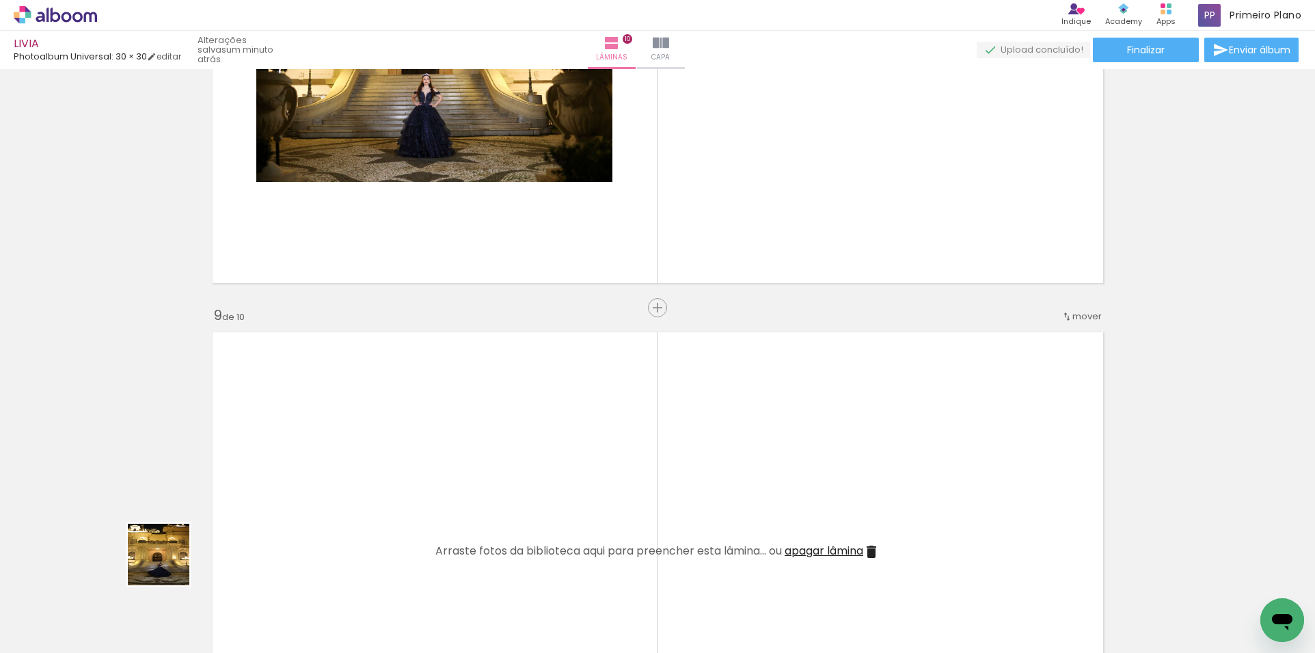
drag, startPoint x: 141, startPoint y: 606, endPoint x: 356, endPoint y: 381, distance: 310.3
click at [356, 381] on quentale-workspace at bounding box center [657, 326] width 1315 height 653
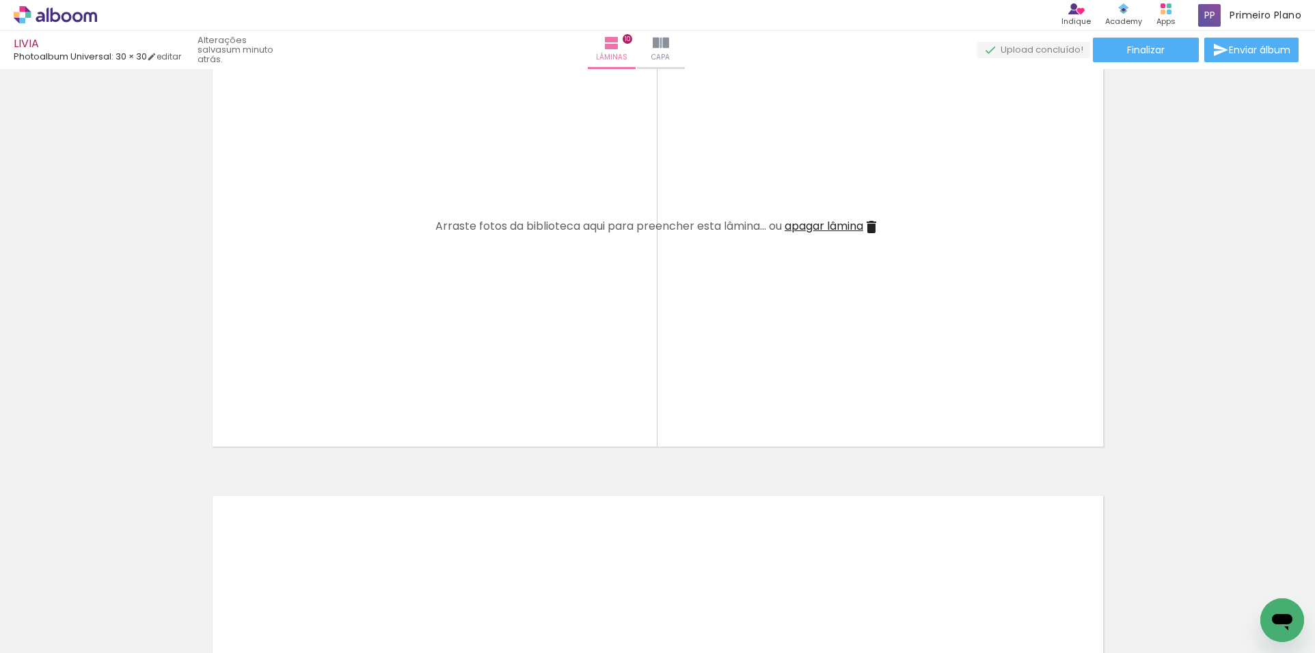
scroll to position [4508, 0]
click at [37, 621] on input "Não utilizadas" at bounding box center [38, 622] width 52 height 12
click at [0, 0] on slot "Todas as fotos" at bounding box center [0, 0] width 0 height 0
type input "Todas as fotos"
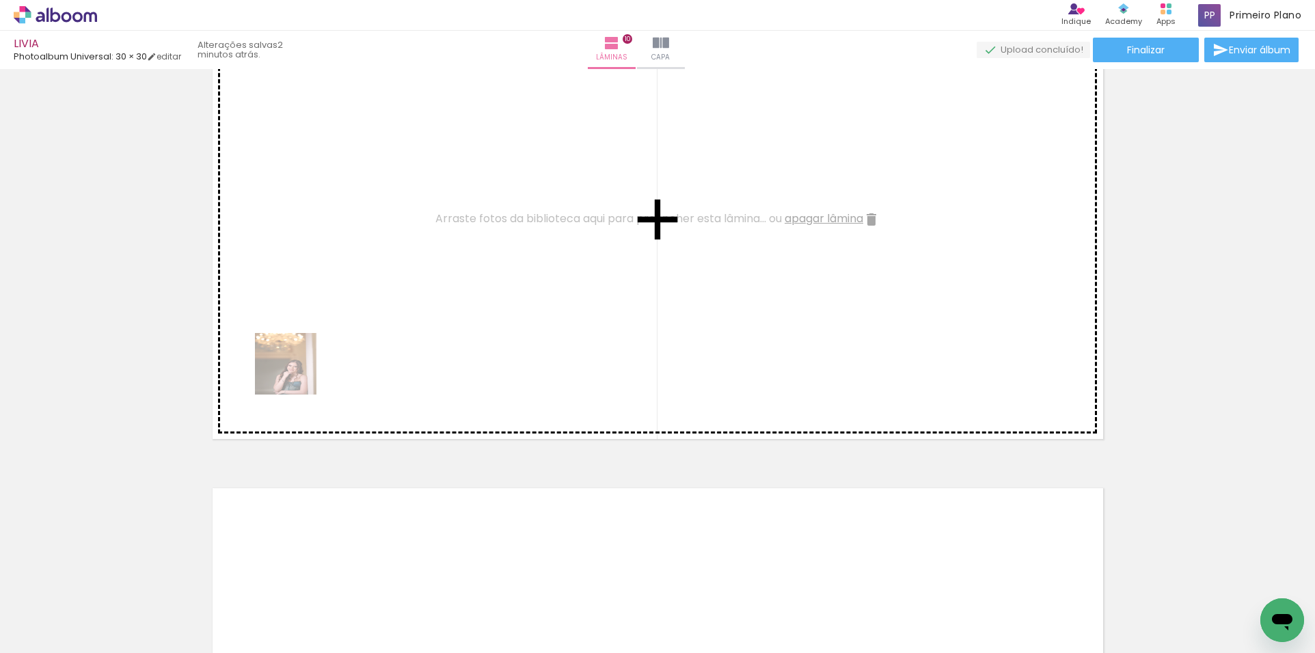
drag, startPoint x: 222, startPoint y: 489, endPoint x: 316, endPoint y: 342, distance: 173.7
click at [316, 342] on quentale-workspace at bounding box center [657, 326] width 1315 height 653
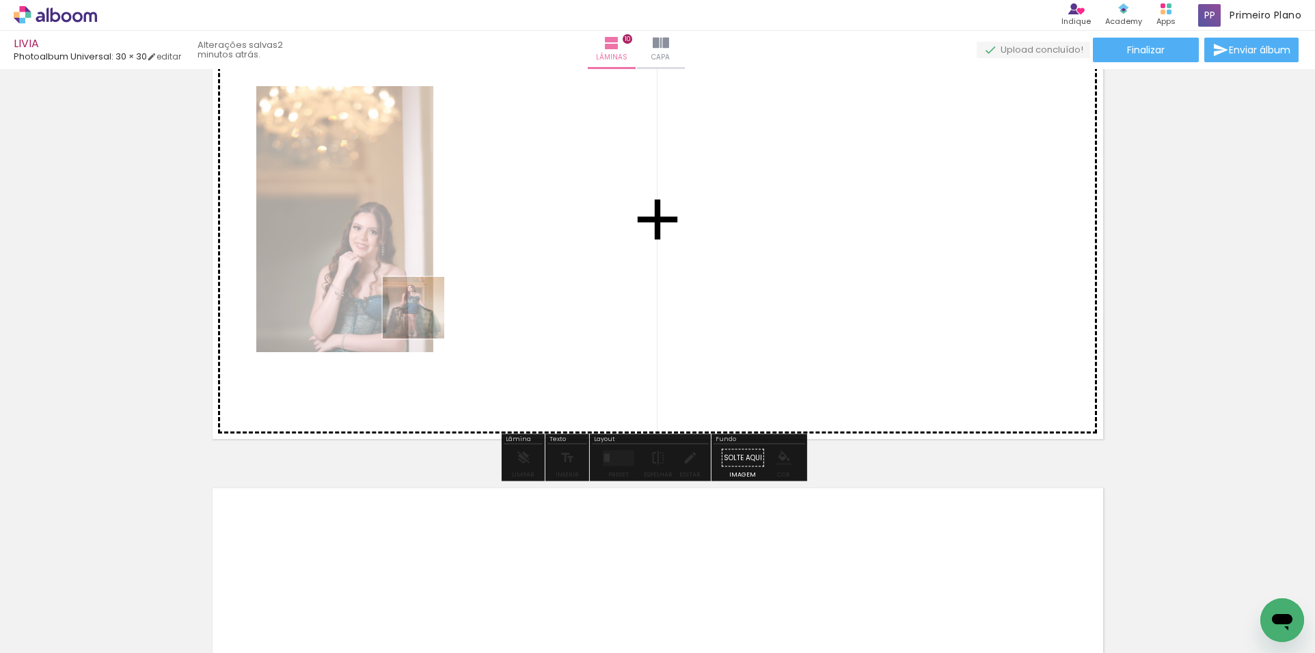
drag, startPoint x: 230, startPoint y: 603, endPoint x: 424, endPoint y: 318, distance: 345.4
click at [424, 318] on quentale-workspace at bounding box center [657, 326] width 1315 height 653
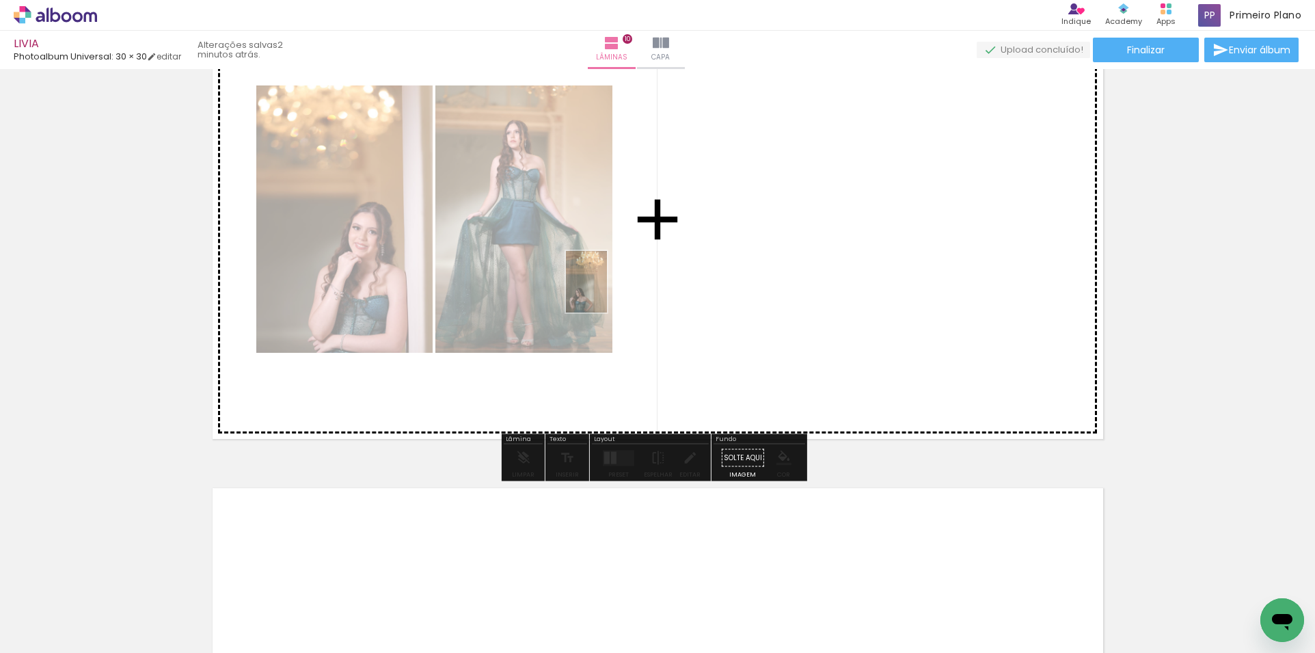
drag, startPoint x: 288, startPoint y: 601, endPoint x: 457, endPoint y: 593, distance: 168.3
click at [604, 295] on quentale-workspace at bounding box center [657, 326] width 1315 height 653
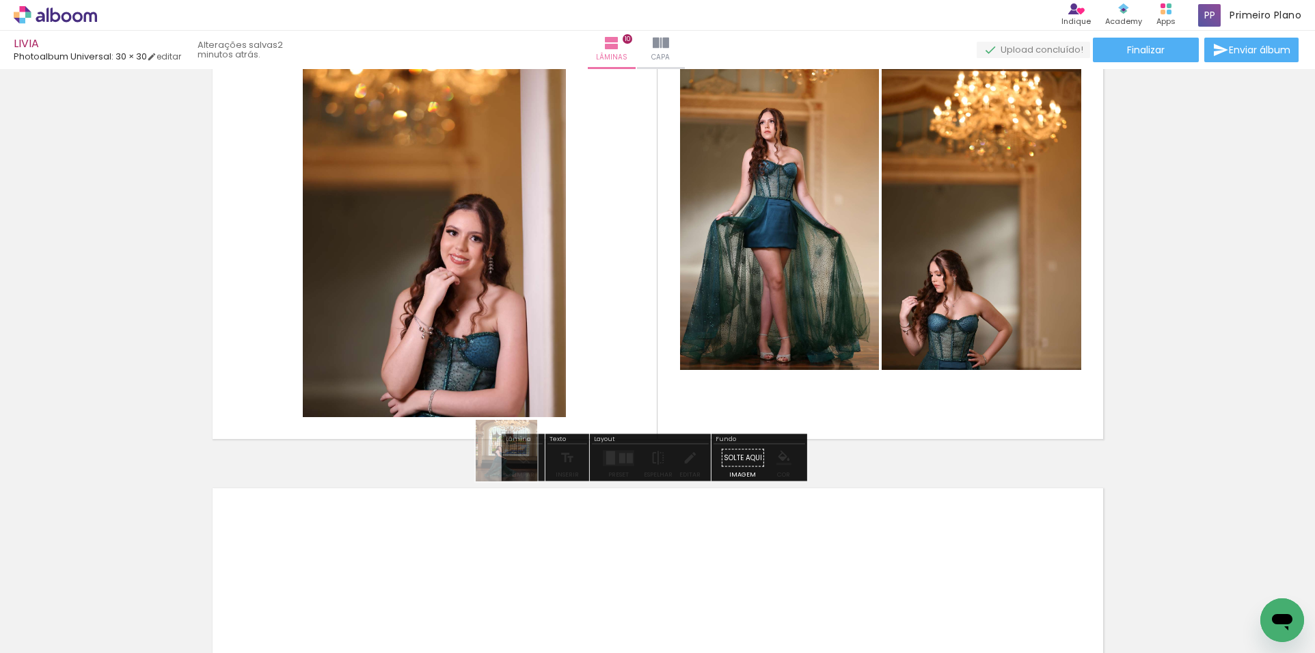
drag, startPoint x: 369, startPoint y: 614, endPoint x: 640, endPoint y: 343, distance: 383.2
click at [640, 343] on quentale-workspace at bounding box center [657, 326] width 1315 height 653
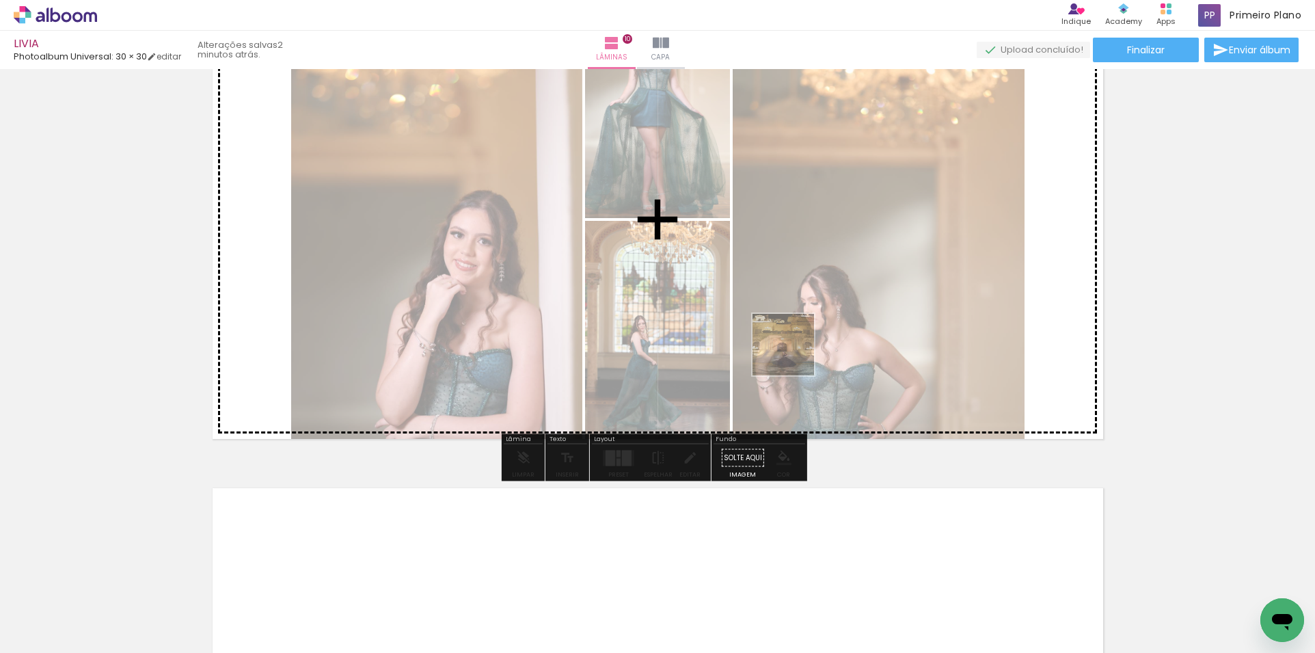
drag, startPoint x: 533, startPoint y: 595, endPoint x: 793, endPoint y: 355, distance: 354.0
click at [793, 355] on quentale-workspace at bounding box center [657, 326] width 1315 height 653
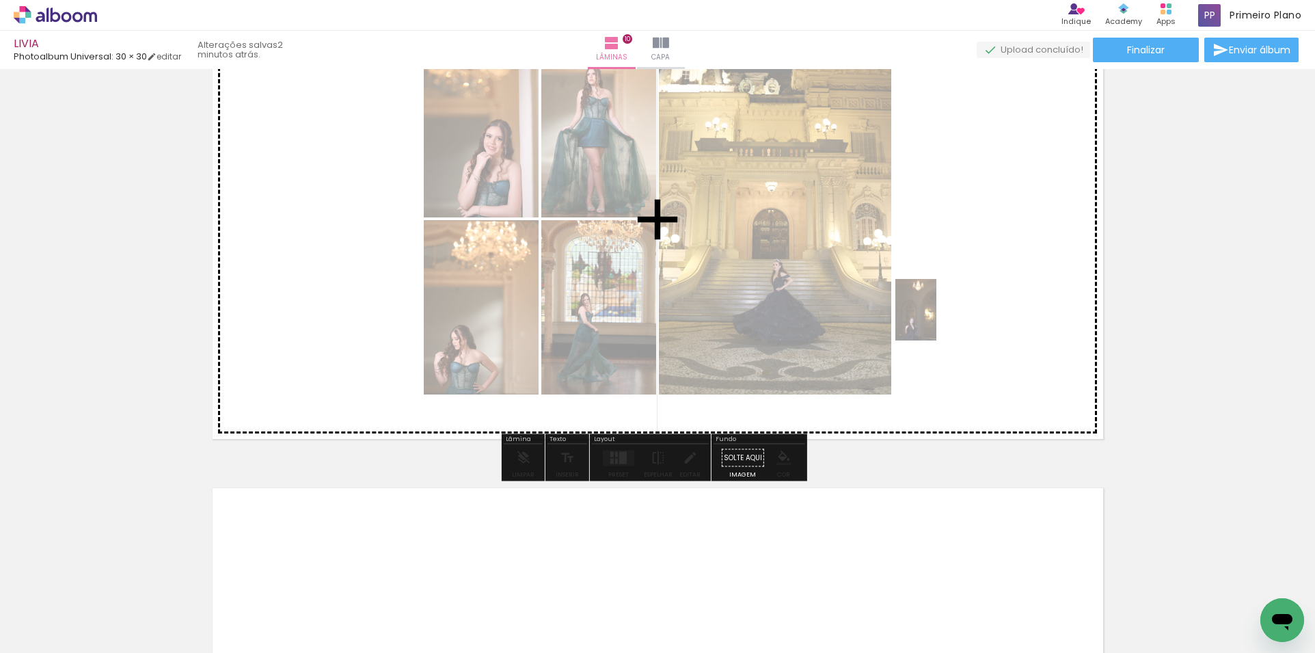
drag, startPoint x: 836, startPoint y: 592, endPoint x: 947, endPoint y: 310, distance: 302.6
click at [947, 310] on quentale-workspace at bounding box center [657, 326] width 1315 height 653
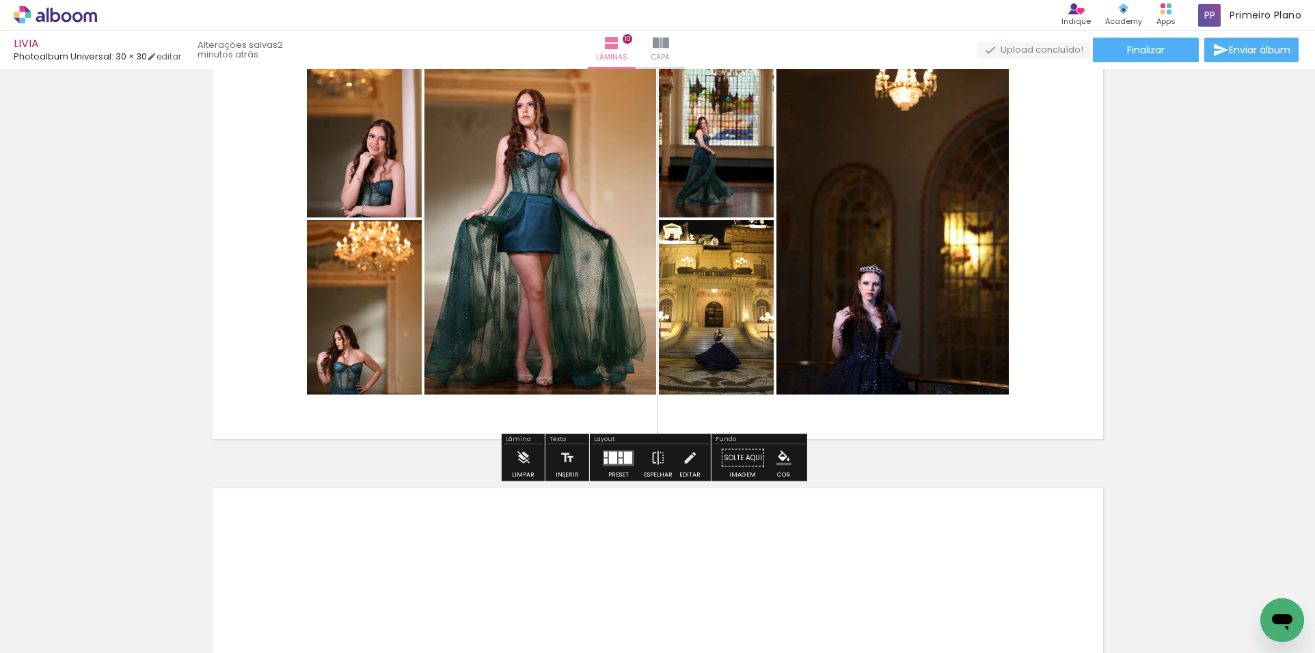
click at [625, 461] on div at bounding box center [628, 457] width 8 height 12
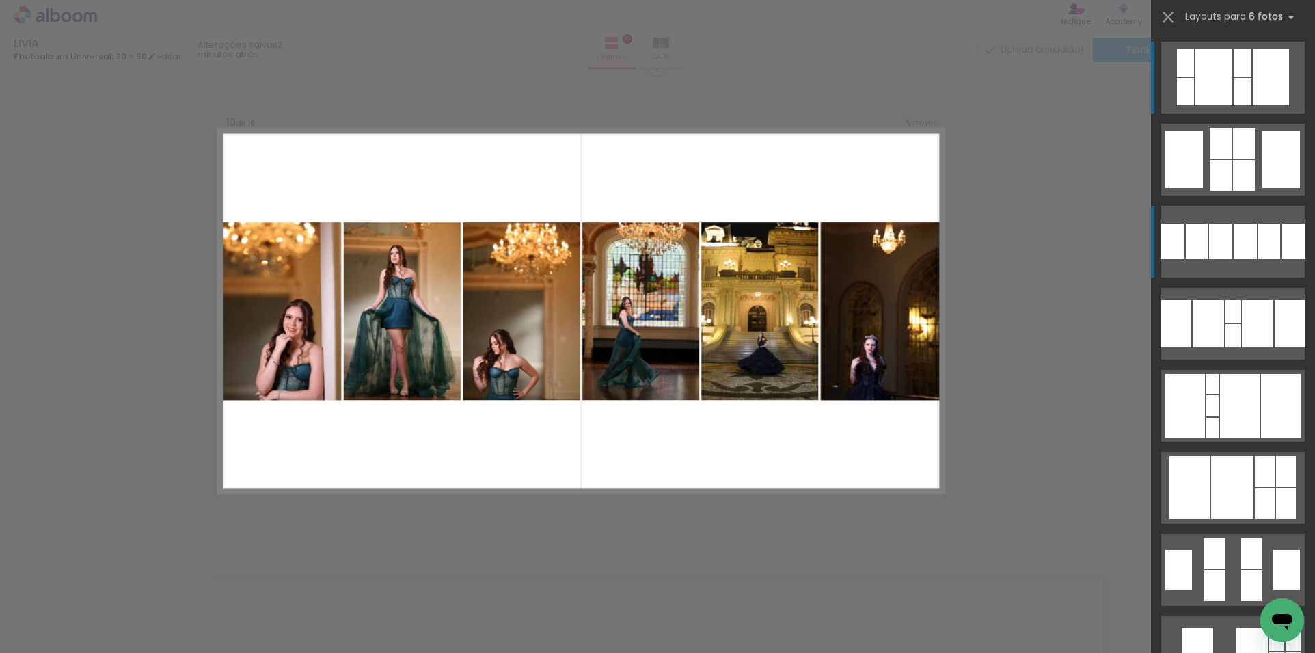
scroll to position [4409, 0]
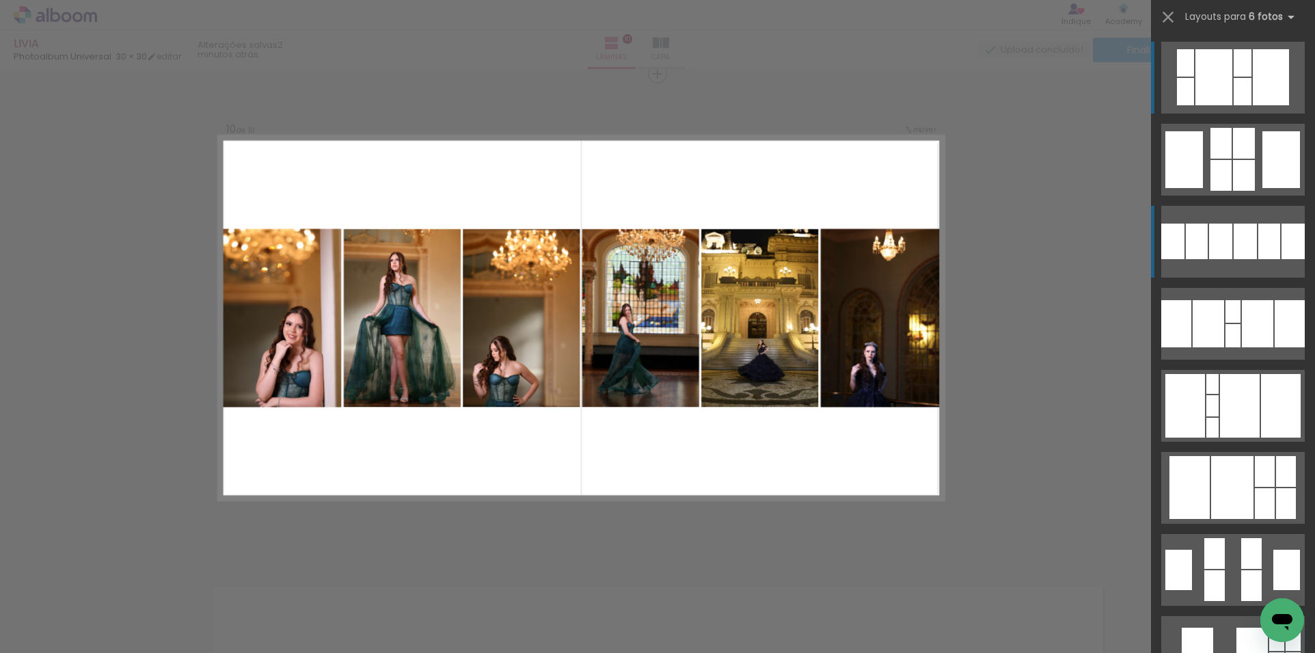
click at [1234, 77] on div at bounding box center [1243, 62] width 18 height 27
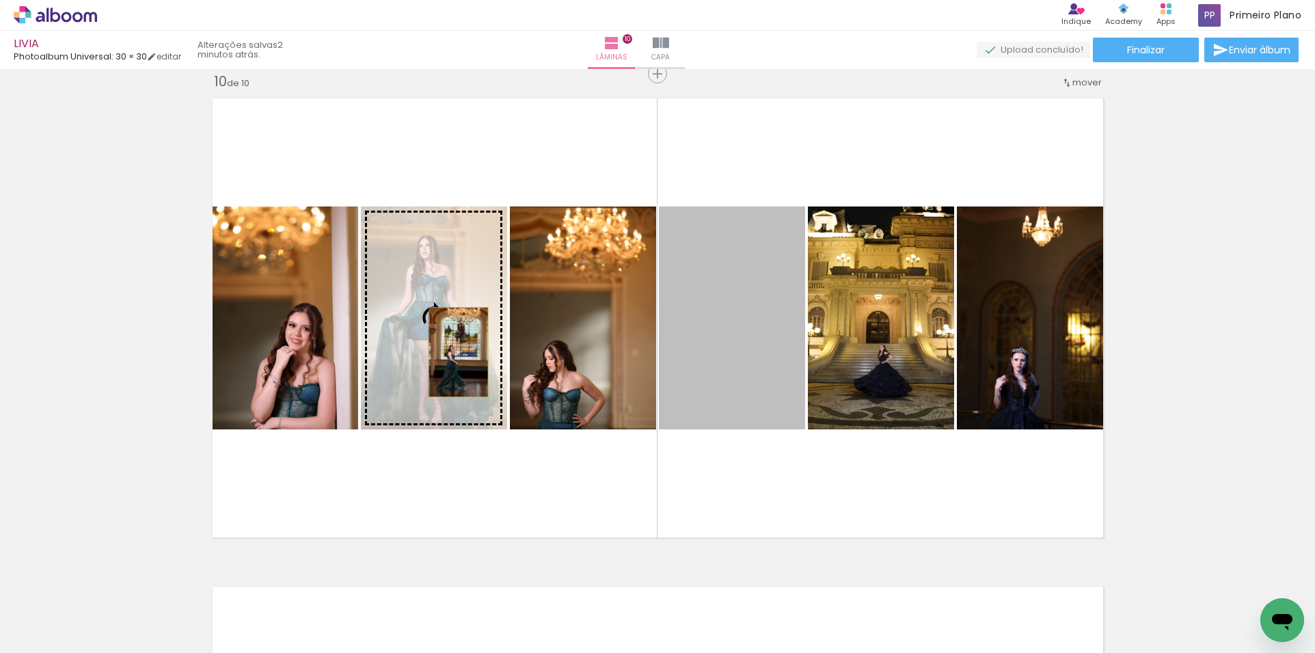
drag, startPoint x: 734, startPoint y: 346, endPoint x: 453, endPoint y: 352, distance: 280.9
click at [0, 0] on slot at bounding box center [0, 0] width 0 height 0
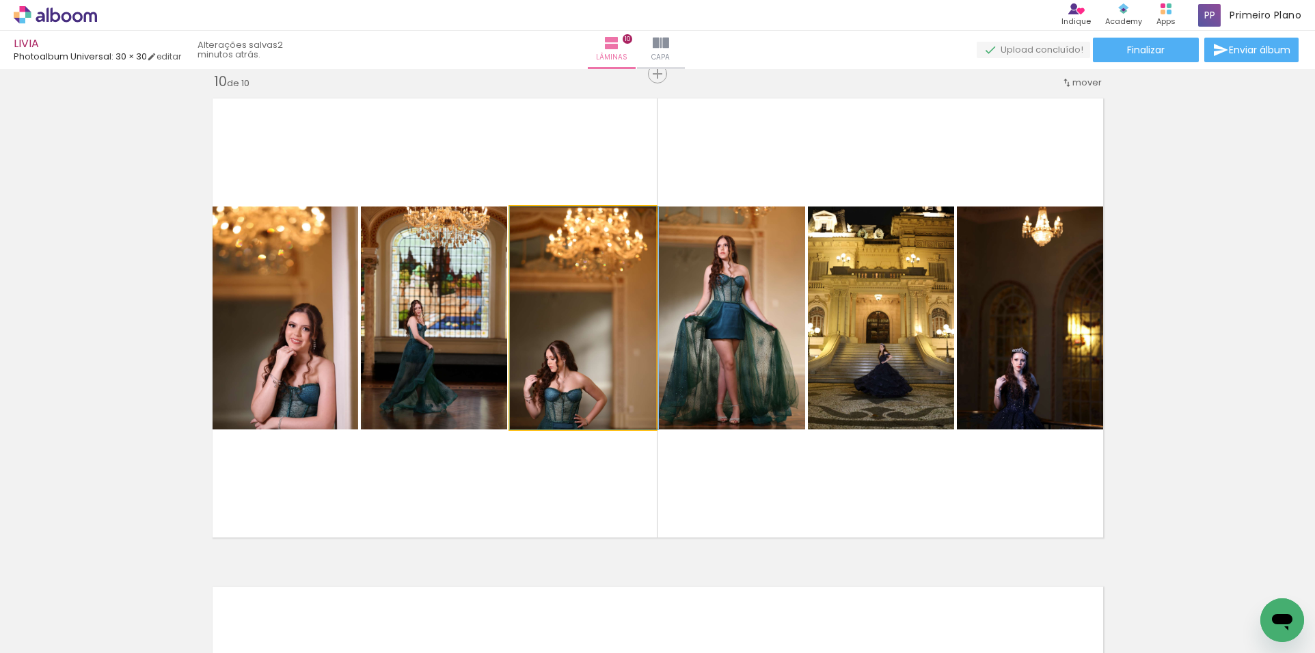
drag, startPoint x: 585, startPoint y: 369, endPoint x: 593, endPoint y: 321, distance: 49.2
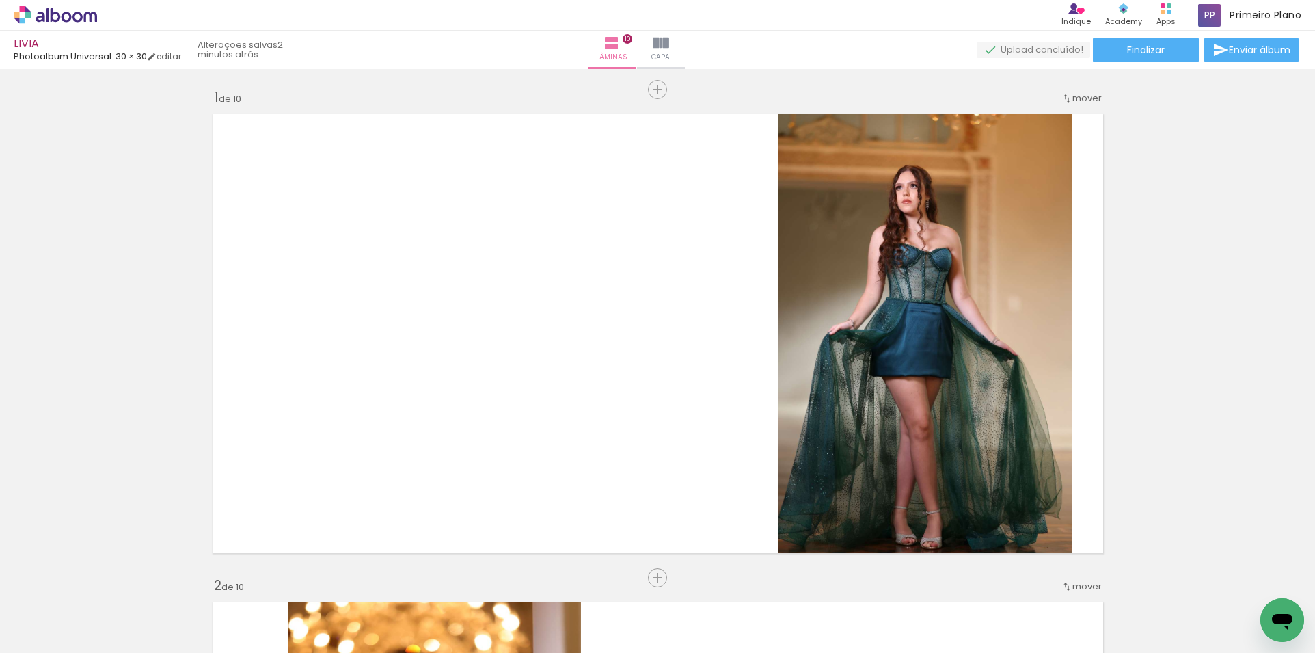
scroll to position [0, 0]
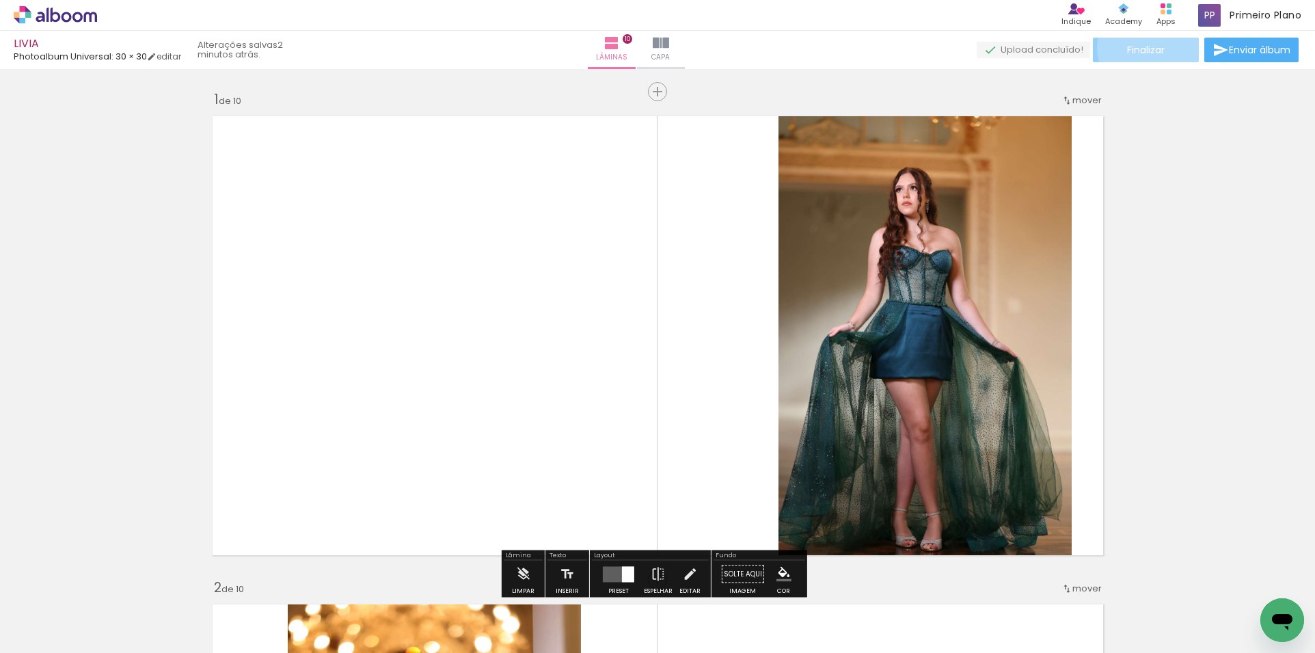
click at [1146, 48] on span "Finalizar" at bounding box center [1146, 50] width 38 height 10
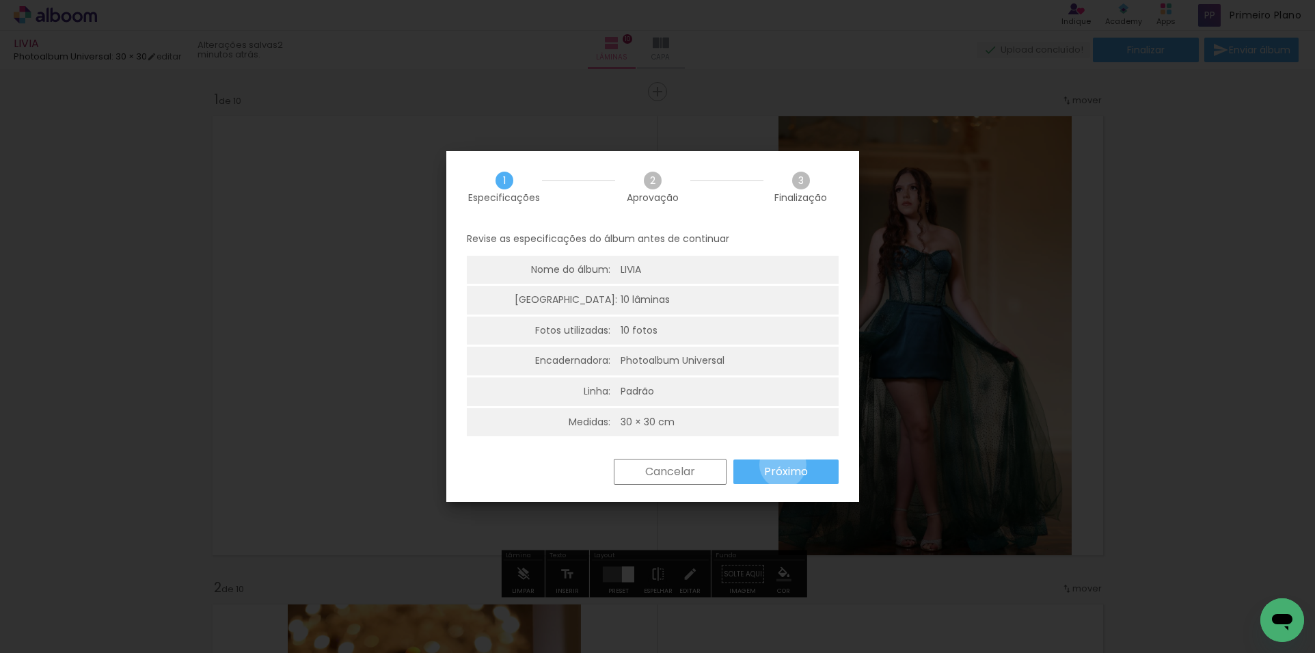
click at [0, 0] on slot "Próximo" at bounding box center [0, 0] width 0 height 0
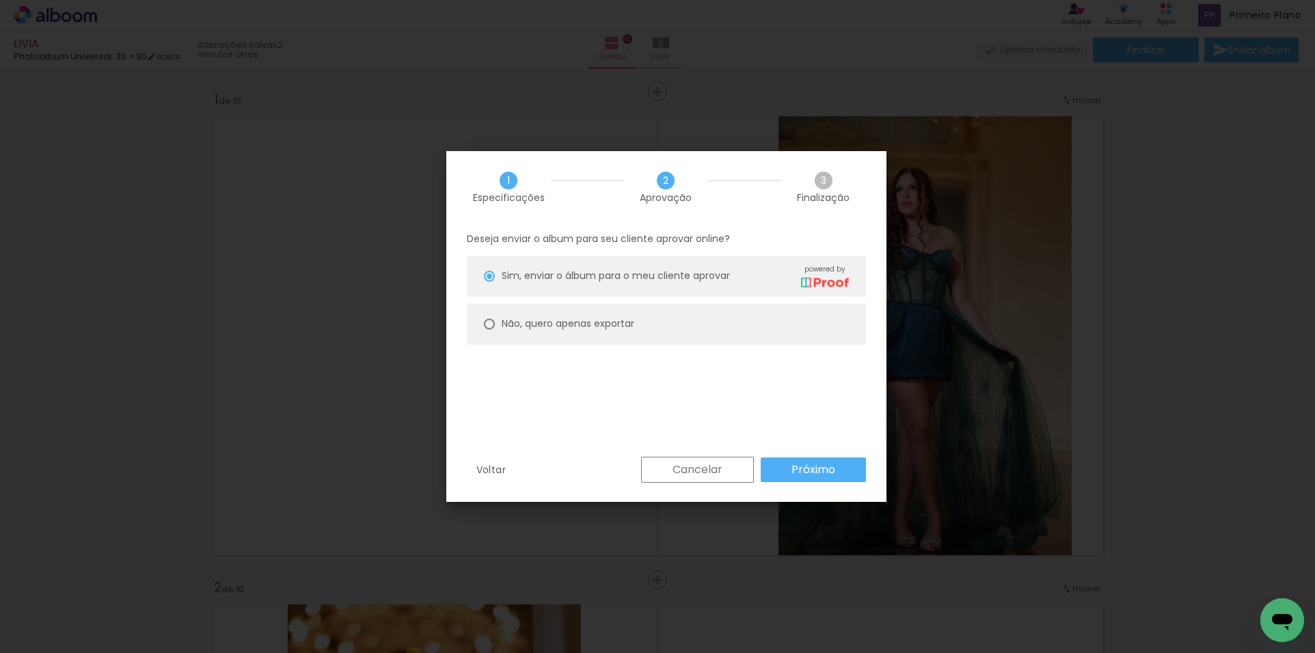
click at [636, 325] on paper-radio-button "Não, quero apenas exportar" at bounding box center [666, 323] width 399 height 41
type paper-radio-button "on"
click at [0, 0] on slot "Próximo" at bounding box center [0, 0] width 0 height 0
type input "Alta, 300 DPI"
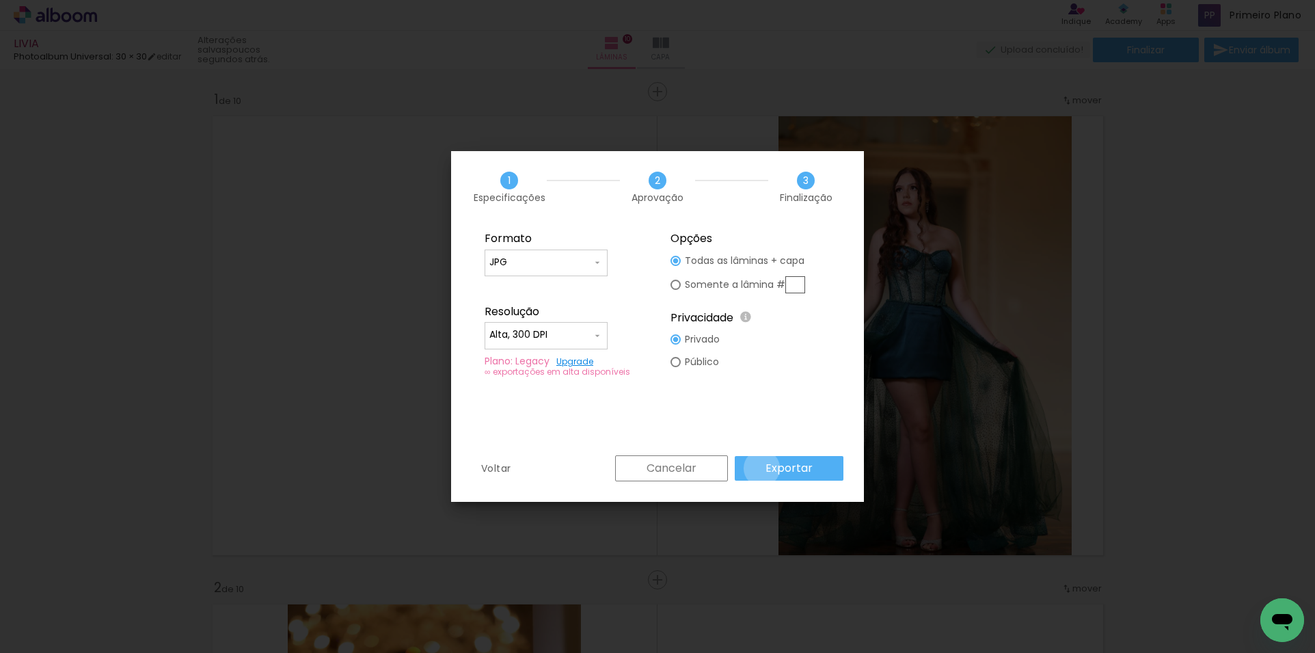
click at [764, 468] on paper-button "Exportar" at bounding box center [789, 468] width 109 height 25
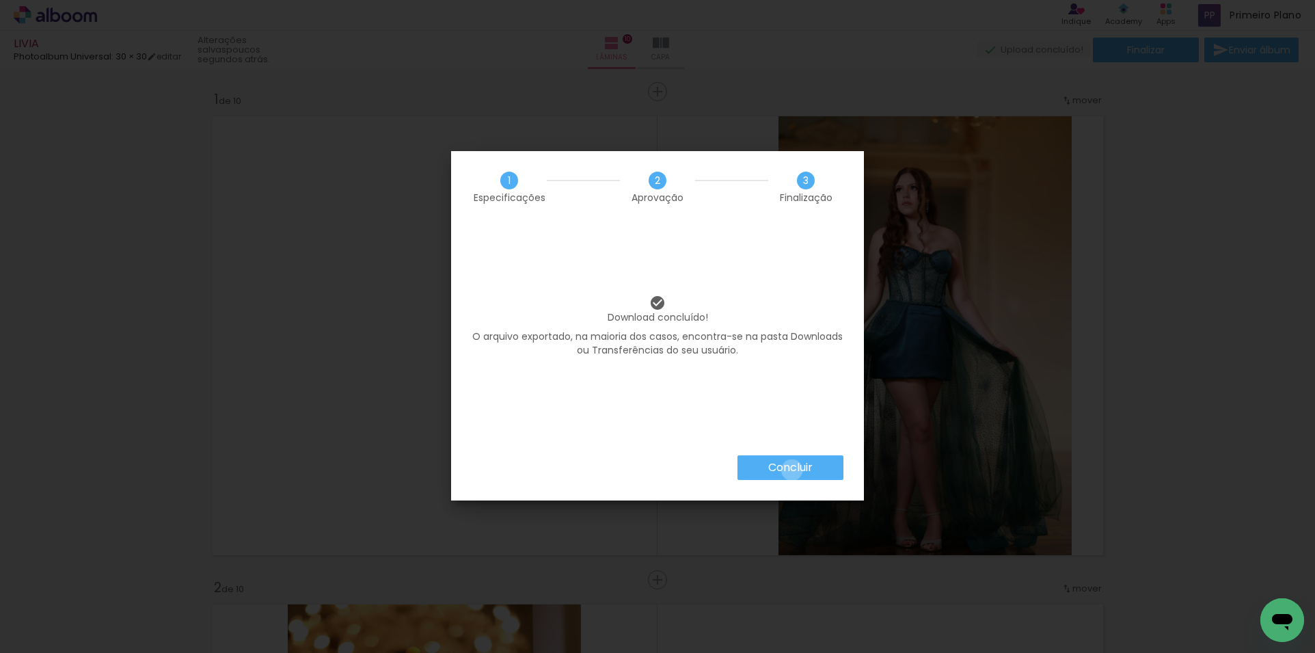
click at [0, 0] on slot "Concluir" at bounding box center [0, 0] width 0 height 0
